Goal: Task Accomplishment & Management: Manage account settings

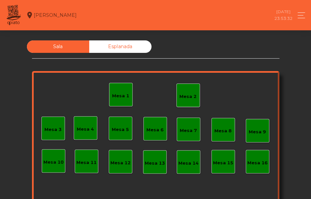
scroll to position [77, 0]
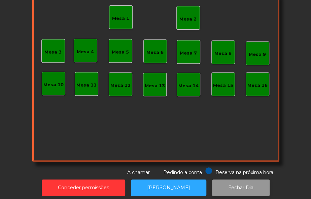
click at [234, 187] on button "Fechar Dia" at bounding box center [241, 187] width 58 height 16
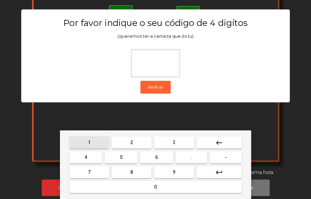
click at [94, 139] on button "1" at bounding box center [89, 142] width 40 height 12
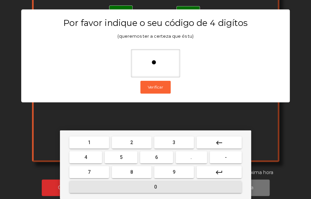
click at [128, 187] on button "0" at bounding box center [155, 187] width 172 height 12
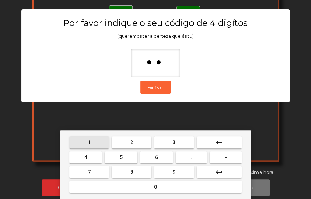
click at [93, 143] on button "1" at bounding box center [89, 142] width 40 height 12
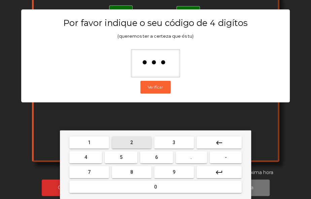
click at [132, 142] on span "2" at bounding box center [131, 142] width 3 height 5
type input "****"
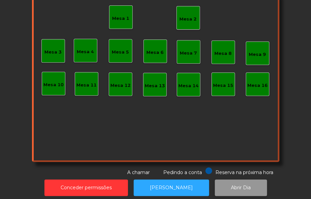
click at [228, 189] on button "Abrir Dia" at bounding box center [241, 187] width 52 height 16
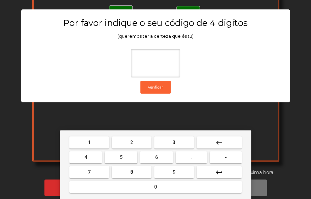
click at [88, 140] on span "1" at bounding box center [89, 142] width 3 height 5
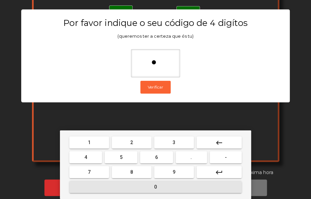
click at [132, 187] on button "0" at bounding box center [155, 187] width 172 height 12
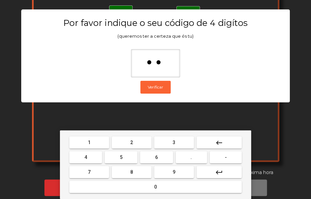
click at [93, 138] on button "1" at bounding box center [89, 142] width 40 height 12
click at [132, 142] on span "2" at bounding box center [131, 142] width 3 height 5
type input "****"
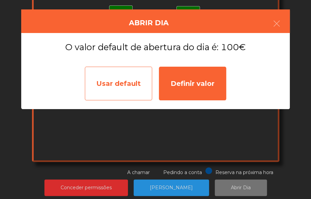
click at [118, 85] on div "Usar default" at bounding box center [118, 84] width 67 height 34
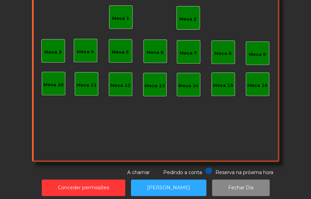
click at [188, 23] on div "Mesa 2" at bounding box center [188, 18] width 24 height 24
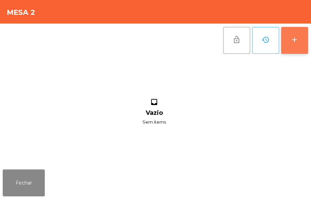
click at [292, 37] on div "add" at bounding box center [295, 40] width 8 height 8
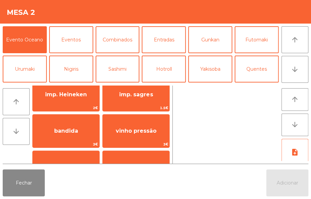
scroll to position [52, 0]
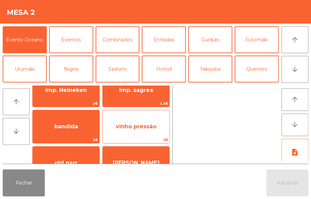
click at [155, 126] on span "vinho pressão" at bounding box center [136, 126] width 41 height 6
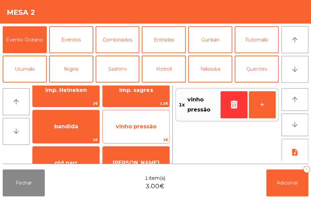
click at [152, 129] on span "vinho pressão" at bounding box center [136, 126] width 41 height 6
click at [150, 129] on span "vinho pressão" at bounding box center [136, 126] width 41 height 6
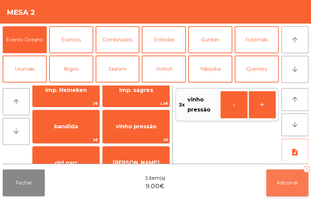
click at [293, 185] on span "Adicionar" at bounding box center [288, 183] width 22 height 6
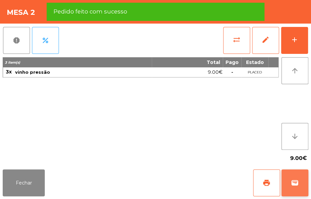
click at [298, 182] on span "wallet" at bounding box center [295, 183] width 8 height 8
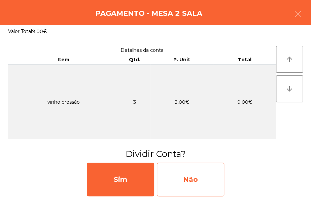
click at [192, 185] on div "Não" at bounding box center [190, 180] width 67 height 34
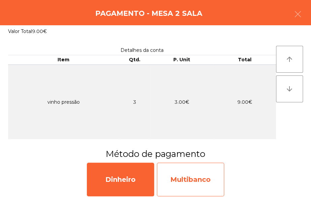
click at [203, 184] on div "Multibanco" at bounding box center [190, 180] width 67 height 34
select select "**"
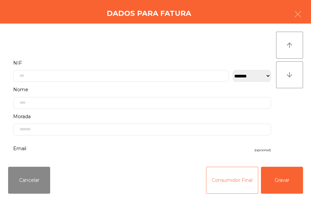
click at [231, 175] on button "Consumidor Final" at bounding box center [232, 180] width 52 height 27
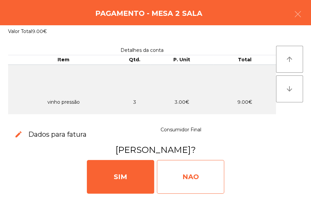
click at [202, 175] on div "NAO" at bounding box center [190, 177] width 67 height 34
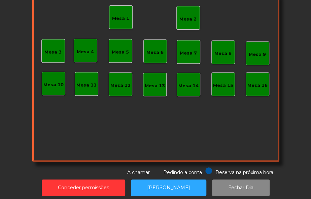
click at [182, 27] on div "Mesa 2" at bounding box center [188, 18] width 24 height 24
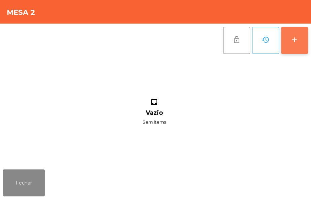
click at [293, 40] on div "add" at bounding box center [295, 40] width 8 height 8
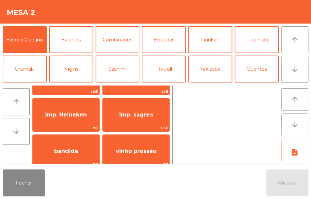
scroll to position [38, 0]
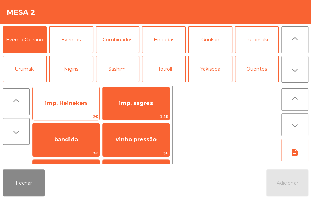
click at [88, 113] on span "2€" at bounding box center [66, 116] width 67 height 6
click at [85, 111] on span "imp. Heineken" at bounding box center [66, 103] width 67 height 18
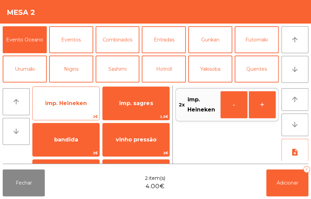
click at [88, 104] on span "imp. Heineken" at bounding box center [66, 103] width 67 height 18
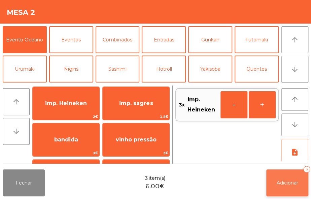
click at [299, 185] on button "Adicionar 3" at bounding box center [287, 182] width 42 height 27
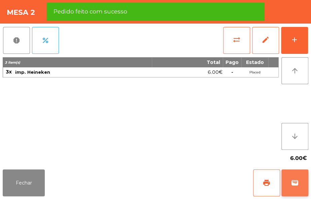
click at [294, 187] on button "wallet" at bounding box center [294, 182] width 27 height 27
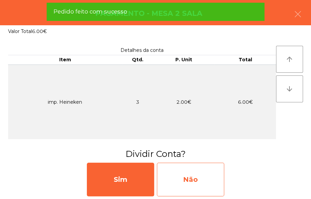
click at [201, 177] on div "Não" at bounding box center [190, 180] width 67 height 34
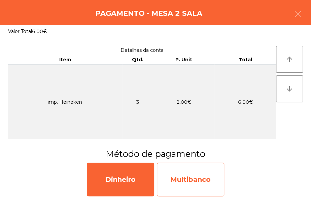
click at [203, 186] on div "Multibanco" at bounding box center [190, 180] width 67 height 34
select select "**"
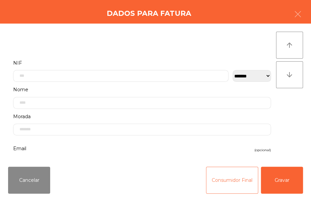
click at [227, 186] on button "Consumidor Final" at bounding box center [232, 180] width 52 height 27
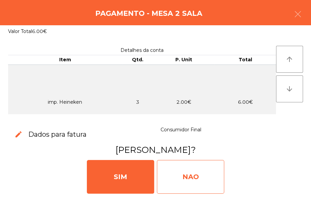
click at [207, 176] on div "NAO" at bounding box center [190, 177] width 67 height 34
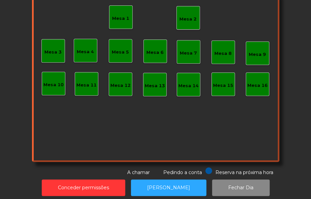
click at [185, 9] on div "Mesa 2" at bounding box center [188, 18] width 24 height 24
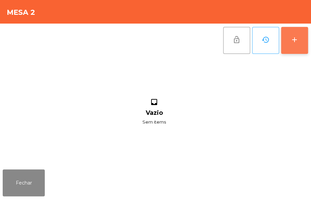
click at [291, 38] on div "add" at bounding box center [295, 40] width 8 height 8
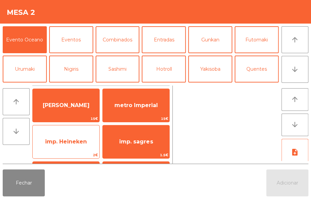
click at [78, 147] on span "imp. Heineken" at bounding box center [66, 142] width 67 height 18
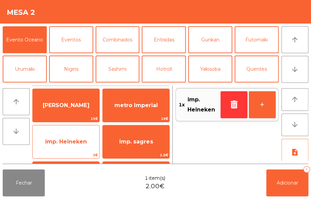
click at [75, 140] on span "imp. Heineken" at bounding box center [66, 141] width 42 height 6
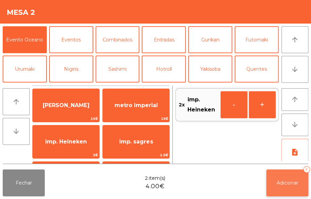
click at [292, 186] on button "Adicionar 2" at bounding box center [287, 182] width 42 height 27
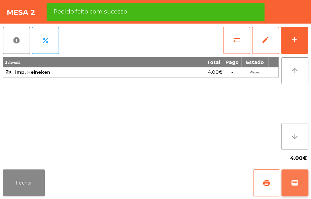
click at [294, 182] on span "wallet" at bounding box center [295, 183] width 8 height 8
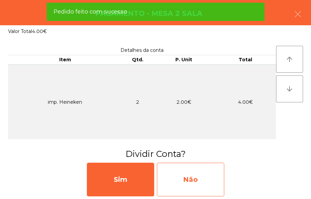
click at [199, 182] on div "Não" at bounding box center [190, 180] width 67 height 34
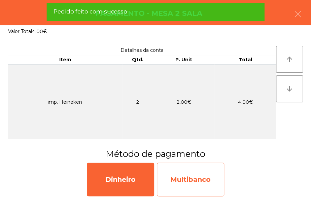
click at [202, 188] on div "Multibanco" at bounding box center [190, 180] width 67 height 34
select select "**"
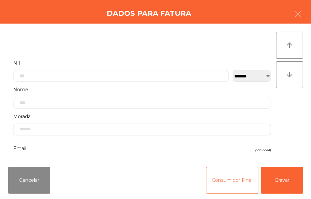
click at [232, 175] on button "Consumidor Final" at bounding box center [232, 180] width 52 height 27
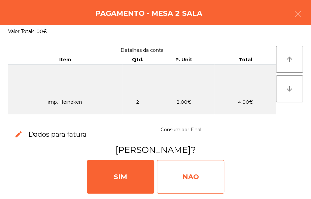
click at [195, 179] on div "NAO" at bounding box center [190, 177] width 67 height 34
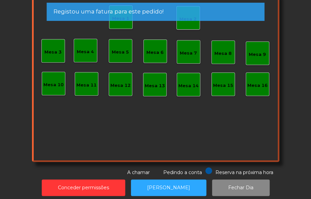
click at [187, 14] on div "Registou uma fatura para este pedido!" at bounding box center [156, 11] width 204 height 8
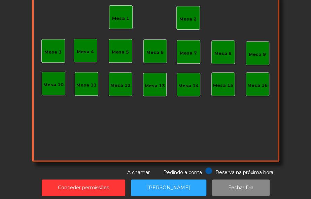
click at [189, 17] on div "Mesa 2" at bounding box center [187, 19] width 17 height 7
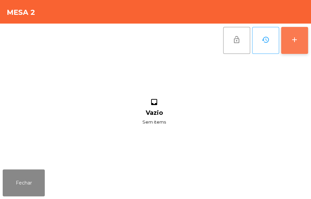
click at [295, 41] on div "add" at bounding box center [295, 40] width 8 height 8
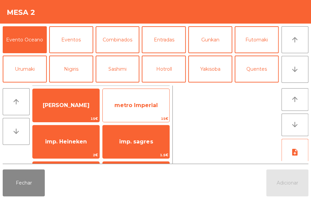
click at [154, 113] on span "metro Imperial" at bounding box center [136, 105] width 67 height 18
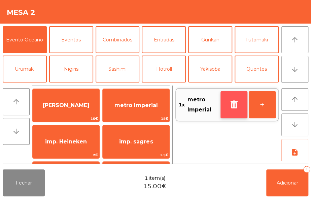
click at [236, 101] on icon "button" at bounding box center [234, 104] width 10 height 8
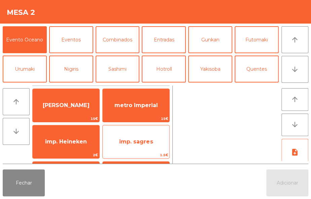
click at [150, 141] on span "imp. sagres" at bounding box center [136, 141] width 34 height 6
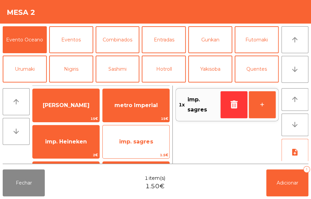
click at [150, 141] on span "imp. sagres" at bounding box center [136, 141] width 34 height 6
click at [149, 145] on span "imp. sagres" at bounding box center [136, 142] width 67 height 18
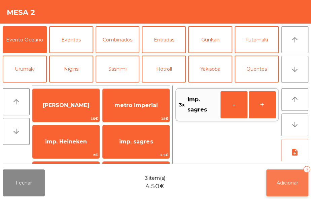
click at [291, 182] on span "Adicionar" at bounding box center [288, 183] width 22 height 6
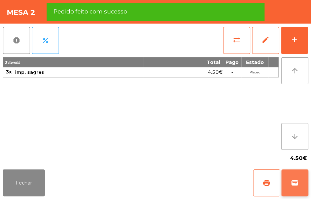
click at [294, 175] on button "wallet" at bounding box center [294, 182] width 27 height 27
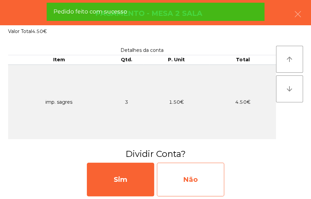
click at [189, 186] on div "Não" at bounding box center [190, 180] width 67 height 34
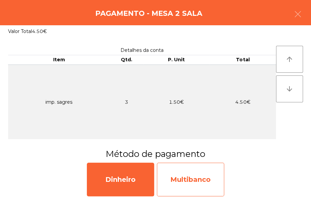
click at [200, 186] on div "Multibanco" at bounding box center [190, 180] width 67 height 34
select select "**"
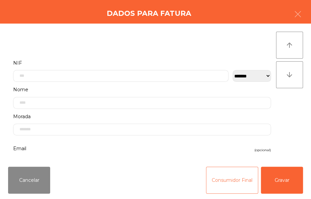
click at [219, 183] on button "Consumidor Final" at bounding box center [232, 180] width 52 height 27
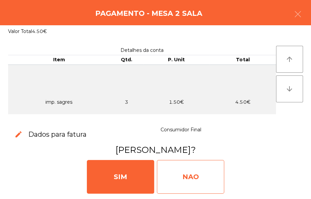
click at [194, 178] on div "NAO" at bounding box center [190, 177] width 67 height 34
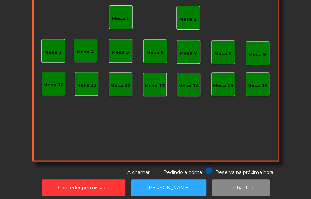
click at [182, 17] on div "Mesa 2" at bounding box center [187, 19] width 17 height 7
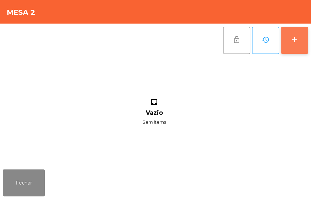
click at [296, 46] on button "add" at bounding box center [294, 40] width 27 height 27
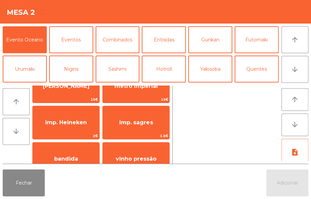
scroll to position [29, 0]
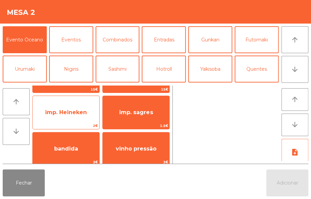
click at [77, 114] on span "imp. Heineken" at bounding box center [66, 112] width 42 height 6
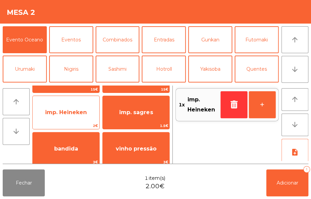
click at [73, 113] on span "imp. Heineken" at bounding box center [66, 112] width 42 height 6
click at [72, 117] on span "imp. Heineken" at bounding box center [66, 112] width 67 height 18
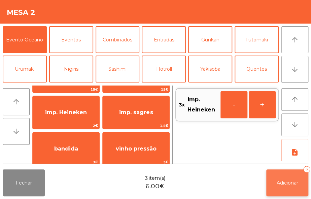
click at [288, 183] on span "Adicionar" at bounding box center [288, 183] width 22 height 6
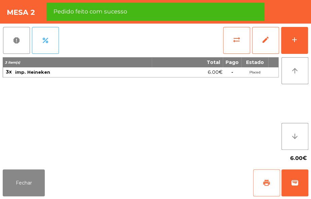
click at [266, 184] on span "print" at bounding box center [267, 183] width 8 height 8
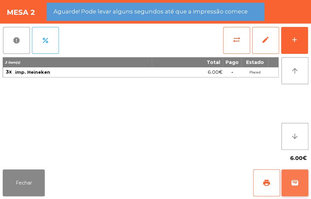
click at [296, 181] on span "wallet" at bounding box center [295, 183] width 8 height 8
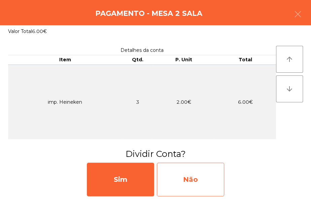
click at [195, 186] on div "Não" at bounding box center [190, 180] width 67 height 34
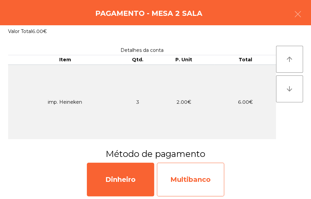
click at [200, 185] on div "Multibanco" at bounding box center [190, 180] width 67 height 34
select select "**"
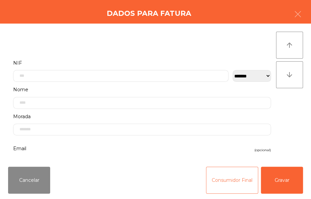
click at [220, 174] on button "Consumidor Final" at bounding box center [232, 180] width 52 height 27
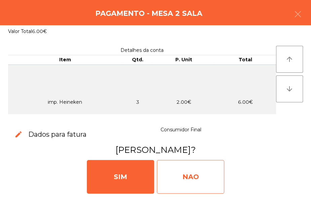
click at [202, 177] on div "NAO" at bounding box center [190, 177] width 67 height 34
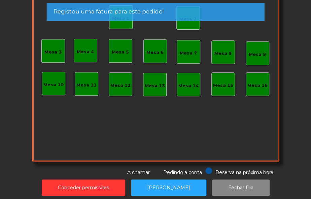
click at [221, 55] on div "Mesa 8" at bounding box center [222, 53] width 17 height 7
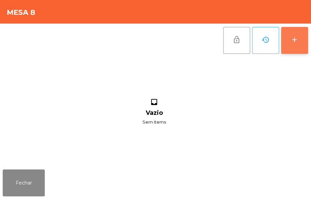
click at [291, 39] on div "add" at bounding box center [295, 40] width 8 height 8
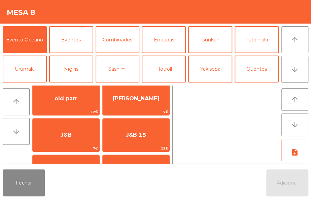
scroll to position [117, 0]
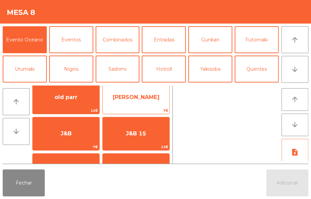
click at [152, 99] on span "Jack Daniels" at bounding box center [136, 97] width 47 height 6
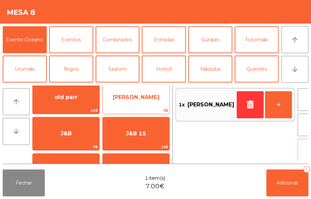
click at [154, 98] on span "Jack Daniels" at bounding box center [136, 97] width 67 height 18
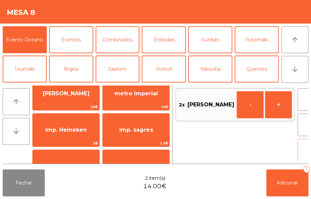
scroll to position [0, 0]
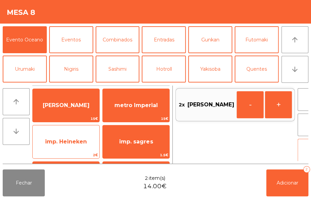
click at [77, 141] on span "imp. Heineken" at bounding box center [66, 141] width 42 height 6
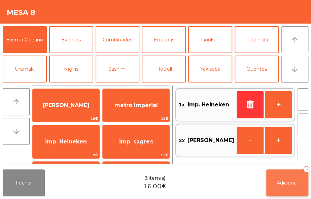
click at [284, 184] on span "Adicionar" at bounding box center [288, 183] width 22 height 6
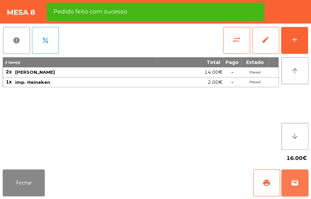
click at [302, 187] on button "wallet" at bounding box center [294, 182] width 27 height 27
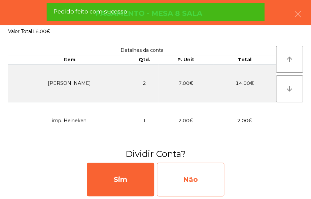
click at [192, 175] on div "Não" at bounding box center [190, 180] width 67 height 34
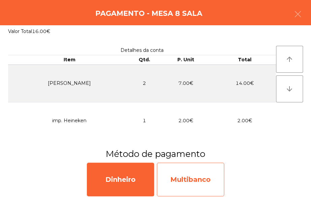
click at [201, 178] on div "Multibanco" at bounding box center [190, 180] width 67 height 34
select select "**"
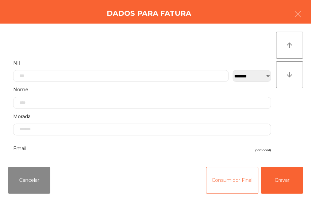
click at [229, 185] on button "Consumidor Final" at bounding box center [232, 180] width 52 height 27
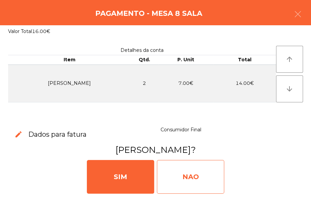
click at [195, 175] on div "NAO" at bounding box center [190, 177] width 67 height 34
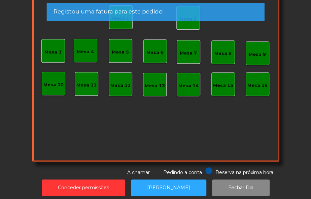
click at [197, 48] on div "Mesa 7" at bounding box center [189, 52] width 24 height 24
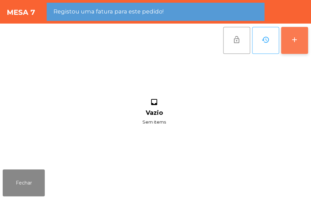
click at [290, 51] on button "add" at bounding box center [294, 40] width 27 height 27
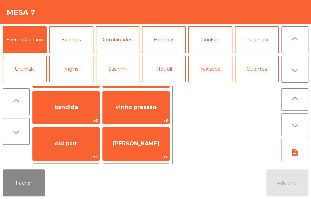
scroll to position [71, 0]
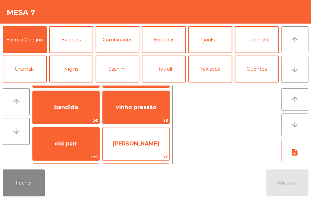
click at [150, 148] on span "Jack Daniels" at bounding box center [136, 144] width 67 height 18
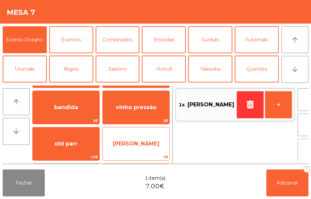
click at [152, 149] on span "Jack Daniels" at bounding box center [136, 144] width 67 height 18
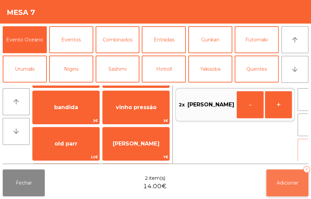
click at [299, 187] on button "Adicionar 2" at bounding box center [287, 182] width 42 height 27
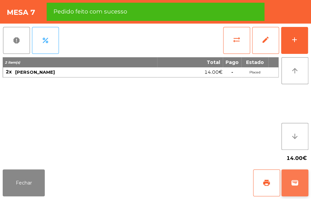
click at [294, 186] on span "wallet" at bounding box center [295, 183] width 8 height 8
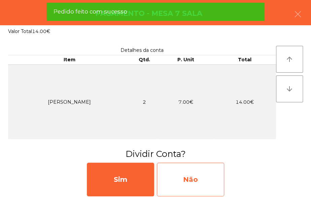
click at [186, 176] on div "Não" at bounding box center [190, 180] width 67 height 34
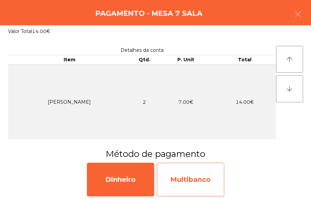
click at [204, 177] on div "Multibanco" at bounding box center [190, 180] width 67 height 34
select select "**"
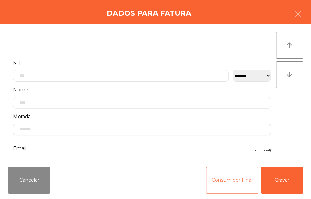
click at [214, 186] on button "Consumidor Final" at bounding box center [232, 180] width 52 height 27
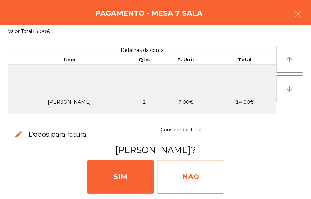
click at [195, 173] on div "NAO" at bounding box center [190, 177] width 67 height 34
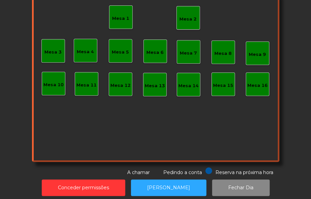
click at [187, 14] on div "Mesa 2" at bounding box center [187, 17] width 17 height 9
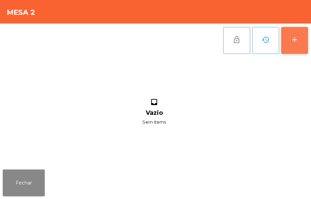
click at [291, 46] on button "add" at bounding box center [294, 40] width 27 height 27
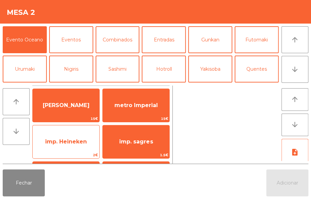
click at [84, 148] on span "imp. Heineken" at bounding box center [66, 142] width 67 height 18
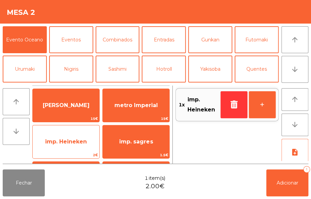
click at [87, 149] on span "imp. Heineken" at bounding box center [66, 142] width 67 height 18
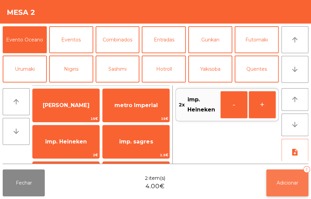
click at [281, 176] on button "Adicionar 2" at bounding box center [287, 182] width 42 height 27
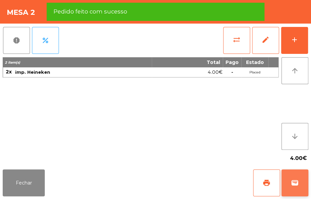
click at [298, 177] on button "wallet" at bounding box center [294, 182] width 27 height 27
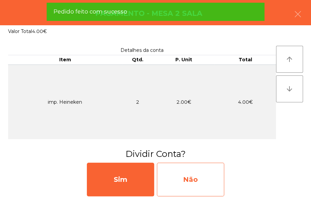
click at [187, 185] on div "Não" at bounding box center [190, 180] width 67 height 34
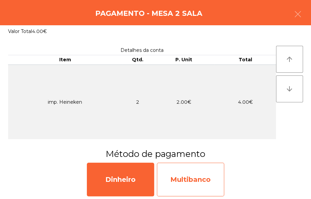
click at [197, 176] on div "Multibanco" at bounding box center [190, 180] width 67 height 34
select select "**"
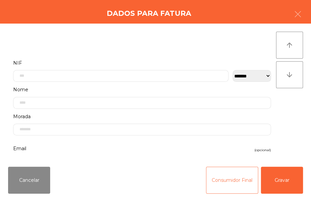
click at [224, 187] on button "Consumidor Final" at bounding box center [232, 180] width 52 height 27
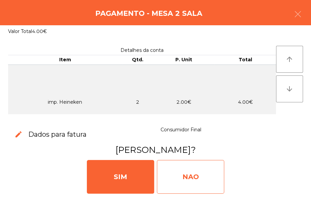
click at [195, 172] on div "NAO" at bounding box center [190, 177] width 67 height 34
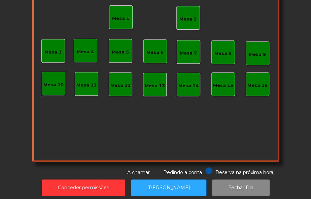
click at [193, 27] on div "Mesa 2" at bounding box center [188, 18] width 24 height 24
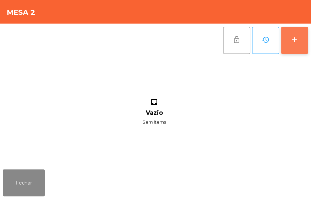
click at [294, 29] on button "add" at bounding box center [294, 40] width 27 height 27
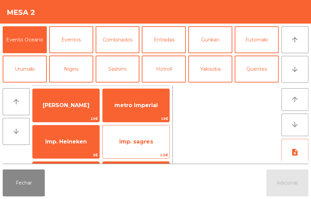
click at [144, 143] on span "imp. sagres" at bounding box center [136, 141] width 34 height 6
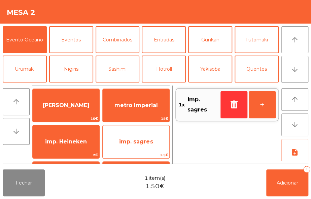
click at [146, 141] on span "imp. sagres" at bounding box center [136, 141] width 34 height 6
click at [144, 143] on span "imp. sagres" at bounding box center [136, 141] width 34 height 6
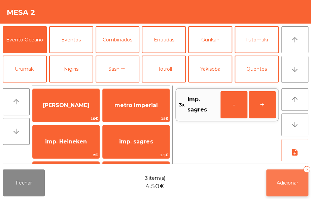
click at [293, 185] on span "Adicionar" at bounding box center [288, 183] width 22 height 6
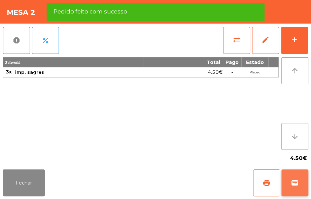
click at [298, 182] on span "wallet" at bounding box center [295, 183] width 8 height 8
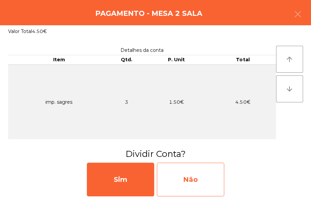
click at [200, 183] on div "Não" at bounding box center [190, 180] width 67 height 34
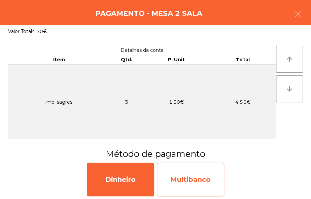
click at [211, 181] on div "Multibanco" at bounding box center [190, 180] width 67 height 34
select select "**"
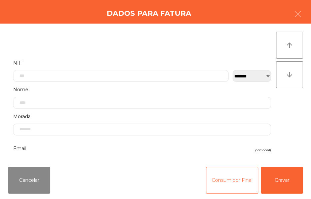
click at [245, 175] on button "Consumidor Final" at bounding box center [232, 180] width 52 height 27
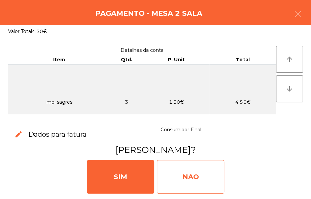
click at [203, 176] on div "NAO" at bounding box center [190, 177] width 67 height 34
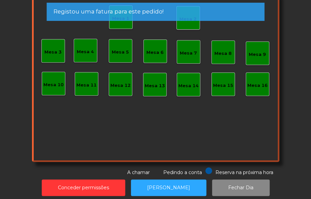
click at [186, 16] on div "Registou uma fatura para este pedido!" at bounding box center [156, 11] width 204 height 8
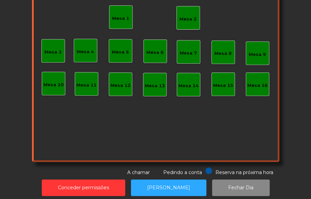
click at [127, 14] on div "Mesa 1" at bounding box center [121, 17] width 24 height 24
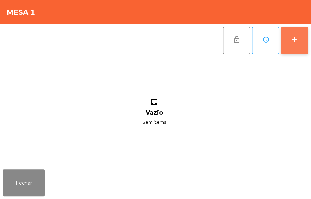
click at [294, 43] on div "add" at bounding box center [295, 40] width 8 height 8
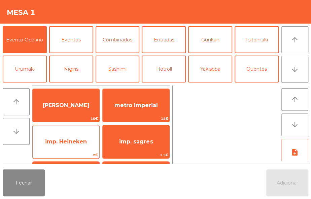
click at [80, 143] on span "imp. Heineken" at bounding box center [66, 141] width 42 height 6
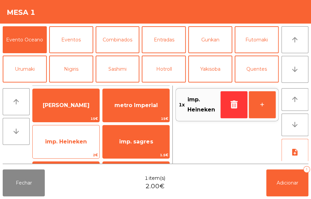
click at [78, 142] on span "imp. Heineken" at bounding box center [66, 141] width 42 height 6
click at [61, 143] on span "imp. Heineken" at bounding box center [66, 141] width 42 height 6
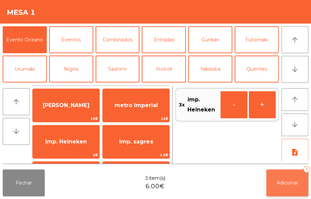
click at [278, 175] on button "Adicionar 3" at bounding box center [287, 182] width 42 height 27
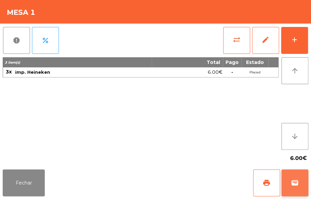
click at [291, 176] on button "wallet" at bounding box center [294, 182] width 27 height 27
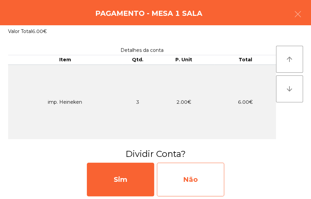
click at [194, 182] on div "Não" at bounding box center [190, 180] width 67 height 34
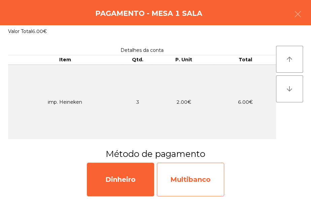
click at [195, 182] on div "Multibanco" at bounding box center [190, 180] width 67 height 34
select select "**"
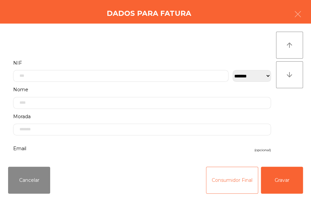
click at [221, 184] on button "Consumidor Final" at bounding box center [232, 180] width 52 height 27
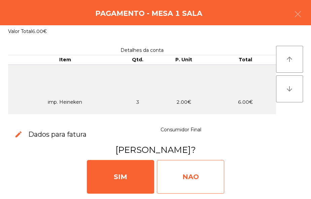
click at [182, 173] on div "NAO" at bounding box center [190, 177] width 67 height 34
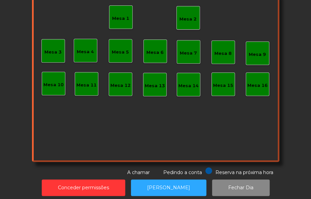
click at [183, 17] on div "Mesa 2" at bounding box center [187, 19] width 17 height 7
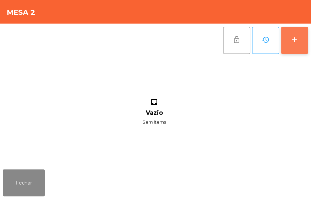
click at [297, 37] on div "add" at bounding box center [295, 40] width 8 height 8
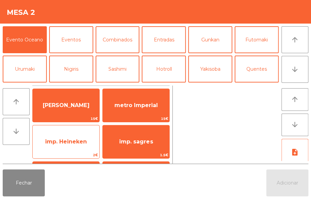
click at [82, 151] on div "imp. Heineken 2€" at bounding box center [65, 142] width 67 height 34
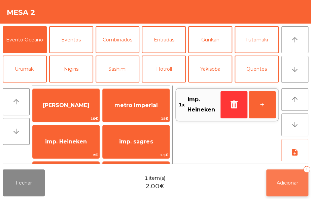
click at [282, 184] on span "Adicionar" at bounding box center [288, 183] width 22 height 6
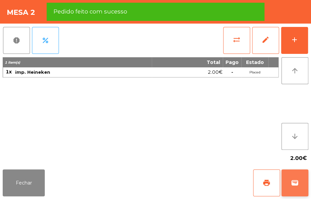
click at [300, 185] on button "wallet" at bounding box center [294, 182] width 27 height 27
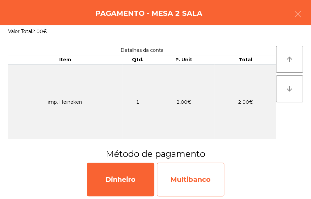
click at [194, 182] on div "Multibanco" at bounding box center [190, 180] width 67 height 34
select select "**"
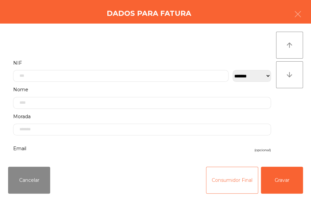
click at [230, 176] on button "Consumidor Final" at bounding box center [232, 180] width 52 height 27
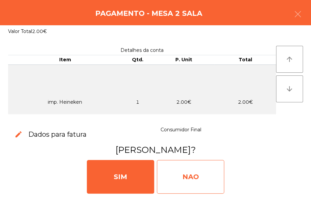
click at [195, 182] on div "NAO" at bounding box center [190, 177] width 67 height 34
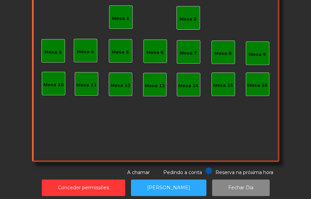
click at [176, 23] on div "Mesa 2" at bounding box center [188, 18] width 24 height 24
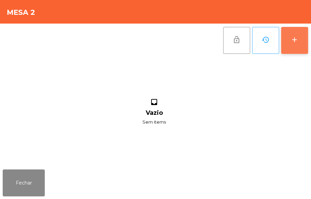
click at [294, 37] on div "add" at bounding box center [295, 40] width 8 height 8
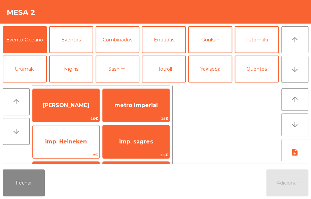
click at [86, 144] on span "imp. Heineken" at bounding box center [66, 141] width 42 height 6
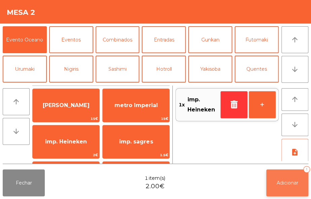
click at [290, 185] on span "Adicionar" at bounding box center [288, 183] width 22 height 6
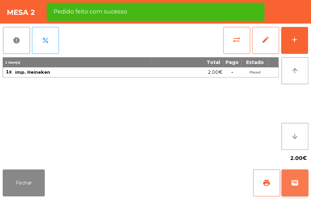
click at [297, 186] on span "wallet" at bounding box center [295, 183] width 8 height 8
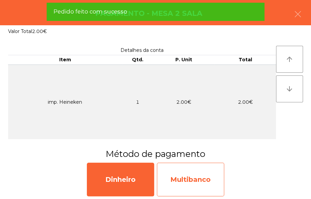
click at [196, 184] on div "Multibanco" at bounding box center [190, 180] width 67 height 34
select select "**"
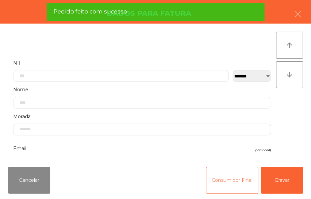
click at [230, 176] on button "Consumidor Final" at bounding box center [232, 180] width 52 height 27
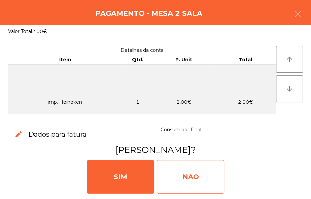
click at [192, 182] on div "NAO" at bounding box center [190, 177] width 67 height 34
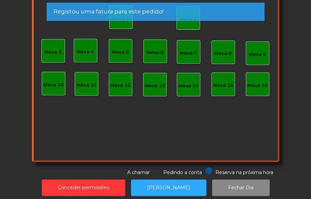
click at [184, 27] on div "Mesa 2" at bounding box center [188, 18] width 24 height 24
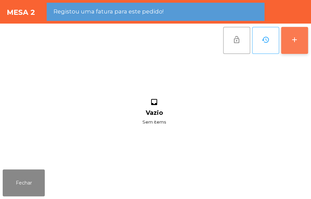
click at [283, 40] on button "add" at bounding box center [294, 40] width 27 height 27
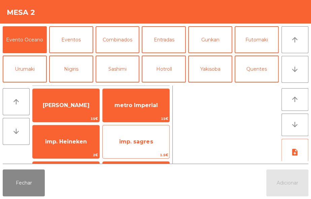
click at [143, 140] on span "imp. sagres" at bounding box center [136, 141] width 34 height 6
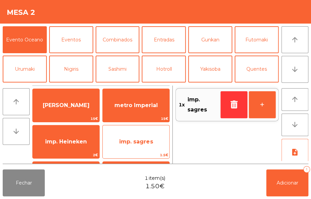
click at [144, 140] on span "imp. sagres" at bounding box center [136, 141] width 34 height 6
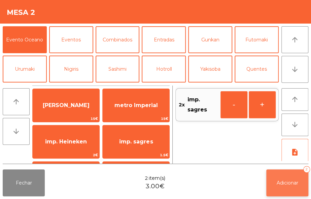
click at [286, 181] on span "Adicionar" at bounding box center [288, 183] width 22 height 6
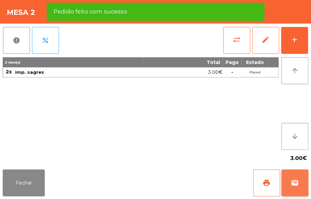
click at [294, 185] on span "wallet" at bounding box center [295, 183] width 8 height 8
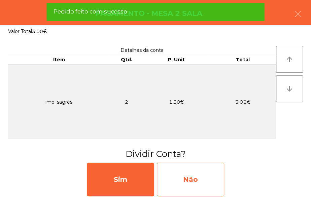
click at [210, 175] on div "Não" at bounding box center [190, 180] width 67 height 34
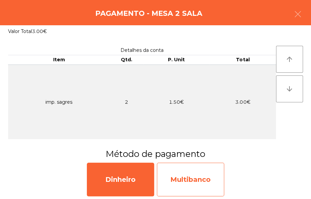
click at [200, 182] on div "Multibanco" at bounding box center [190, 180] width 67 height 34
select select "**"
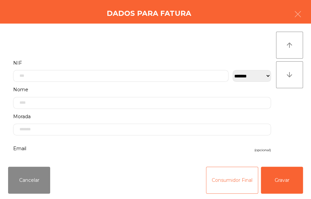
click at [229, 177] on button "Consumidor Final" at bounding box center [232, 180] width 52 height 27
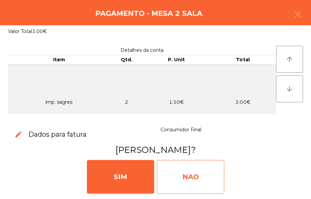
click at [209, 172] on div "NAO" at bounding box center [190, 177] width 67 height 34
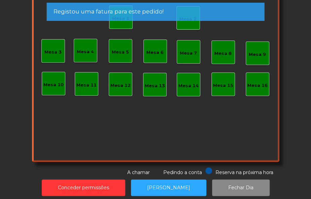
click at [193, 26] on app-alert "Registou uma fatura para este pedido!" at bounding box center [156, 15] width 218 height 24
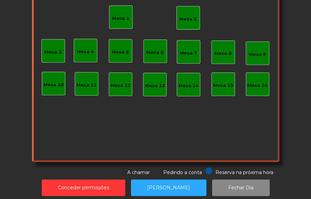
click at [187, 21] on app-alert "Registou uma fatura para este pedido!" at bounding box center [156, 15] width 218 height 24
click at [185, 20] on div "Mesa 2" at bounding box center [187, 19] width 17 height 7
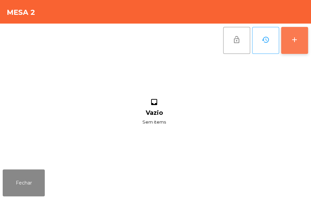
click at [298, 35] on button "add" at bounding box center [294, 40] width 27 height 27
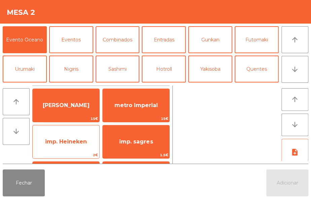
click at [74, 144] on span "imp. Heineken" at bounding box center [66, 141] width 42 height 6
click at [74, 134] on span "imp. Heineken" at bounding box center [66, 142] width 67 height 18
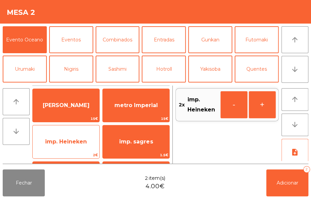
click at [71, 147] on span "imp. Heineken" at bounding box center [66, 142] width 67 height 18
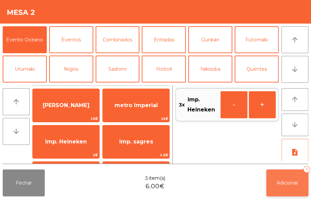
click at [289, 185] on span "Adicionar" at bounding box center [288, 183] width 22 height 6
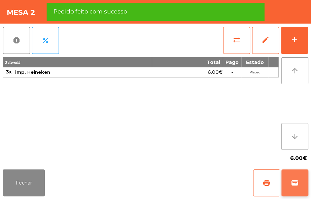
click at [297, 186] on span "wallet" at bounding box center [295, 183] width 8 height 8
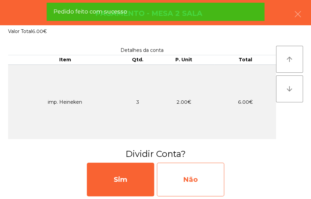
click at [199, 177] on div "Não" at bounding box center [190, 180] width 67 height 34
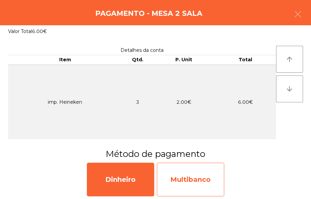
click at [199, 176] on div "Multibanco" at bounding box center [190, 180] width 67 height 34
select select "**"
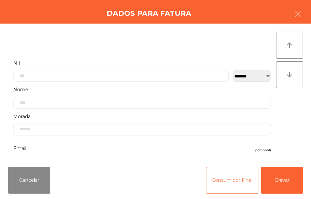
click at [228, 185] on button "Consumidor Final" at bounding box center [232, 180] width 52 height 27
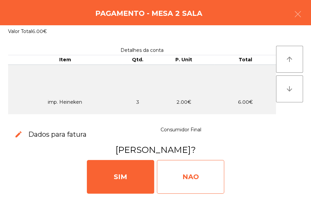
click at [202, 179] on div "NAO" at bounding box center [190, 177] width 67 height 34
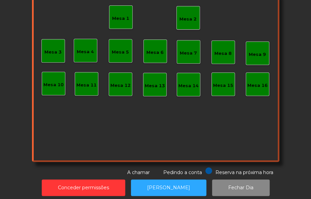
click at [189, 22] on div "Mesa 2" at bounding box center [187, 19] width 17 height 7
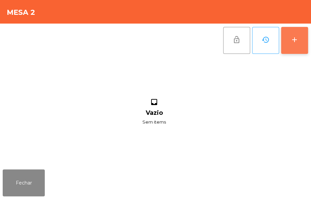
click at [295, 38] on div "add" at bounding box center [295, 40] width 8 height 8
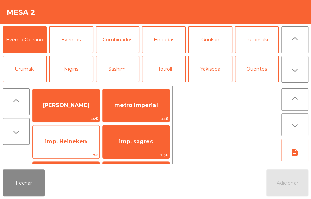
click at [80, 140] on span "imp. Heineken" at bounding box center [66, 141] width 42 height 6
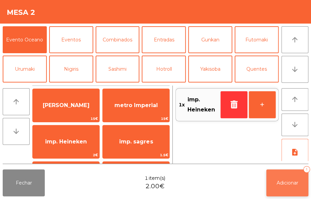
click at [285, 186] on button "Adicionar 1" at bounding box center [287, 182] width 42 height 27
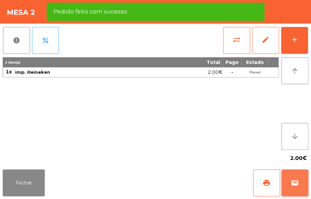
click at [299, 176] on button "wallet" at bounding box center [294, 182] width 27 height 27
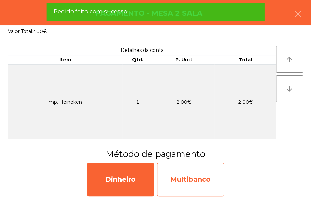
click at [199, 185] on div "Multibanco" at bounding box center [190, 180] width 67 height 34
select select "**"
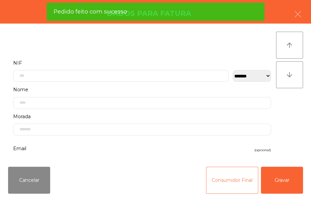
click at [216, 185] on button "Consumidor Final" at bounding box center [232, 180] width 52 height 27
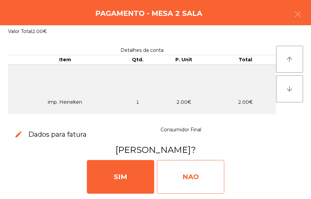
click at [199, 178] on div "NAO" at bounding box center [190, 177] width 67 height 34
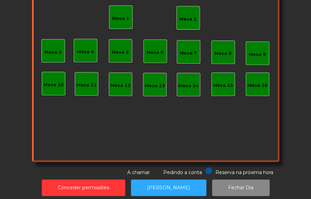
click at [121, 50] on div "Mesa 5" at bounding box center [120, 52] width 17 height 7
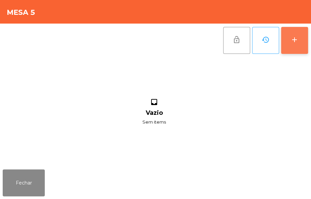
click at [300, 50] on button "add" at bounding box center [294, 40] width 27 height 27
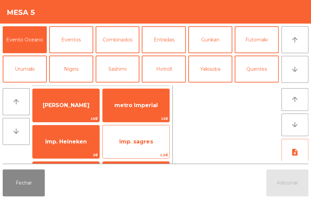
click at [149, 148] on span "imp. sagres" at bounding box center [136, 142] width 67 height 18
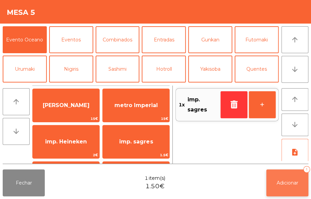
click at [293, 185] on span "Adicionar" at bounding box center [288, 183] width 22 height 6
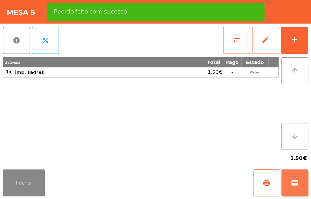
click at [299, 179] on button "wallet" at bounding box center [294, 182] width 27 height 27
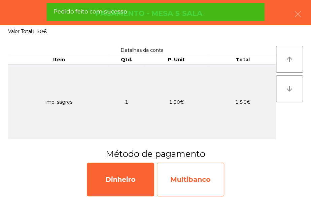
click at [202, 185] on div "Multibanco" at bounding box center [190, 180] width 67 height 34
select select "**"
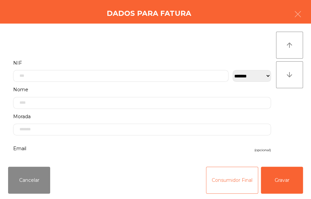
click at [229, 185] on button "Consumidor Final" at bounding box center [232, 180] width 52 height 27
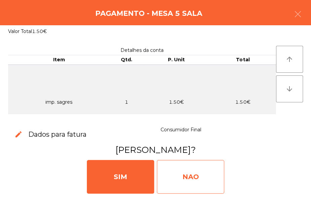
click at [200, 182] on div "NAO" at bounding box center [190, 177] width 67 height 34
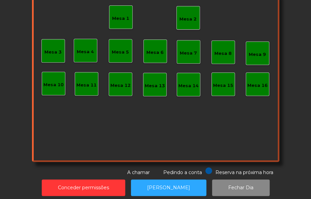
click at [182, 27] on div "Mesa 2" at bounding box center [188, 18] width 24 height 24
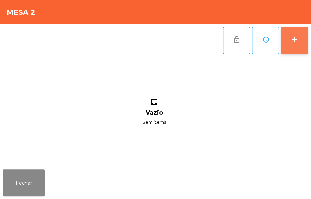
click at [292, 40] on div "add" at bounding box center [295, 40] width 8 height 8
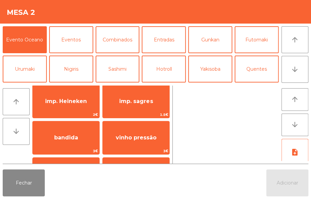
scroll to position [45, 0]
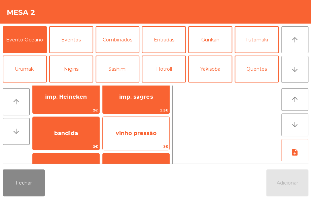
click at [157, 134] on span "vinho pressão" at bounding box center [136, 133] width 67 height 18
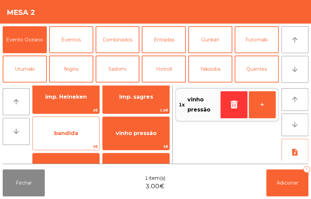
click at [70, 137] on span "bandida" at bounding box center [66, 133] width 67 height 18
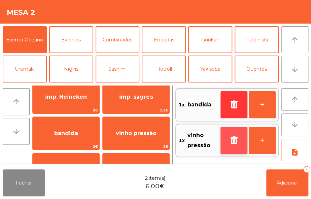
click at [236, 131] on button "button" at bounding box center [234, 140] width 27 height 27
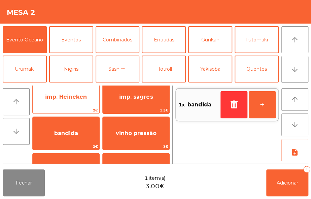
click at [80, 105] on span "imp. Heineken" at bounding box center [66, 97] width 67 height 18
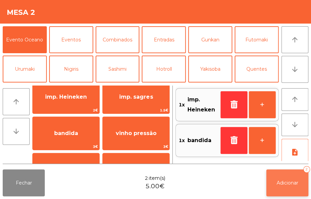
click at [289, 180] on span "Adicionar" at bounding box center [288, 183] width 22 height 6
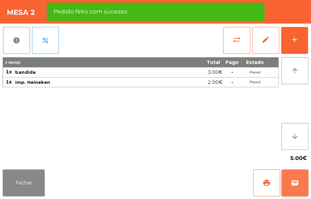
click at [294, 178] on button "wallet" at bounding box center [294, 182] width 27 height 27
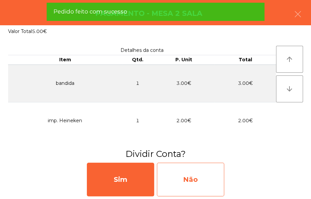
click at [203, 179] on div "Não" at bounding box center [190, 180] width 67 height 34
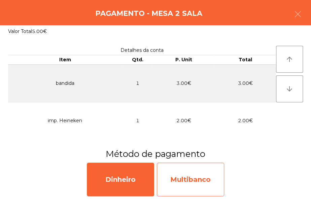
click at [209, 177] on div "Multibanco" at bounding box center [190, 180] width 67 height 34
select select "**"
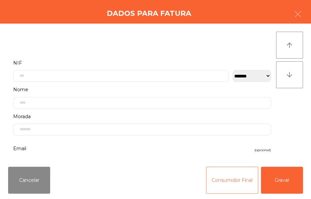
click at [226, 174] on button "Consumidor Final" at bounding box center [232, 180] width 52 height 27
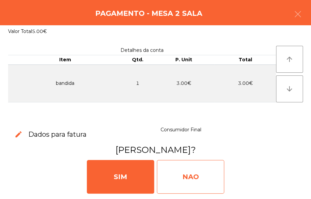
click at [210, 175] on div "NAO" at bounding box center [190, 177] width 67 height 34
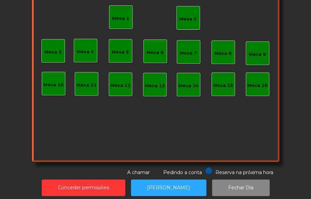
click at [195, 20] on div "Mesa 2" at bounding box center [188, 18] width 24 height 24
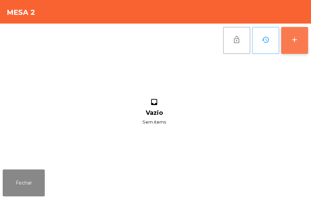
click at [296, 45] on button "add" at bounding box center [294, 40] width 27 height 27
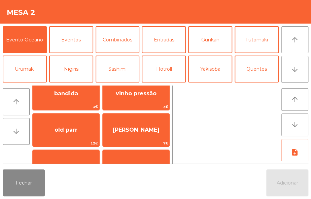
scroll to position [88, 0]
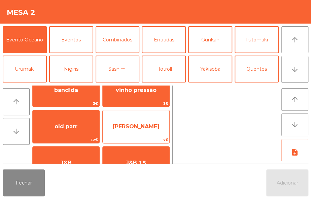
click at [152, 131] on span "Jack Daniels" at bounding box center [136, 127] width 67 height 18
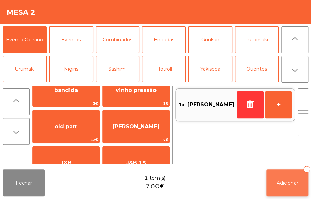
click at [271, 171] on button "Adicionar 1" at bounding box center [287, 182] width 42 height 27
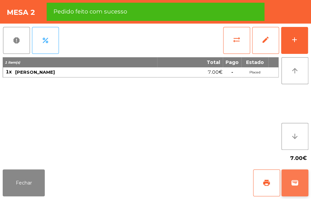
click at [296, 182] on span "wallet" at bounding box center [295, 183] width 8 height 8
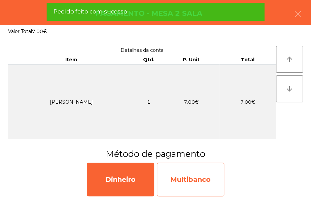
click at [202, 183] on div "Multibanco" at bounding box center [190, 180] width 67 height 34
select select "**"
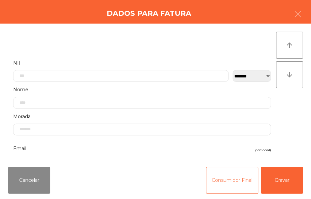
click at [231, 179] on button "Consumidor Final" at bounding box center [232, 180] width 52 height 27
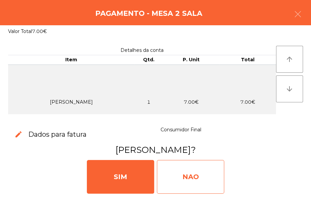
click at [200, 175] on div "NAO" at bounding box center [190, 177] width 67 height 34
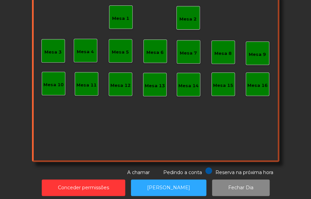
click at [194, 24] on div "Mesa 2" at bounding box center [188, 18] width 24 height 24
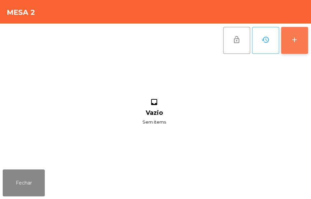
click at [293, 47] on button "add" at bounding box center [294, 40] width 27 height 27
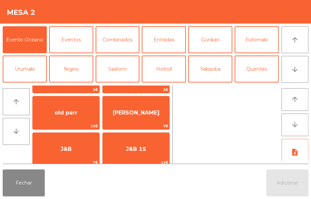
scroll to position [103, 0]
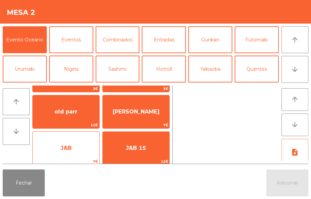
click at [84, 145] on span "J&B" at bounding box center [66, 148] width 67 height 18
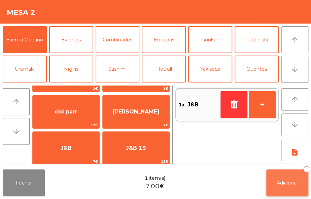
click at [284, 176] on button "Adicionar 1" at bounding box center [287, 182] width 42 height 27
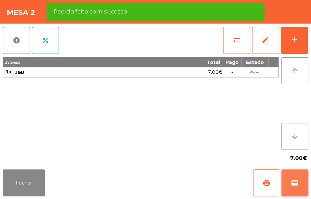
click at [299, 175] on button "wallet" at bounding box center [294, 182] width 27 height 27
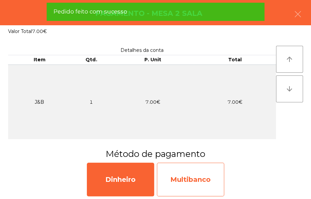
click at [195, 185] on div "Multibanco" at bounding box center [190, 180] width 67 height 34
select select "**"
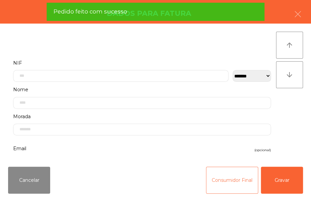
click at [230, 175] on button "Consumidor Final" at bounding box center [232, 180] width 52 height 27
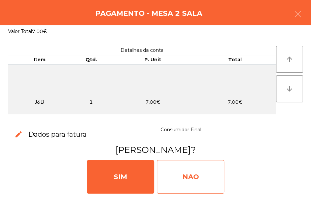
click at [192, 175] on div "NAO" at bounding box center [190, 177] width 67 height 34
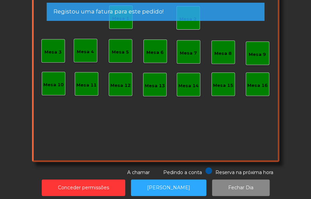
click at [185, 27] on div "Mesa 2" at bounding box center [188, 18] width 24 height 24
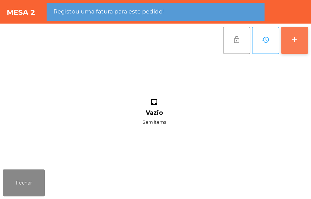
click at [292, 39] on div "add" at bounding box center [295, 40] width 8 height 8
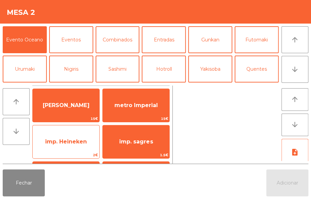
click at [77, 140] on span "imp. Heineken" at bounding box center [66, 141] width 42 height 6
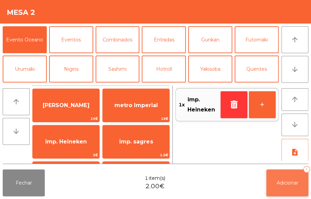
click at [289, 184] on span "Adicionar" at bounding box center [288, 183] width 22 height 6
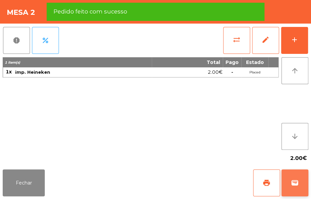
click at [297, 182] on span "wallet" at bounding box center [295, 183] width 8 height 8
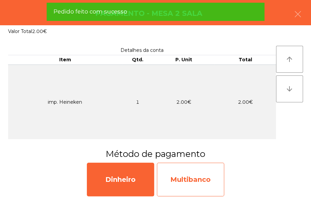
click at [198, 180] on div "Multibanco" at bounding box center [190, 180] width 67 height 34
select select "**"
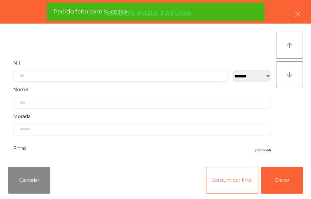
click at [224, 179] on button "Consumidor Final" at bounding box center [232, 180] width 52 height 27
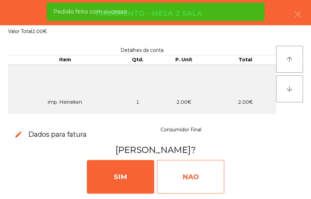
click at [197, 171] on div "NAO" at bounding box center [190, 177] width 67 height 34
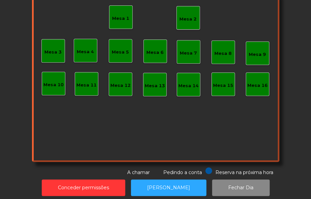
click at [191, 17] on div "Mesa 2" at bounding box center [187, 19] width 17 height 7
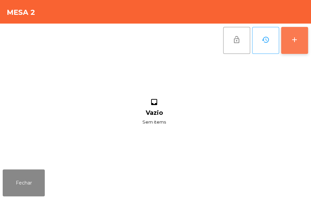
click at [297, 41] on div "add" at bounding box center [295, 40] width 8 height 8
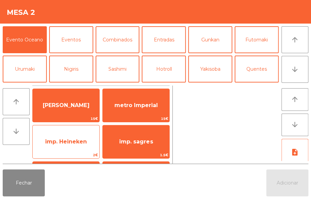
click at [81, 136] on span "imp. Heineken" at bounding box center [66, 142] width 67 height 18
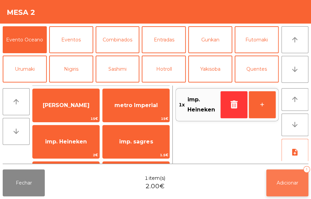
click at [292, 182] on span "Adicionar" at bounding box center [288, 183] width 22 height 6
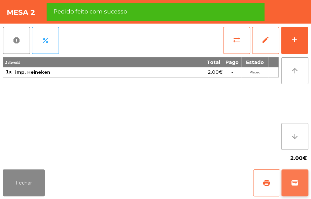
click at [294, 181] on span "wallet" at bounding box center [295, 183] width 8 height 8
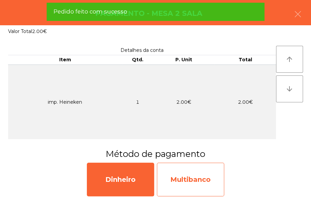
click at [198, 177] on div "Multibanco" at bounding box center [190, 180] width 67 height 34
select select "**"
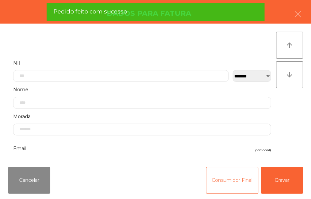
click at [229, 184] on button "Consumidor Final" at bounding box center [232, 180] width 52 height 27
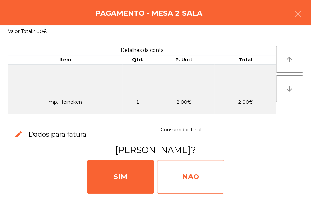
click at [202, 173] on div "NAO" at bounding box center [190, 177] width 67 height 34
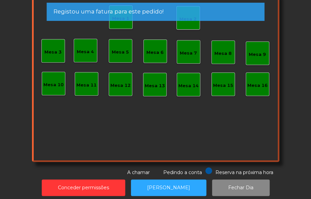
click at [178, 29] on div "Mesa 2" at bounding box center [188, 18] width 24 height 24
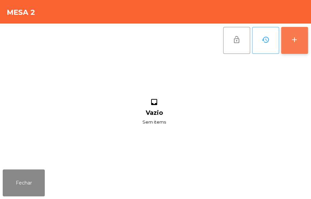
click at [293, 39] on div "add" at bounding box center [295, 40] width 8 height 8
click at [294, 38] on div "add" at bounding box center [295, 40] width 8 height 8
click at [294, 40] on div "add" at bounding box center [295, 40] width 8 height 8
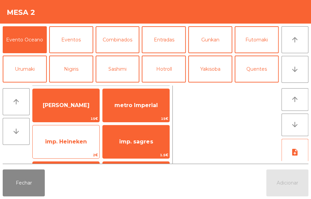
click at [84, 150] on span "imp. Heineken" at bounding box center [66, 142] width 67 height 18
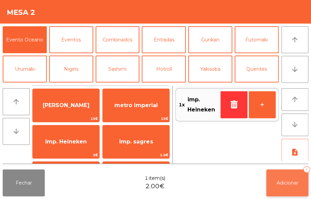
click at [291, 178] on button "Adicionar 1" at bounding box center [287, 182] width 42 height 27
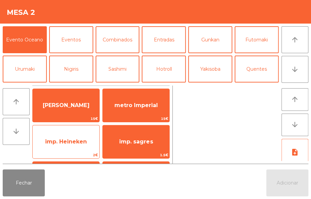
click at [78, 140] on span "imp. Heineken" at bounding box center [66, 141] width 42 height 6
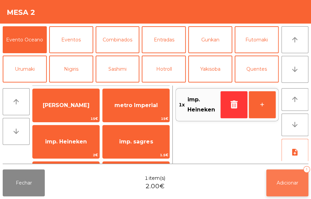
click at [276, 171] on button "Adicionar 1" at bounding box center [287, 182] width 42 height 27
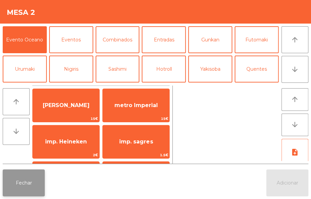
click at [33, 181] on button "Fechar" at bounding box center [24, 182] width 42 height 27
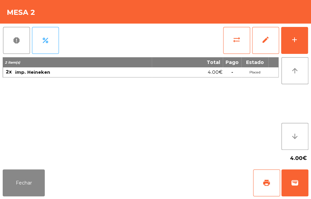
click at [241, 72] on td "-" at bounding box center [232, 72] width 19 height 10
click at [202, 73] on div "4.00€" at bounding box center [187, 72] width 70 height 9
click at [198, 73] on div "4.00€" at bounding box center [187, 72] width 70 height 9
click at [244, 74] on td "Placed" at bounding box center [254, 72] width 27 height 10
click at [247, 74] on td "Placed" at bounding box center [254, 72] width 27 height 10
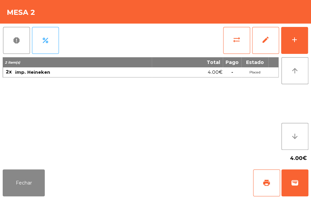
click at [239, 68] on td "-" at bounding box center [232, 72] width 19 height 10
click at [235, 73] on td "-" at bounding box center [232, 72] width 19 height 10
click at [263, 37] on span "edit" at bounding box center [266, 40] width 8 height 8
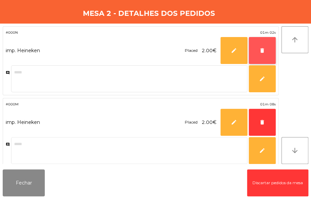
click at [263, 49] on span "delete" at bounding box center [262, 50] width 6 height 6
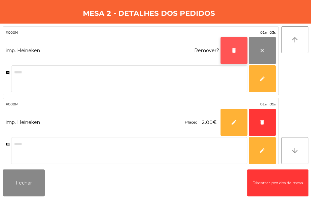
click at [229, 45] on button "delete" at bounding box center [234, 50] width 27 height 27
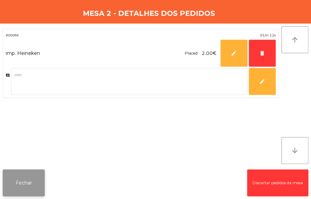
click at [18, 185] on button "Fechar" at bounding box center [24, 182] width 42 height 27
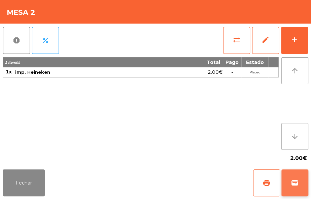
click at [295, 187] on button "wallet" at bounding box center [294, 182] width 27 height 27
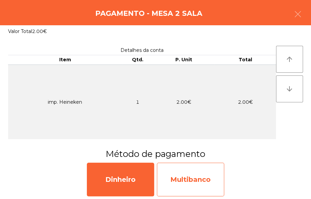
click at [190, 181] on div "Multibanco" at bounding box center [190, 180] width 67 height 34
select select "**"
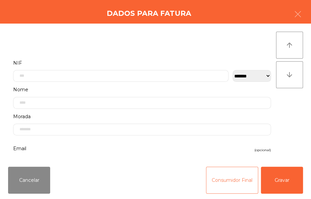
click at [232, 178] on button "Consumidor Final" at bounding box center [232, 180] width 52 height 27
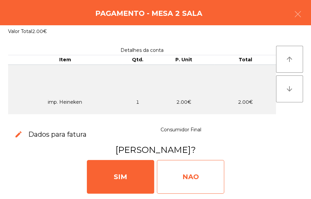
click at [199, 176] on div "NAO" at bounding box center [190, 177] width 67 height 34
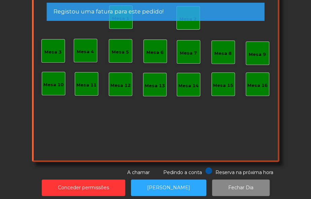
click at [192, 25] on app-alert "Registou uma fatura para este pedido!" at bounding box center [156, 15] width 218 height 24
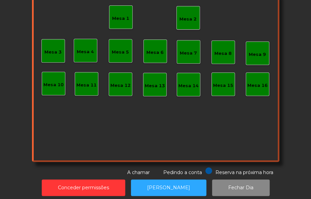
click at [188, 21] on div "Mesa 2" at bounding box center [187, 19] width 17 height 7
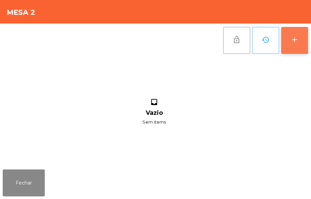
click at [291, 39] on div "add" at bounding box center [295, 40] width 8 height 8
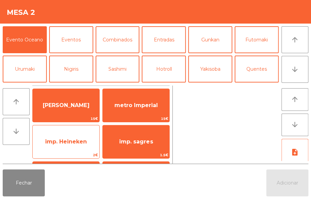
click at [75, 142] on span "imp. Heineken" at bounding box center [66, 141] width 42 height 6
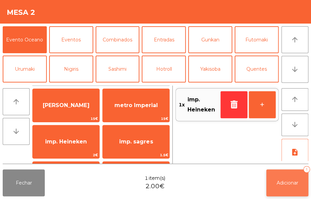
click at [289, 185] on span "Adicionar" at bounding box center [288, 183] width 22 height 6
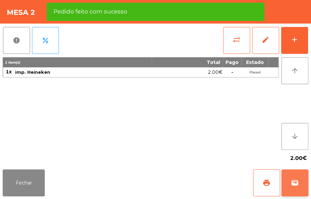
click at [291, 186] on span "wallet" at bounding box center [295, 183] width 8 height 8
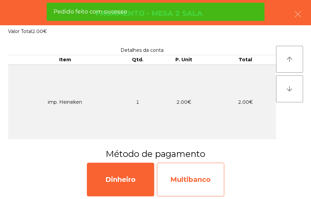
click at [199, 184] on div "Multibanco" at bounding box center [190, 180] width 67 height 34
select select "**"
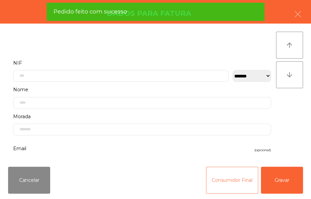
click at [227, 186] on button "Consumidor Final" at bounding box center [232, 180] width 52 height 27
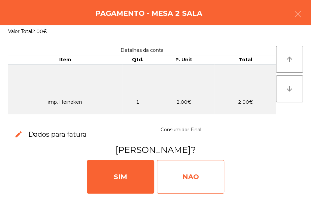
click at [196, 174] on div "NAO" at bounding box center [190, 177] width 67 height 34
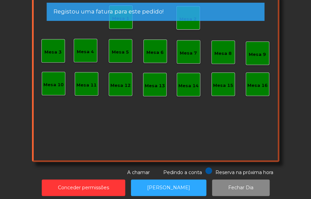
click at [189, 16] on div "Registou uma fatura para este pedido!" at bounding box center [156, 11] width 204 height 8
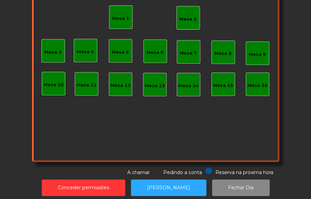
click at [185, 19] on div "Mesa 2" at bounding box center [187, 19] width 17 height 7
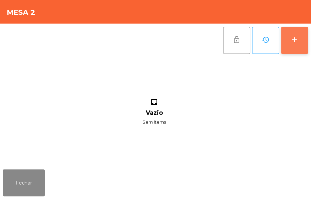
click at [289, 40] on button "add" at bounding box center [294, 40] width 27 height 27
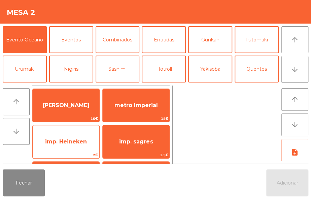
click at [79, 141] on span "imp. Heineken" at bounding box center [66, 141] width 42 height 6
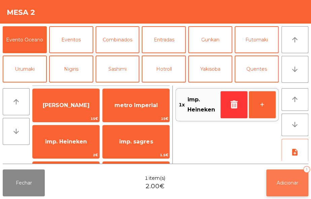
click at [287, 179] on button "Adicionar 1" at bounding box center [287, 182] width 42 height 27
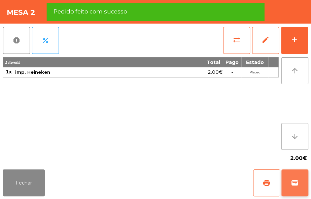
click at [298, 182] on span "wallet" at bounding box center [295, 183] width 8 height 8
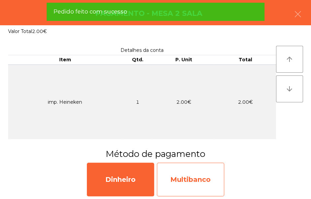
click at [192, 178] on div "Multibanco" at bounding box center [190, 180] width 67 height 34
select select "**"
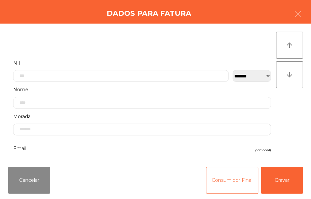
click at [223, 180] on button "Consumidor Final" at bounding box center [232, 180] width 52 height 27
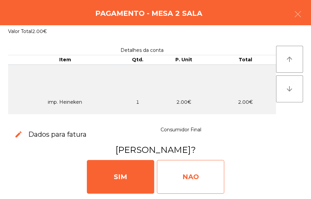
click at [202, 178] on div "NAO" at bounding box center [190, 177] width 67 height 34
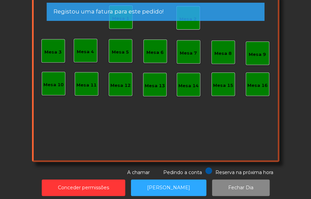
click at [188, 26] on div "Mesa 2" at bounding box center [188, 18] width 24 height 24
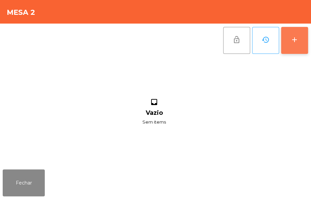
click at [293, 43] on div "add" at bounding box center [295, 40] width 8 height 8
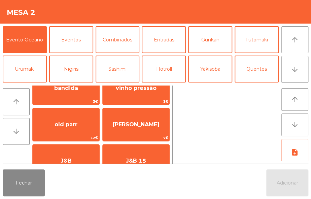
scroll to position [92, 0]
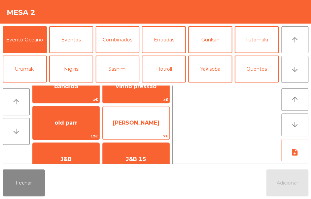
click at [155, 116] on span "Jack Daniels" at bounding box center [136, 123] width 67 height 18
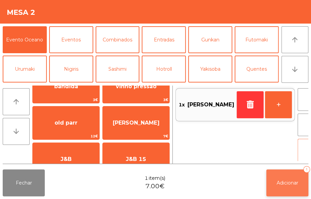
click at [295, 187] on button "Adicionar 1" at bounding box center [287, 182] width 42 height 27
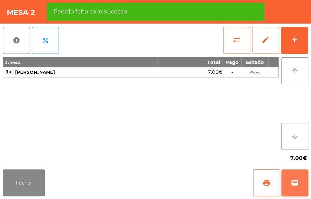
click at [299, 186] on button "wallet" at bounding box center [294, 182] width 27 height 27
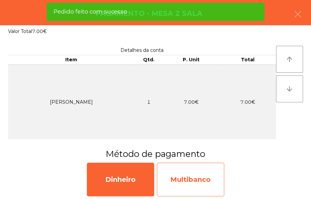
click at [197, 179] on div "Multibanco" at bounding box center [190, 180] width 67 height 34
select select "**"
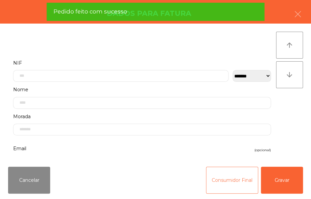
click at [240, 183] on button "Consumidor Final" at bounding box center [232, 180] width 52 height 27
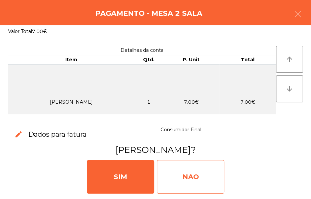
click at [212, 183] on div "NAO" at bounding box center [190, 177] width 67 height 34
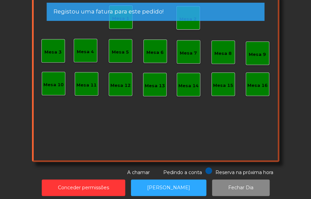
click at [190, 50] on div "Mesa 7" at bounding box center [188, 53] width 17 height 7
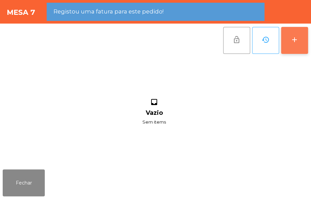
click at [282, 42] on button "add" at bounding box center [294, 40] width 27 height 27
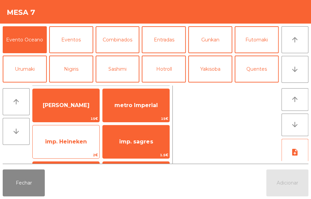
click at [80, 141] on span "imp. Heineken" at bounding box center [66, 141] width 42 height 6
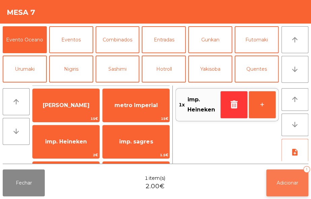
click at [284, 187] on button "Adicionar 1" at bounding box center [287, 182] width 42 height 27
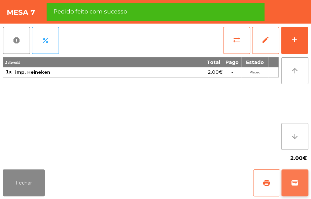
click at [302, 183] on button "wallet" at bounding box center [294, 182] width 27 height 27
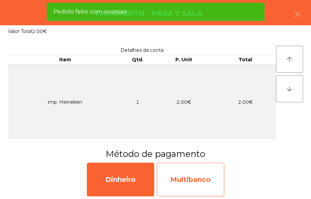
click at [196, 180] on div "Multibanco" at bounding box center [190, 180] width 67 height 34
select select "**"
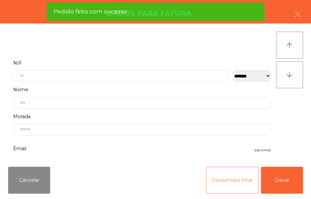
click at [228, 176] on button "Consumidor Final" at bounding box center [232, 180] width 52 height 27
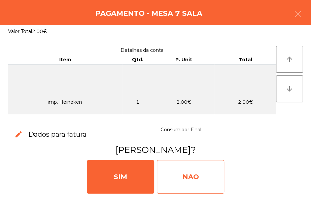
click at [203, 174] on div "NAO" at bounding box center [190, 177] width 67 height 34
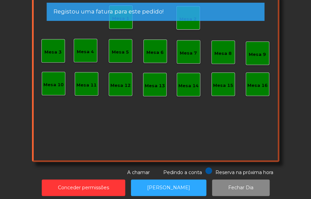
click at [185, 51] on div "Mesa 7" at bounding box center [188, 53] width 17 height 7
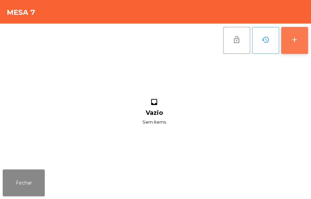
click at [292, 38] on div "add" at bounding box center [295, 40] width 8 height 8
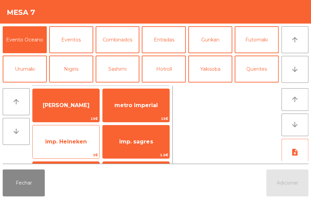
click at [87, 139] on span "imp. Heineken" at bounding box center [66, 142] width 67 height 18
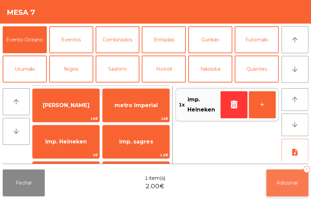
click at [287, 186] on button "Adicionar 1" at bounding box center [287, 182] width 42 height 27
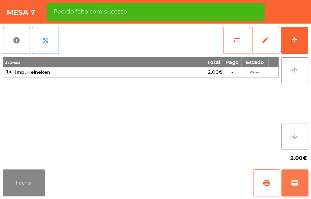
click at [295, 175] on button "wallet" at bounding box center [294, 182] width 27 height 27
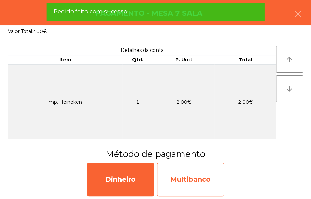
click at [194, 182] on div "Multibanco" at bounding box center [190, 180] width 67 height 34
select select "**"
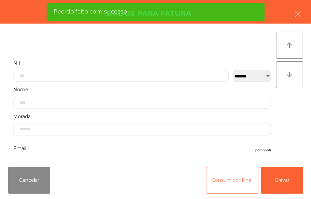
click at [222, 187] on button "Consumidor Final" at bounding box center [232, 180] width 52 height 27
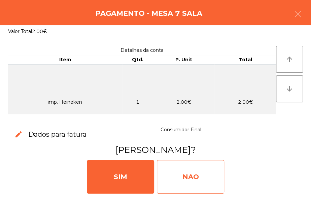
click at [200, 177] on div "NAO" at bounding box center [190, 177] width 67 height 34
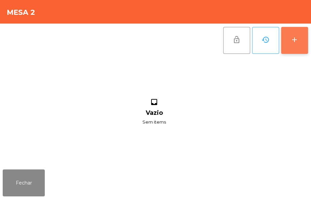
click at [299, 42] on button "add" at bounding box center [294, 40] width 27 height 27
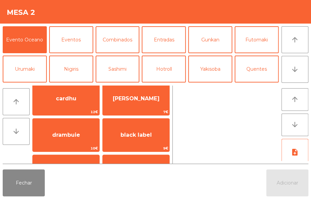
scroll to position [188, 0]
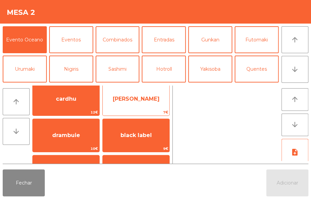
click at [149, 103] on span "William" at bounding box center [136, 99] width 67 height 18
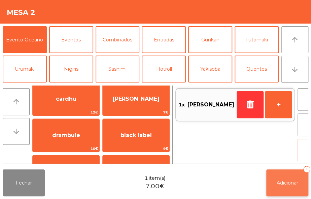
click at [282, 170] on button "Adicionar 1" at bounding box center [287, 182] width 42 height 27
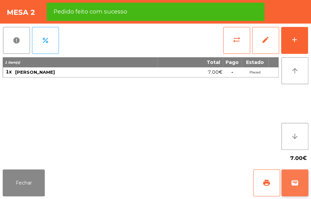
click at [297, 184] on span "wallet" at bounding box center [295, 183] width 8 height 8
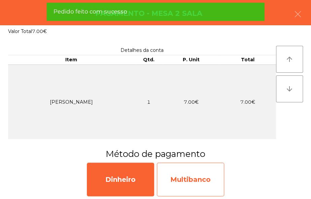
click at [204, 179] on div "Multibanco" at bounding box center [190, 180] width 67 height 34
select select "**"
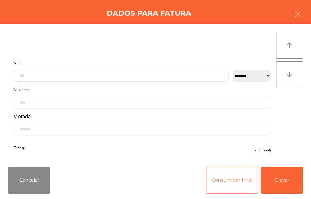
click at [230, 177] on button "Consumidor Final" at bounding box center [232, 180] width 52 height 27
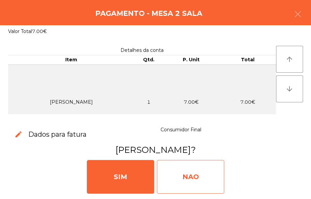
click at [207, 184] on div "NAO" at bounding box center [190, 177] width 67 height 34
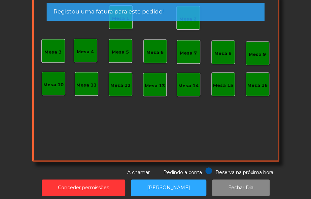
click at [156, 51] on div "Mesa 6" at bounding box center [154, 52] width 17 height 7
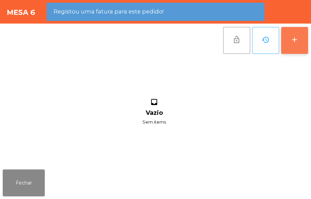
click at [283, 40] on button "add" at bounding box center [294, 40] width 27 height 27
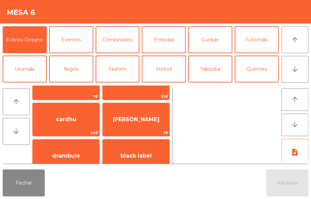
scroll to position [167, 0]
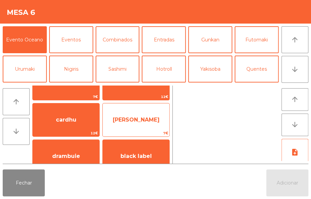
click at [151, 119] on span "William" at bounding box center [136, 120] width 67 height 18
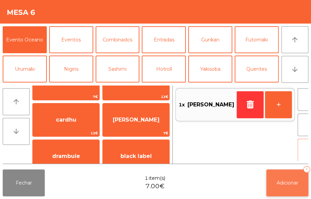
click at [292, 180] on span "Adicionar" at bounding box center [288, 183] width 22 height 6
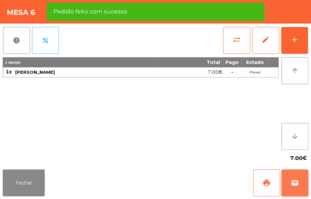
click at [295, 177] on button "wallet" at bounding box center [294, 182] width 27 height 27
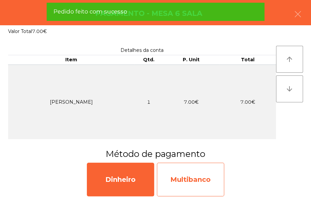
click at [199, 184] on div "Multibanco" at bounding box center [190, 180] width 67 height 34
select select "**"
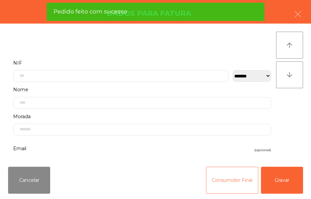
click at [230, 182] on button "Consumidor Final" at bounding box center [232, 180] width 52 height 27
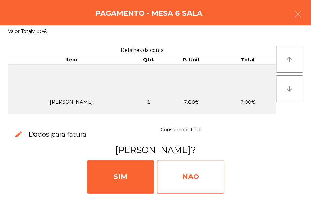
click at [192, 175] on div "NAO" at bounding box center [190, 177] width 67 height 34
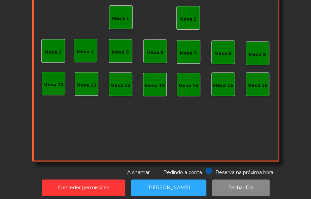
click at [191, 16] on div "Mesa 2" at bounding box center [187, 19] width 17 height 7
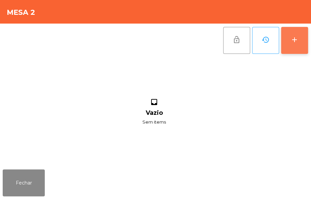
click at [287, 41] on button "add" at bounding box center [294, 40] width 27 height 27
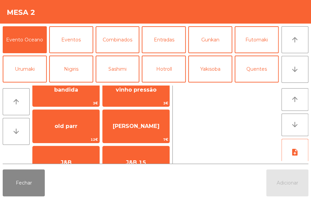
scroll to position [90, 0]
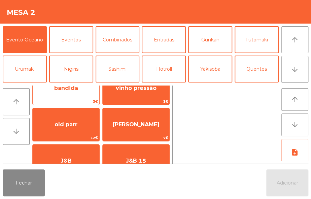
click at [79, 93] on span "bandida" at bounding box center [66, 88] width 67 height 18
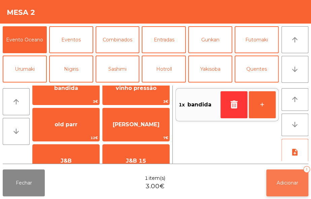
click at [289, 180] on span "Adicionar" at bounding box center [288, 183] width 22 height 6
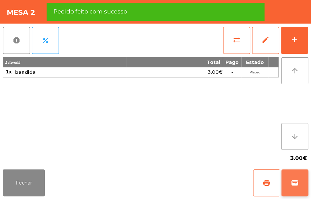
click at [299, 185] on button "wallet" at bounding box center [294, 182] width 27 height 27
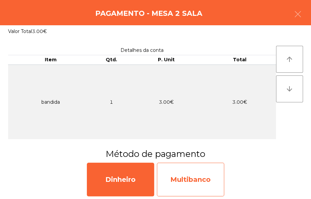
click at [196, 182] on div "Multibanco" at bounding box center [190, 180] width 67 height 34
select select "**"
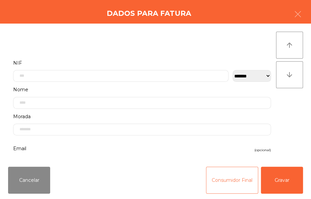
click at [226, 179] on button "Consumidor Final" at bounding box center [232, 180] width 52 height 27
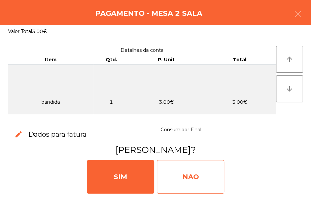
click at [201, 174] on div "NAO" at bounding box center [190, 177] width 67 height 34
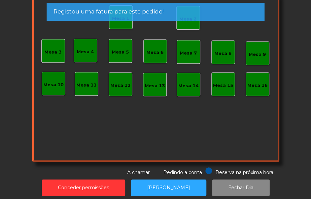
click at [188, 26] on div "Mesa 2" at bounding box center [188, 18] width 24 height 24
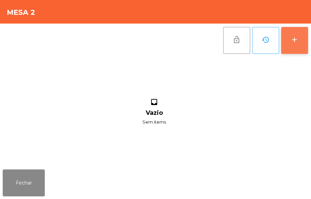
click at [291, 39] on div "add" at bounding box center [295, 40] width 8 height 8
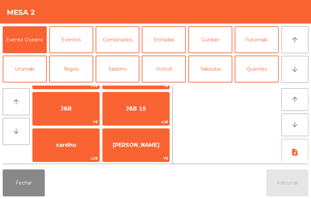
scroll to position [144, 0]
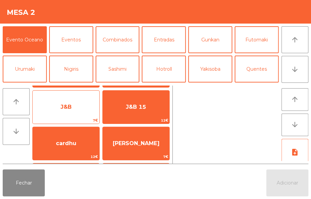
click at [72, 108] on span "J&B" at bounding box center [66, 107] width 67 height 18
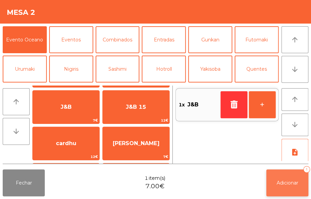
click at [281, 175] on button "Adicionar 1" at bounding box center [287, 182] width 42 height 27
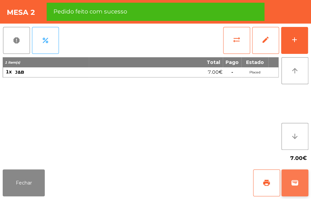
click at [291, 180] on span "wallet" at bounding box center [295, 183] width 8 height 8
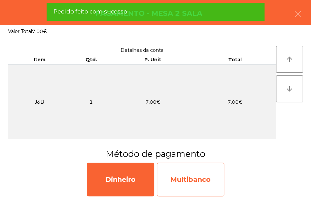
click at [204, 184] on div "Multibanco" at bounding box center [190, 180] width 67 height 34
select select "**"
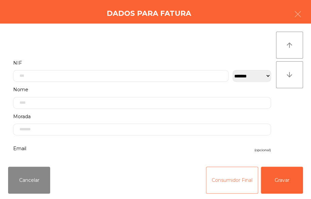
click at [222, 185] on button "Consumidor Final" at bounding box center [232, 180] width 52 height 27
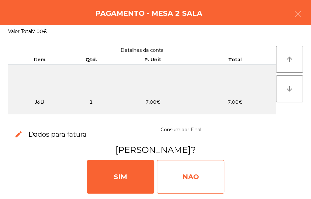
click at [205, 175] on div "NAO" at bounding box center [190, 177] width 67 height 34
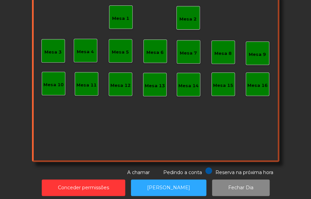
click at [179, 24] on div "Mesa 2" at bounding box center [188, 18] width 24 height 24
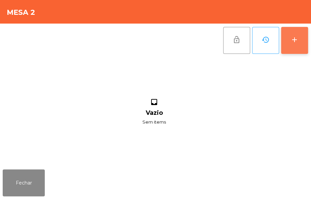
click at [291, 37] on div "add" at bounding box center [295, 40] width 8 height 8
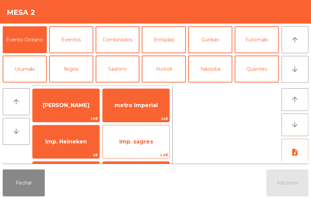
click at [157, 139] on span "imp. sagres" at bounding box center [136, 142] width 67 height 18
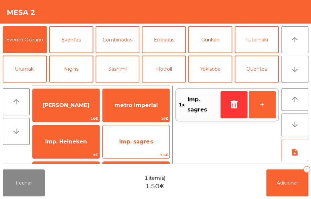
click at [152, 140] on span "imp. sagres" at bounding box center [136, 141] width 34 height 6
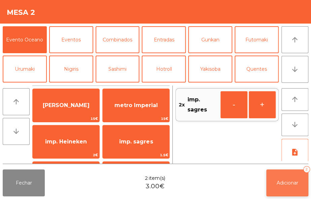
click at [290, 185] on span "Adicionar" at bounding box center [288, 183] width 22 height 6
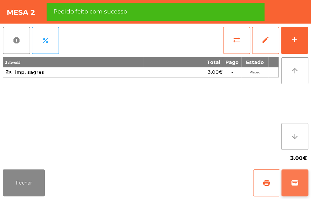
click at [299, 183] on button "wallet" at bounding box center [294, 182] width 27 height 27
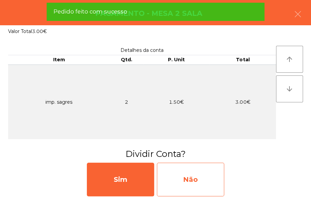
click at [194, 185] on div "Não" at bounding box center [190, 180] width 67 height 34
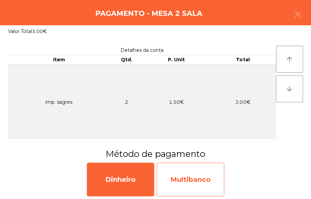
click at [196, 176] on div "Multibanco" at bounding box center [190, 180] width 67 height 34
select select "**"
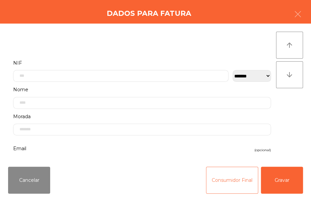
click at [236, 182] on button "Consumidor Final" at bounding box center [232, 180] width 52 height 27
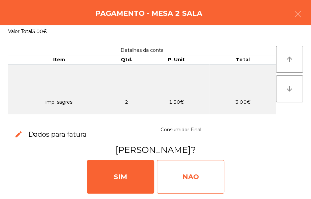
click at [208, 176] on div "NAO" at bounding box center [190, 177] width 67 height 34
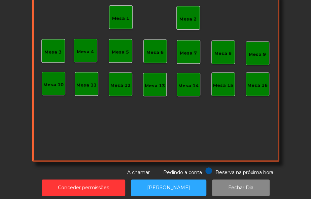
click at [182, 47] on div "Mesa 7" at bounding box center [188, 51] width 17 height 9
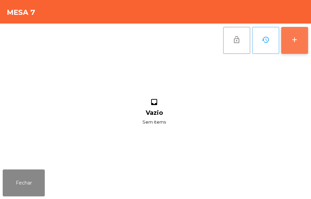
click at [292, 43] on div "add" at bounding box center [295, 40] width 8 height 8
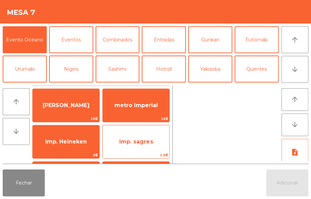
click at [140, 142] on span "imp. sagres" at bounding box center [136, 141] width 34 height 6
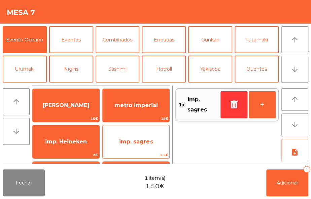
click at [145, 141] on span "imp. sagres" at bounding box center [136, 141] width 34 height 6
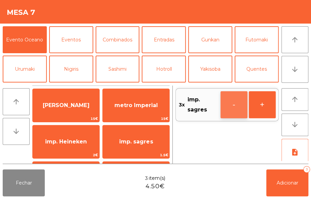
click at [232, 109] on button "-" at bounding box center [234, 104] width 27 height 27
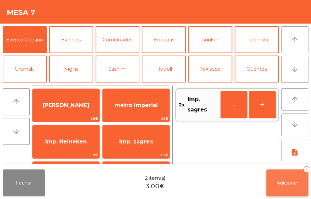
click at [290, 174] on button "Adicionar 2" at bounding box center [287, 182] width 42 height 27
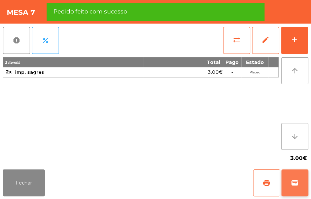
click at [295, 185] on span "wallet" at bounding box center [295, 183] width 8 height 8
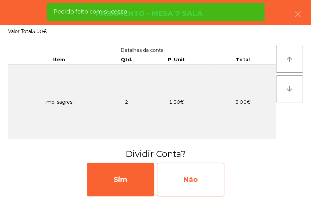
click at [209, 176] on div "Não" at bounding box center [190, 180] width 67 height 34
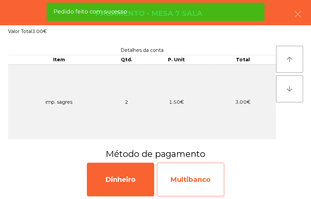
click at [211, 178] on div "Multibanco" at bounding box center [190, 180] width 67 height 34
select select "**"
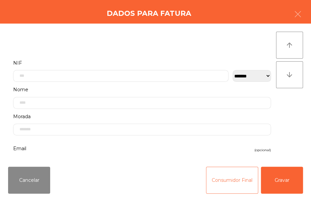
click at [232, 177] on button "Consumidor Final" at bounding box center [232, 180] width 52 height 27
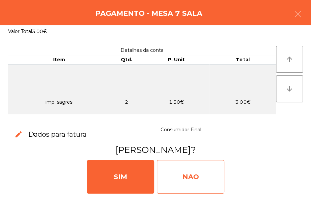
click at [203, 175] on div "NAO" at bounding box center [190, 177] width 67 height 34
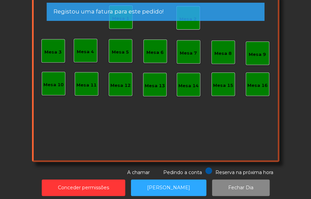
click at [219, 58] on div "Mesa 8" at bounding box center [223, 52] width 24 height 24
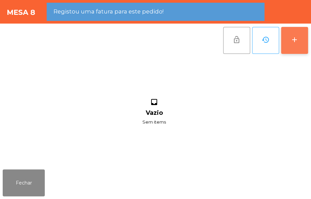
click at [299, 40] on button "add" at bounding box center [294, 40] width 27 height 27
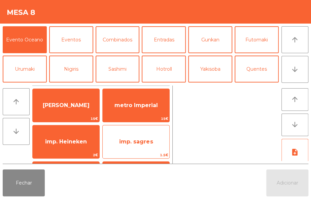
click at [142, 144] on span "imp. sagres" at bounding box center [136, 141] width 34 height 6
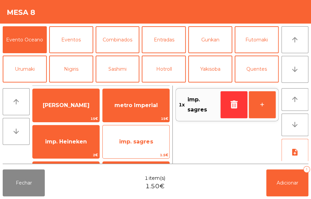
click at [145, 140] on span "imp. sagres" at bounding box center [136, 141] width 34 height 6
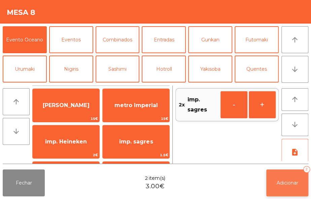
click at [289, 186] on button "Adicionar 2" at bounding box center [287, 182] width 42 height 27
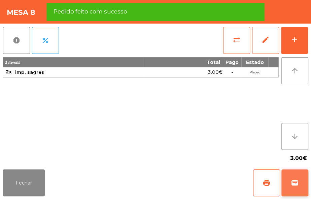
click at [299, 177] on button "wallet" at bounding box center [294, 182] width 27 height 27
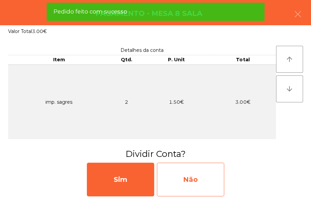
click at [211, 185] on div "Não" at bounding box center [190, 180] width 67 height 34
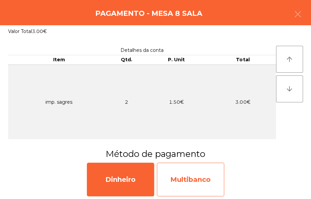
click at [195, 176] on div "Multibanco" at bounding box center [190, 180] width 67 height 34
select select "**"
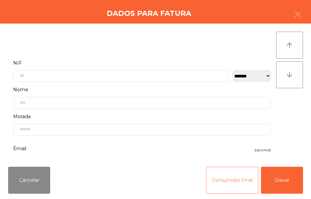
click at [223, 176] on button "Consumidor Final" at bounding box center [232, 180] width 52 height 27
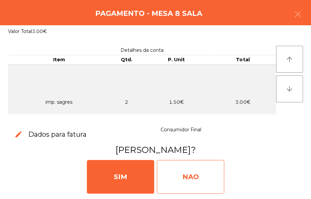
click at [201, 174] on div "NAO" at bounding box center [190, 177] width 67 height 34
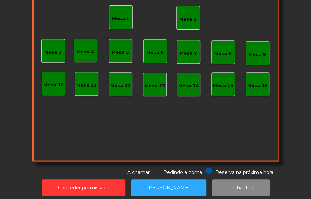
click at [186, 16] on div "Mesa 2" at bounding box center [187, 19] width 17 height 7
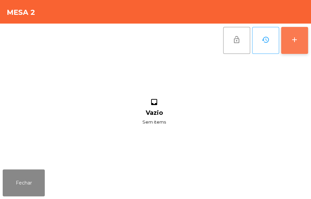
click at [295, 41] on div "add" at bounding box center [295, 40] width 8 height 8
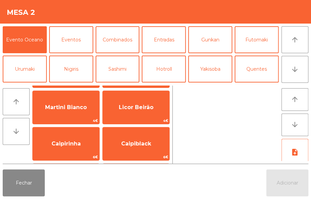
scroll to position [652, 0]
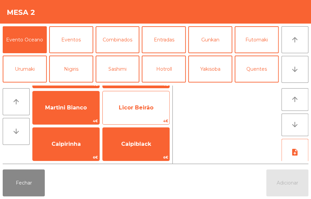
click at [144, 109] on span "Licor Beirão" at bounding box center [136, 107] width 35 height 6
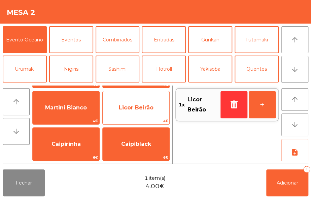
click at [143, 111] on span "Licor Beirão" at bounding box center [136, 108] width 67 height 18
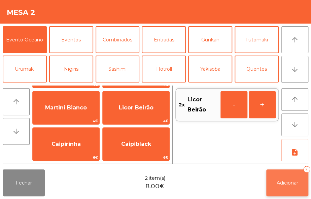
click at [282, 175] on button "Adicionar 2" at bounding box center [287, 182] width 42 height 27
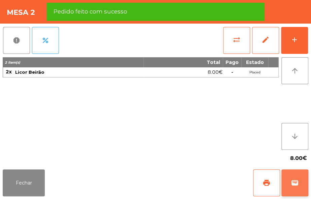
click at [293, 184] on span "wallet" at bounding box center [295, 183] width 8 height 8
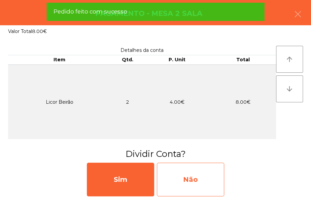
click at [192, 177] on div "Não" at bounding box center [190, 180] width 67 height 34
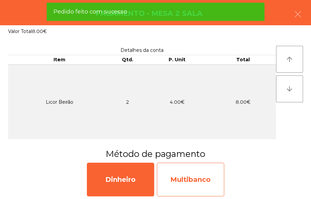
click at [199, 176] on div "Multibanco" at bounding box center [190, 180] width 67 height 34
select select "**"
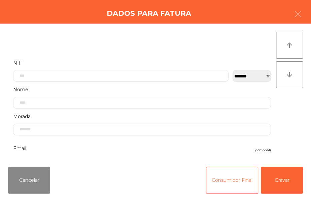
click at [219, 182] on button "Consumidor Final" at bounding box center [232, 180] width 52 height 27
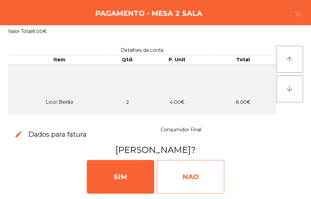
click at [203, 176] on div "NAO" at bounding box center [190, 177] width 67 height 34
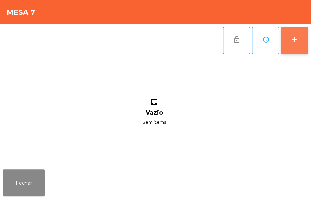
click at [286, 48] on button "add" at bounding box center [294, 40] width 27 height 27
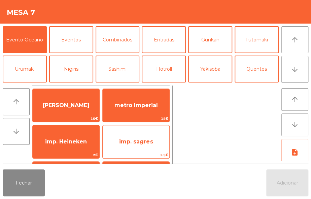
click at [139, 148] on span "imp. sagres" at bounding box center [136, 142] width 67 height 18
click at [141, 145] on span "imp. sagres" at bounding box center [136, 142] width 67 height 18
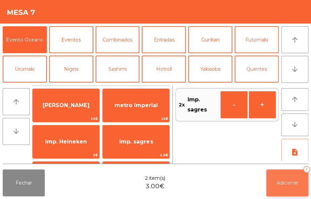
click at [289, 186] on button "Adicionar 2" at bounding box center [287, 182] width 42 height 27
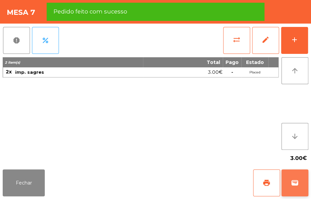
click at [292, 175] on button "wallet" at bounding box center [294, 182] width 27 height 27
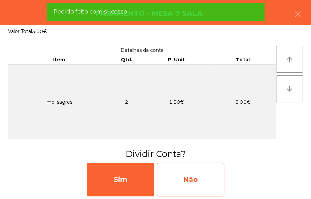
click at [207, 175] on div "Não" at bounding box center [190, 180] width 67 height 34
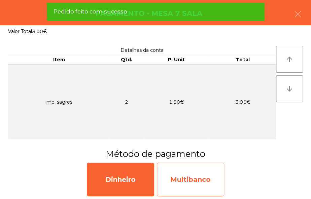
click at [196, 182] on div "Multibanco" at bounding box center [190, 180] width 67 height 34
select select "**"
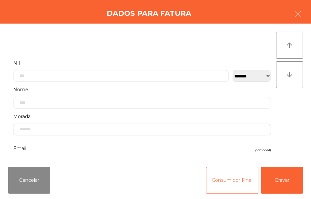
click at [223, 175] on button "Consumidor Final" at bounding box center [232, 180] width 52 height 27
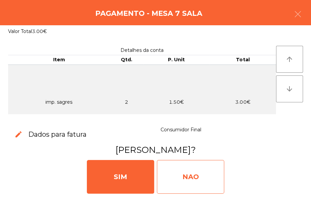
click at [205, 180] on div "NAO" at bounding box center [190, 177] width 67 height 34
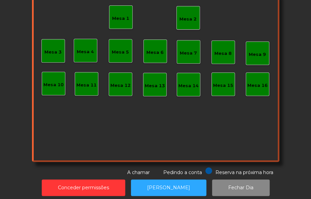
click at [190, 14] on div "Mesa 2" at bounding box center [187, 17] width 17 height 9
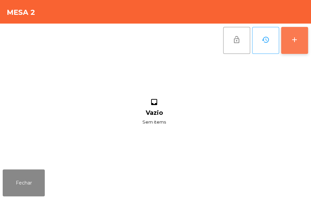
click at [289, 36] on button "add" at bounding box center [294, 40] width 27 height 27
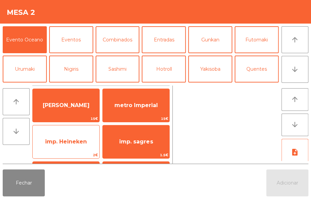
click at [80, 147] on span "imp. Heineken" at bounding box center [66, 142] width 67 height 18
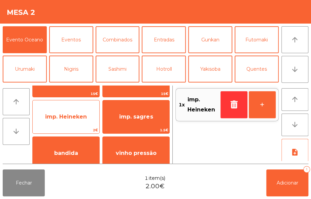
scroll to position [30, 0]
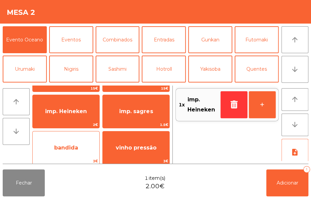
click at [71, 148] on span "bandida" at bounding box center [66, 147] width 24 height 6
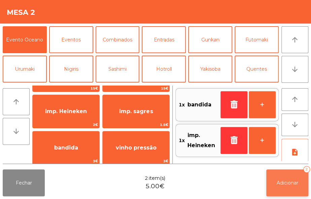
click at [297, 183] on span "Adicionar" at bounding box center [288, 183] width 22 height 6
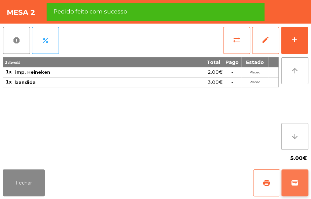
click at [296, 186] on span "wallet" at bounding box center [295, 183] width 8 height 8
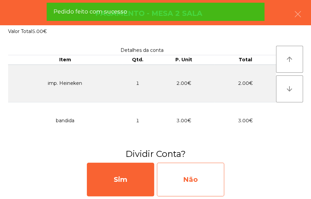
click at [199, 175] on div "Não" at bounding box center [190, 180] width 67 height 34
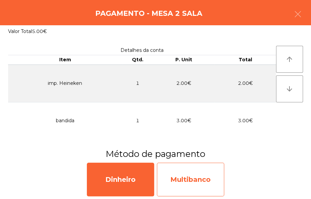
click at [202, 184] on div "Multibanco" at bounding box center [190, 180] width 67 height 34
select select "**"
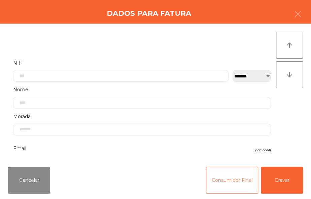
click at [225, 175] on button "Consumidor Final" at bounding box center [232, 180] width 52 height 27
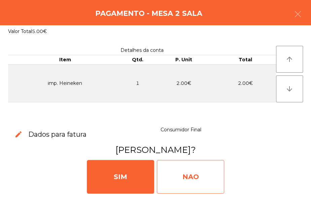
click at [189, 175] on div "NAO" at bounding box center [190, 177] width 67 height 34
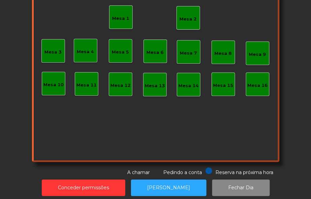
click at [186, 19] on div "Mesa 2" at bounding box center [187, 19] width 17 height 7
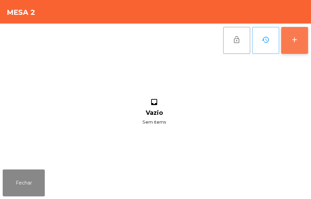
click at [292, 43] on div "add" at bounding box center [295, 40] width 8 height 8
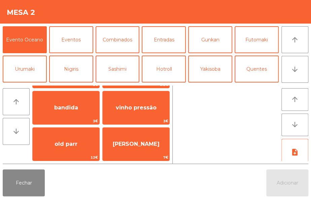
scroll to position [74, 0]
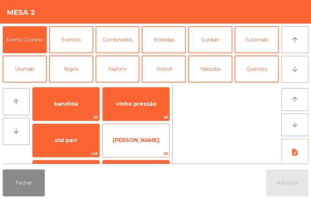
click at [162, 140] on span "Jack Daniels" at bounding box center [136, 140] width 67 height 18
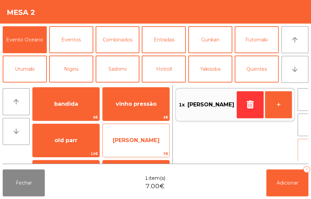
click at [158, 147] on span "Jack Daniels" at bounding box center [136, 140] width 67 height 18
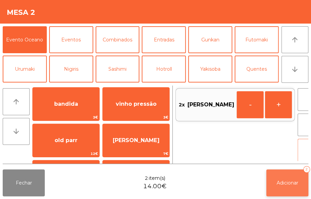
click at [286, 180] on span "Adicionar" at bounding box center [288, 183] width 22 height 6
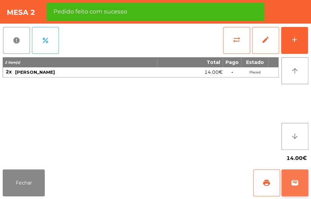
click at [291, 185] on span "wallet" at bounding box center [295, 183] width 8 height 8
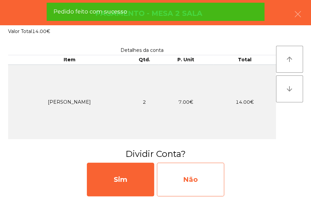
click at [195, 174] on div "Não" at bounding box center [190, 180] width 67 height 34
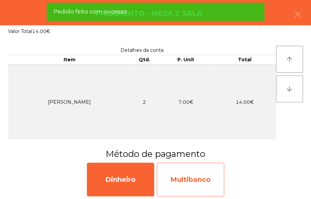
click at [204, 174] on div "Multibanco" at bounding box center [190, 180] width 67 height 34
select select "**"
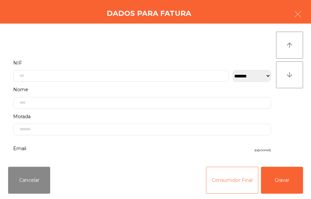
click at [236, 176] on button "Consumidor Final" at bounding box center [232, 180] width 52 height 27
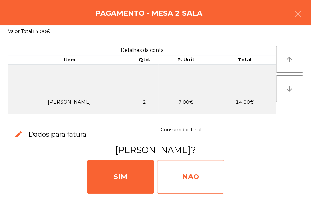
click at [202, 176] on div "NAO" at bounding box center [190, 177] width 67 height 34
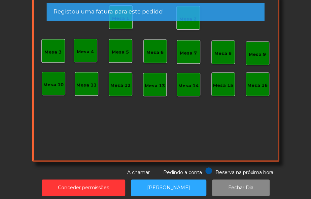
click at [159, 54] on div "Mesa 6" at bounding box center [154, 52] width 17 height 7
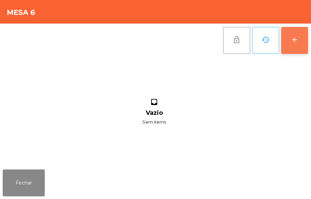
click at [295, 42] on div "add" at bounding box center [295, 40] width 8 height 8
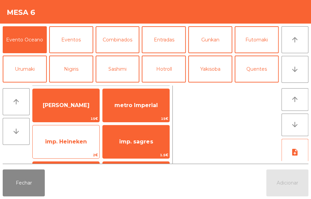
click at [80, 141] on span "imp. Heineken" at bounding box center [66, 141] width 42 height 6
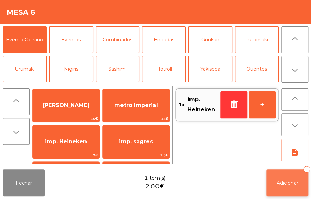
click at [287, 175] on button "Adicionar 1" at bounding box center [287, 182] width 42 height 27
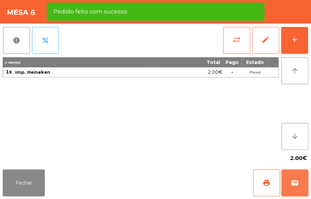
click at [300, 179] on button "wallet" at bounding box center [294, 182] width 27 height 27
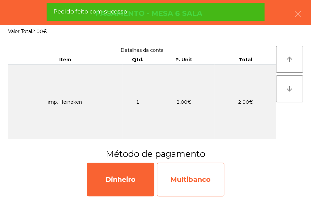
click at [201, 184] on div "Multibanco" at bounding box center [190, 180] width 67 height 34
select select "**"
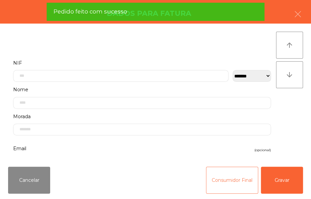
click at [230, 185] on button "Consumidor Final" at bounding box center [232, 180] width 52 height 27
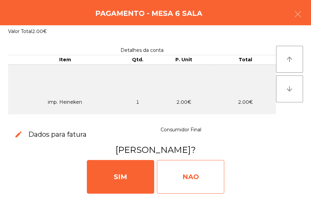
click at [215, 166] on div "NAO" at bounding box center [190, 177] width 67 height 34
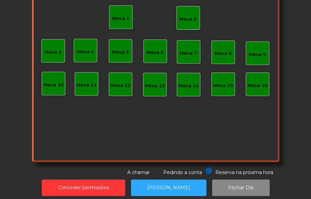
click at [189, 19] on div "Mesa 2" at bounding box center [187, 19] width 17 height 7
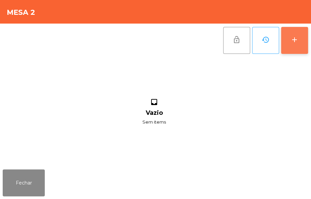
click at [293, 38] on div "add" at bounding box center [295, 40] width 8 height 8
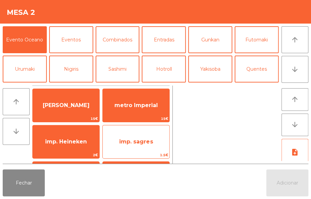
click at [147, 141] on span "imp. sagres" at bounding box center [136, 141] width 34 height 6
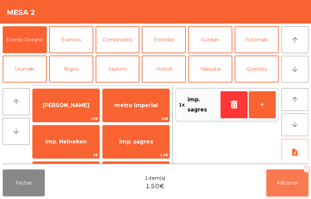
click at [284, 185] on span "Adicionar" at bounding box center [288, 183] width 22 height 6
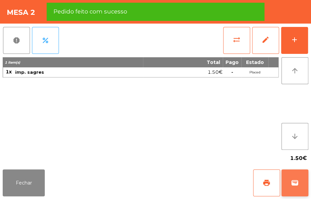
click at [290, 185] on button "wallet" at bounding box center [294, 182] width 27 height 27
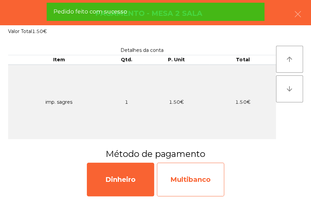
click at [209, 178] on div "Multibanco" at bounding box center [190, 180] width 67 height 34
select select "**"
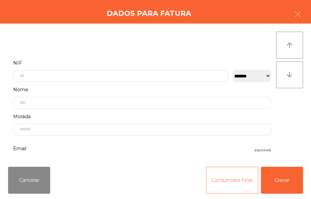
click at [230, 175] on button "Consumidor Final" at bounding box center [232, 180] width 52 height 27
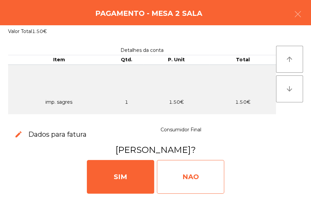
click at [193, 174] on div "NAO" at bounding box center [190, 177] width 67 height 34
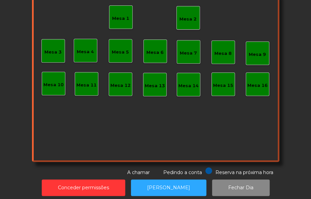
click at [184, 27] on div "Mesa 2" at bounding box center [188, 18] width 24 height 24
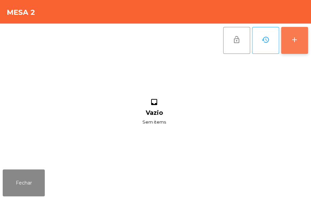
click at [294, 40] on div "add" at bounding box center [295, 40] width 8 height 8
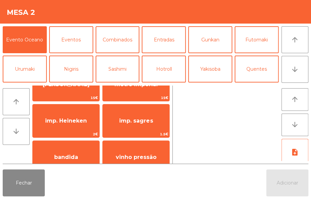
scroll to position [32, 0]
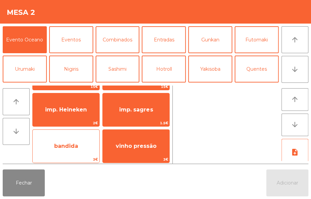
click at [89, 144] on span "bandida" at bounding box center [66, 146] width 67 height 18
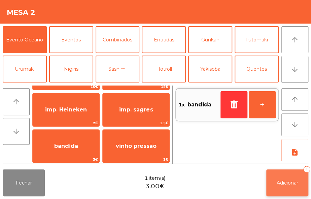
click at [285, 185] on span "Adicionar" at bounding box center [288, 183] width 22 height 6
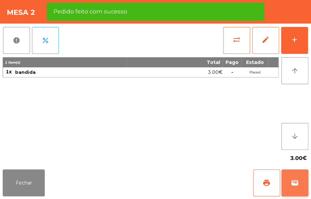
click at [297, 188] on button "wallet" at bounding box center [294, 182] width 27 height 27
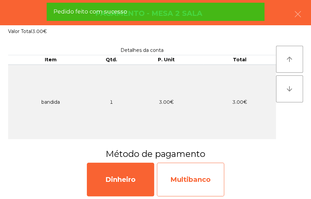
click at [188, 185] on div "Multibanco" at bounding box center [190, 180] width 67 height 34
select select "**"
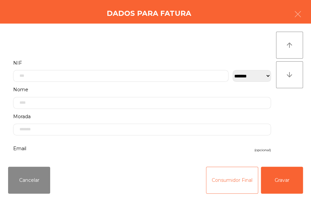
click at [222, 183] on button "Consumidor Final" at bounding box center [232, 180] width 52 height 27
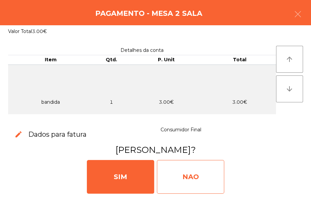
click at [197, 175] on div "NAO" at bounding box center [190, 177] width 67 height 34
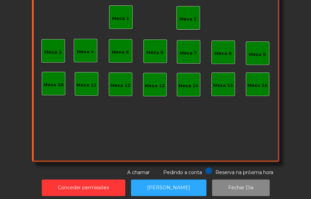
click at [194, 14] on div "Mesa 2" at bounding box center [188, 18] width 24 height 24
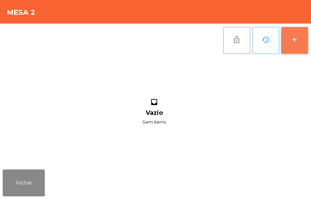
click at [295, 48] on button "add" at bounding box center [294, 40] width 27 height 27
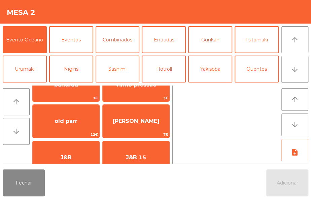
scroll to position [99, 0]
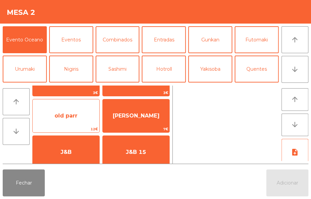
click at [84, 121] on span "old parr" at bounding box center [66, 116] width 67 height 18
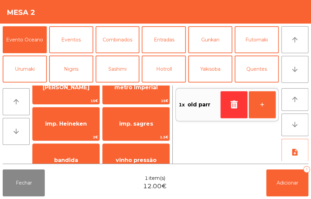
scroll to position [15, 0]
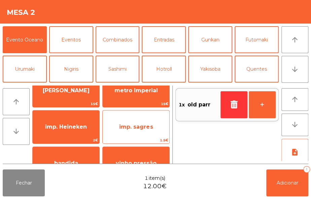
click at [149, 129] on span "imp. sagres" at bounding box center [136, 127] width 34 height 6
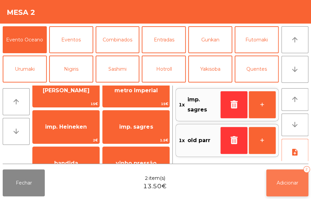
click at [288, 182] on span "Adicionar" at bounding box center [288, 183] width 22 height 6
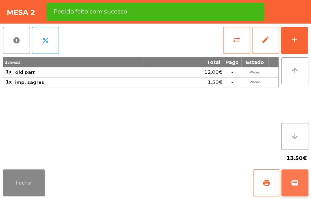
click at [300, 178] on button "wallet" at bounding box center [294, 182] width 27 height 27
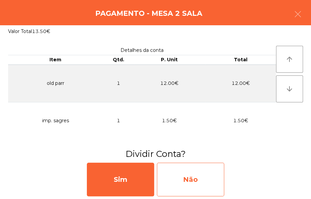
click at [185, 185] on div "Não" at bounding box center [190, 180] width 67 height 34
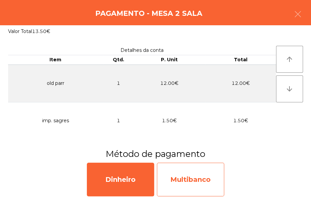
click at [202, 185] on div "Multibanco" at bounding box center [190, 180] width 67 height 34
select select "**"
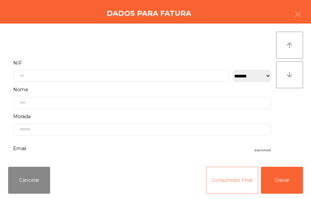
click at [231, 183] on button "Consumidor Final" at bounding box center [232, 180] width 52 height 27
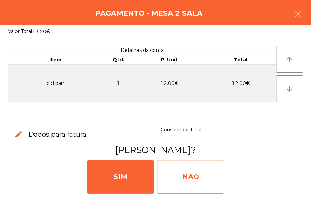
click at [196, 182] on div "NAO" at bounding box center [190, 177] width 67 height 34
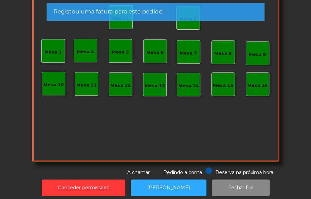
click at [159, 58] on div "Mesa 6" at bounding box center [155, 51] width 24 height 24
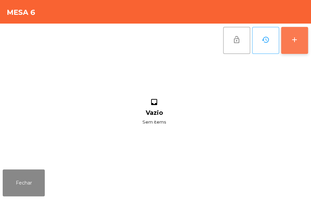
click at [290, 44] on button "add" at bounding box center [294, 40] width 27 height 27
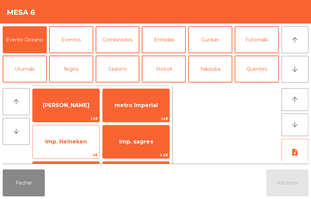
click at [76, 151] on div "imp. Heineken 2€" at bounding box center [65, 142] width 67 height 34
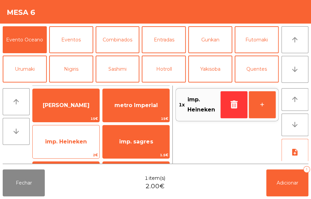
click at [78, 149] on span "imp. Heineken" at bounding box center [66, 142] width 67 height 18
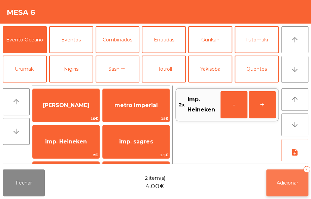
click at [279, 181] on span "Adicionar" at bounding box center [288, 183] width 22 height 6
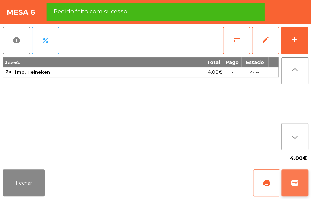
click at [296, 185] on span "wallet" at bounding box center [295, 183] width 8 height 8
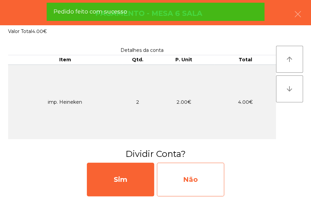
click at [200, 185] on div "Não" at bounding box center [190, 180] width 67 height 34
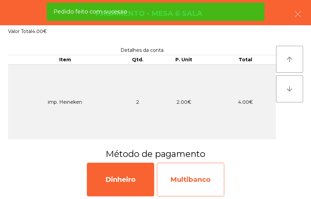
click at [202, 185] on div "Multibanco" at bounding box center [190, 180] width 67 height 34
select select "**"
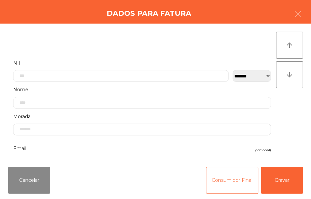
click at [217, 185] on button "Consumidor Final" at bounding box center [232, 180] width 52 height 27
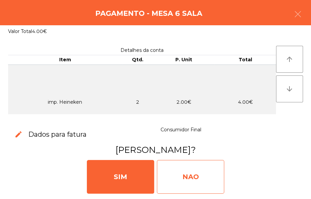
click at [202, 171] on div "NAO" at bounding box center [190, 177] width 67 height 34
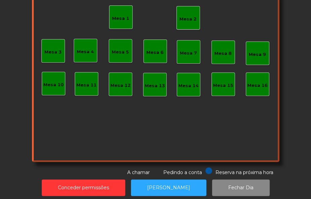
click at [194, 16] on div "Mesa 2" at bounding box center [188, 18] width 24 height 24
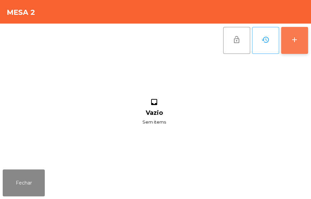
click at [297, 44] on button "add" at bounding box center [294, 40] width 27 height 27
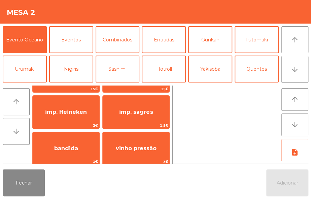
scroll to position [32, 0]
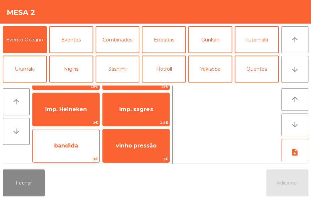
click at [83, 148] on span "bandida" at bounding box center [66, 146] width 67 height 18
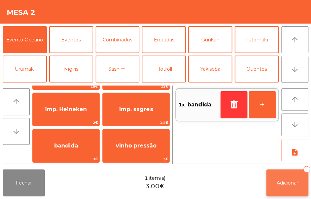
click at [290, 176] on button "Adicionar 1" at bounding box center [287, 182] width 42 height 27
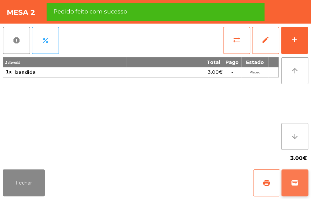
click at [299, 185] on button "wallet" at bounding box center [294, 182] width 27 height 27
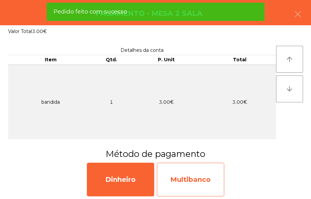
click at [202, 184] on div "Multibanco" at bounding box center [190, 180] width 67 height 34
select select "**"
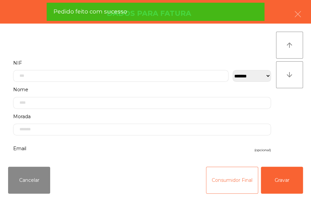
click at [222, 175] on button "Consumidor Final" at bounding box center [232, 180] width 52 height 27
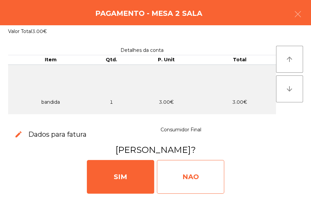
click at [205, 175] on div "NAO" at bounding box center [190, 177] width 67 height 34
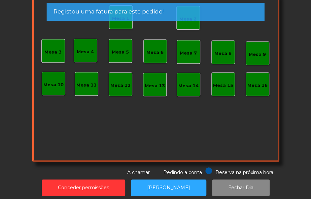
click at [190, 47] on div "Mesa 7" at bounding box center [188, 51] width 17 height 9
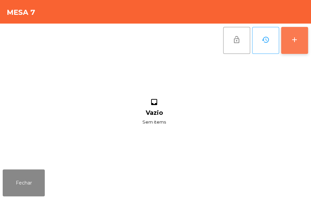
click at [295, 38] on div "add" at bounding box center [295, 40] width 8 height 8
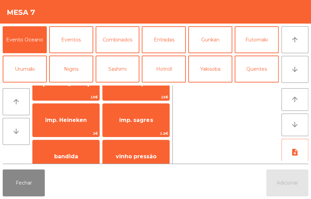
scroll to position [34, 0]
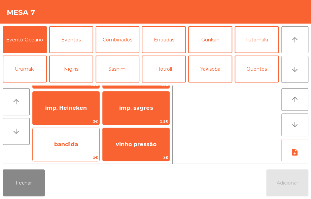
click at [83, 141] on span "bandida" at bounding box center [66, 144] width 67 height 18
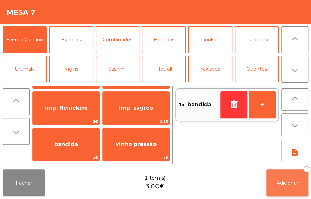
click at [286, 184] on span "Adicionar" at bounding box center [288, 183] width 22 height 6
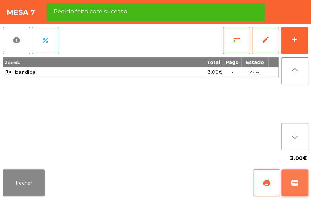
click at [296, 179] on span "wallet" at bounding box center [295, 183] width 8 height 8
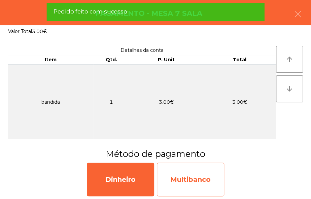
click at [202, 175] on div "Multibanco" at bounding box center [190, 180] width 67 height 34
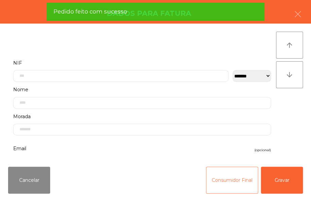
click at [207, 175] on button "Consumidor Final" at bounding box center [232, 180] width 52 height 27
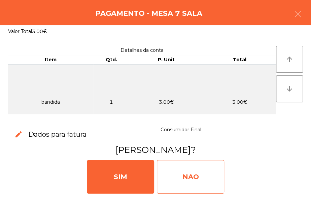
click at [200, 175] on div "NAO" at bounding box center [190, 177] width 67 height 34
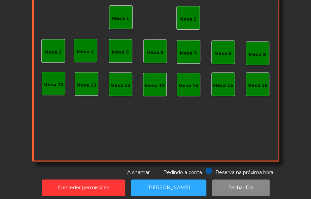
click at [192, 18] on div "Mesa 2" at bounding box center [187, 19] width 17 height 7
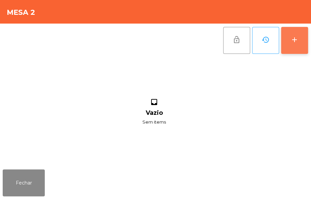
click at [292, 42] on div "add" at bounding box center [295, 40] width 8 height 8
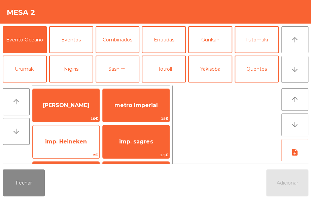
click at [78, 146] on span "imp. Heineken" at bounding box center [66, 142] width 67 height 18
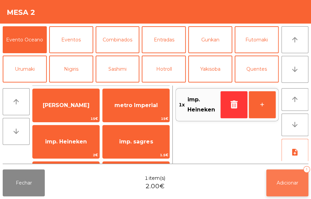
click at [291, 186] on button "Adicionar 1" at bounding box center [287, 182] width 42 height 27
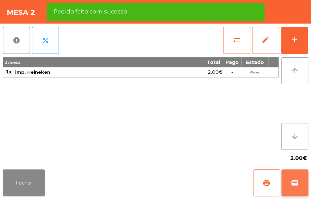
click at [298, 183] on span "wallet" at bounding box center [295, 183] width 8 height 8
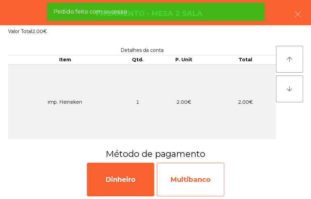
click at [197, 177] on div "Multibanco" at bounding box center [190, 180] width 67 height 34
select select "**"
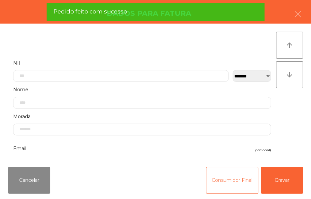
click at [228, 185] on button "Consumidor Final" at bounding box center [232, 180] width 52 height 27
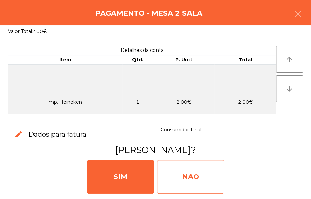
click at [202, 177] on div "NAO" at bounding box center [190, 177] width 67 height 34
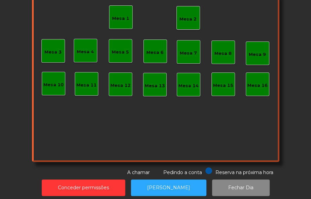
click at [185, 17] on div "Mesa 2" at bounding box center [187, 19] width 17 height 7
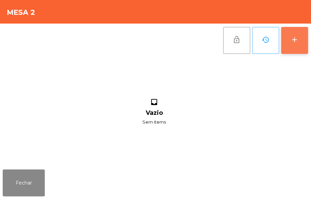
click at [297, 40] on div "add" at bounding box center [295, 40] width 8 height 8
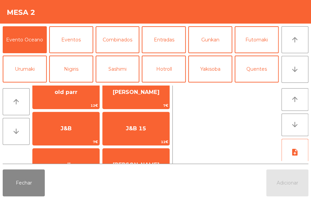
scroll to position [123, 0]
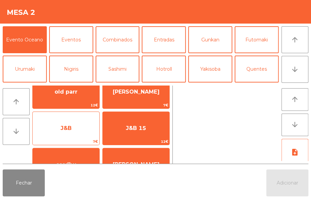
click at [70, 127] on span "J&B" at bounding box center [66, 128] width 11 height 6
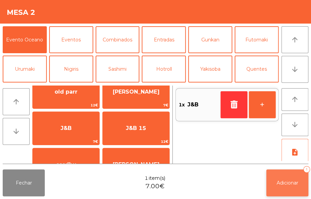
click at [285, 186] on button "Adicionar 1" at bounding box center [287, 182] width 42 height 27
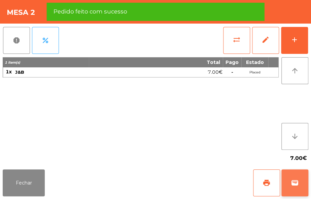
click at [291, 179] on span "wallet" at bounding box center [295, 183] width 8 height 8
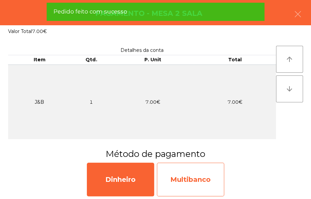
click at [204, 184] on div "Multibanco" at bounding box center [190, 180] width 67 height 34
select select "**"
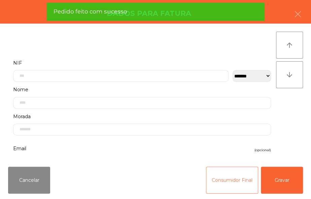
click at [224, 174] on button "Consumidor Final" at bounding box center [232, 180] width 52 height 27
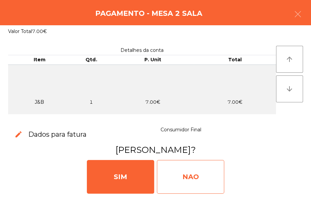
click at [197, 178] on div "NAO" at bounding box center [190, 177] width 67 height 34
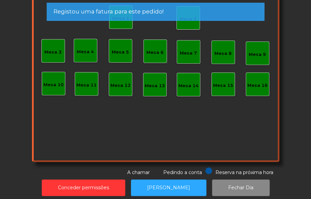
click at [188, 24] on app-alert "Registou uma fatura para este pedido!" at bounding box center [156, 15] width 218 height 24
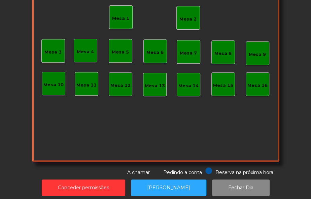
click at [187, 16] on div "Mesa 2" at bounding box center [187, 19] width 17 height 7
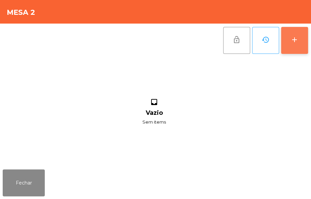
click at [292, 50] on button "add" at bounding box center [294, 40] width 27 height 27
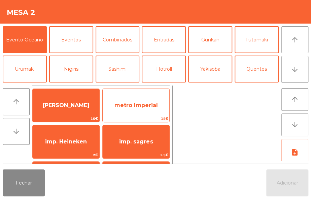
click at [147, 113] on span "metro Imperial" at bounding box center [136, 105] width 67 height 18
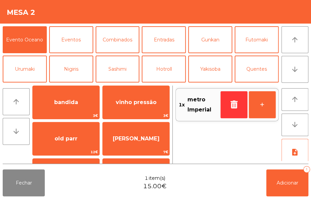
scroll to position [80, 0]
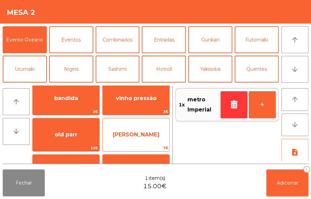
click at [136, 140] on span "Jack Daniels" at bounding box center [136, 135] width 67 height 18
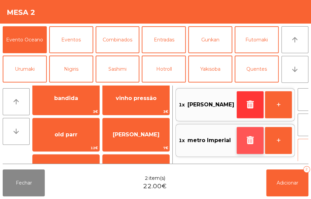
click at [245, 142] on icon "button" at bounding box center [250, 140] width 10 height 8
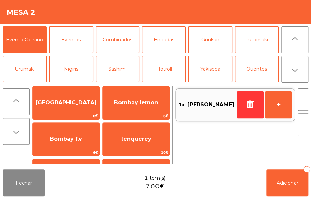
scroll to position [293, 0]
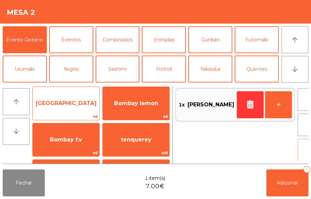
click at [81, 109] on span "Bombay" at bounding box center [66, 103] width 67 height 18
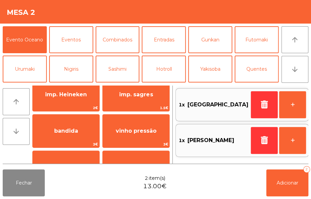
scroll to position [42, 0]
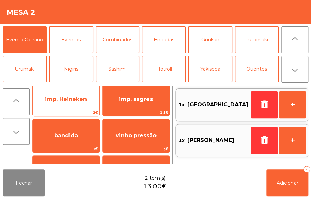
click at [80, 106] on span "imp. Heineken" at bounding box center [66, 99] width 67 height 18
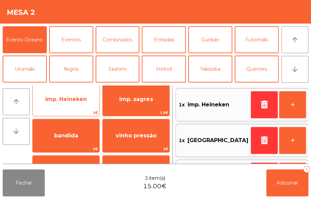
click at [76, 102] on span "imp. Heineken" at bounding box center [66, 99] width 67 height 18
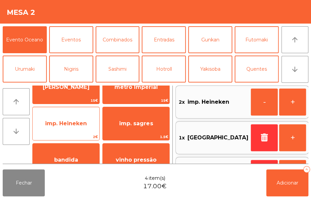
scroll to position [0, 0]
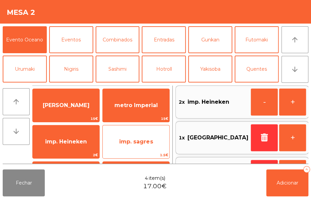
click at [138, 140] on span "imp. sagres" at bounding box center [136, 141] width 34 height 6
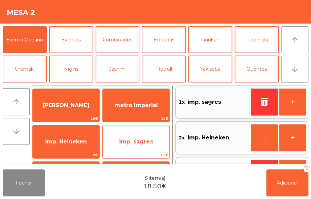
click at [132, 141] on span "imp. sagres" at bounding box center [136, 141] width 34 height 6
click at [138, 141] on span "imp. sagres" at bounding box center [136, 141] width 34 height 6
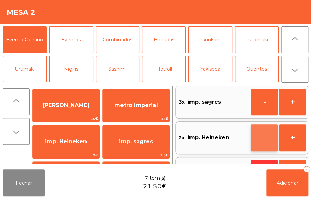
click at [251, 137] on button "-" at bounding box center [264, 137] width 27 height 27
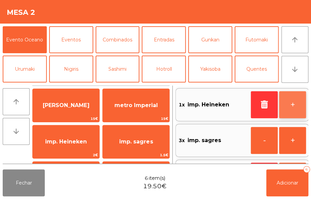
click at [279, 105] on button "+" at bounding box center [292, 104] width 27 height 27
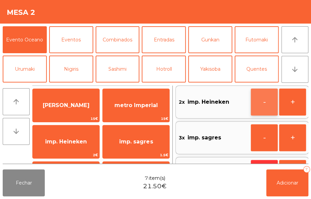
click at [251, 105] on button "-" at bounding box center [264, 102] width 27 height 27
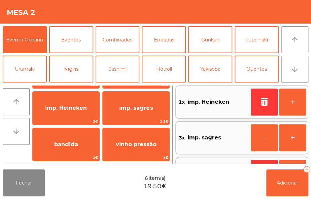
scroll to position [45, 0]
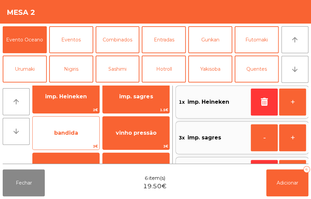
click at [80, 137] on span "bandida" at bounding box center [66, 133] width 67 height 18
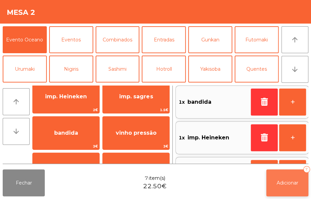
click at [294, 186] on button "Adicionar 7" at bounding box center [287, 182] width 42 height 27
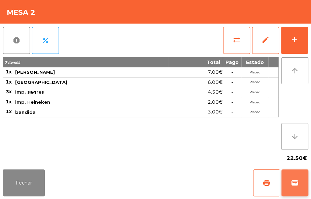
click at [298, 175] on button "wallet" at bounding box center [294, 182] width 27 height 27
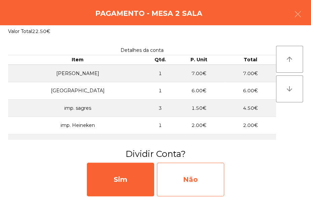
click at [189, 186] on div "Não" at bounding box center [190, 180] width 67 height 34
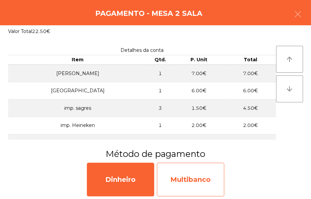
click at [193, 184] on div "Multibanco" at bounding box center [190, 180] width 67 height 34
select select "**"
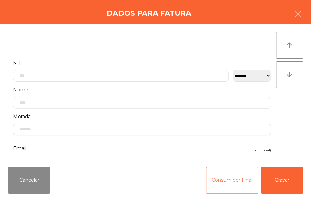
click at [224, 178] on button "Consumidor Final" at bounding box center [232, 180] width 52 height 27
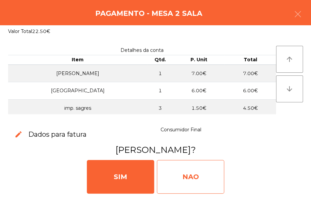
click at [206, 172] on div "NAO" at bounding box center [190, 177] width 67 height 34
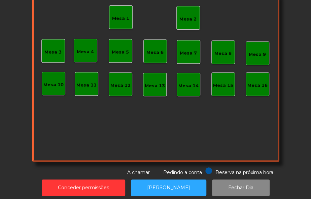
click at [120, 14] on div "Mesa 1" at bounding box center [120, 16] width 17 height 9
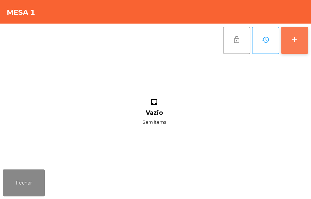
click at [298, 38] on div "add" at bounding box center [295, 40] width 8 height 8
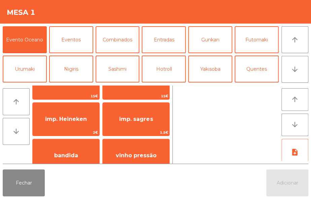
scroll to position [44, 0]
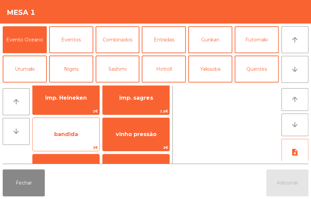
click at [75, 126] on span "bandida" at bounding box center [66, 134] width 67 height 18
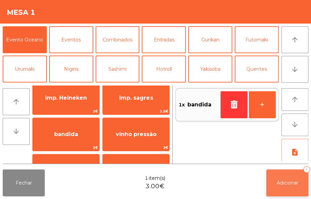
click at [291, 185] on span "Adicionar" at bounding box center [288, 183] width 22 height 6
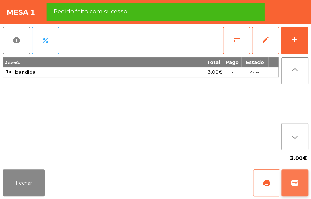
click at [304, 182] on button "wallet" at bounding box center [294, 182] width 27 height 27
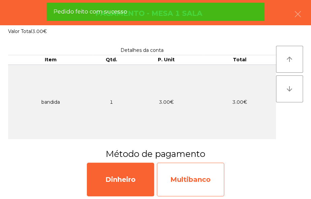
click at [203, 179] on div "Multibanco" at bounding box center [190, 180] width 67 height 34
select select "**"
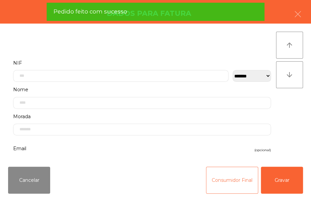
click at [228, 176] on button "Consumidor Final" at bounding box center [232, 180] width 52 height 27
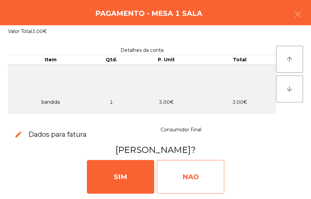
click at [201, 176] on div "NAO" at bounding box center [190, 177] width 67 height 34
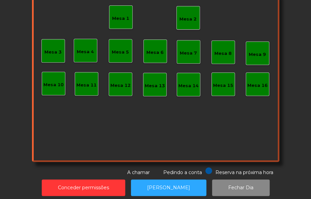
click at [182, 20] on div "Mesa 2" at bounding box center [187, 19] width 17 height 7
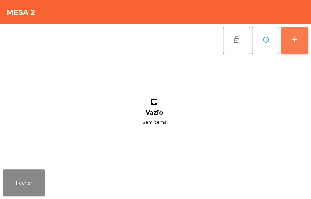
click at [289, 39] on button "add" at bounding box center [294, 40] width 27 height 27
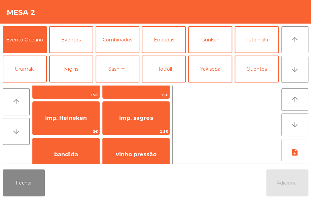
scroll to position [30, 0]
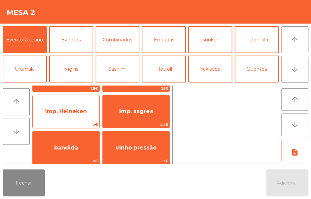
click at [82, 117] on span "imp. Heineken" at bounding box center [66, 111] width 67 height 18
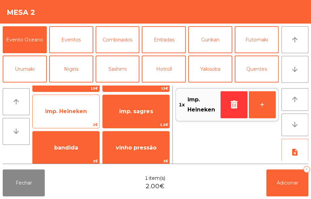
click at [86, 110] on span "imp. Heineken" at bounding box center [66, 111] width 42 height 6
click at [82, 114] on span "imp. Heineken" at bounding box center [66, 111] width 67 height 18
click at [74, 118] on span "imp. Heineken" at bounding box center [66, 111] width 67 height 18
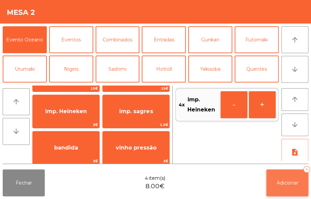
click at [274, 185] on button "Adicionar 4" at bounding box center [287, 182] width 42 height 27
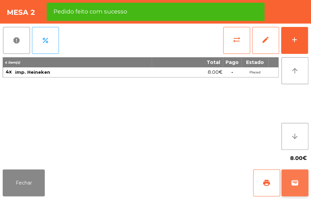
click at [298, 182] on span "wallet" at bounding box center [295, 183] width 8 height 8
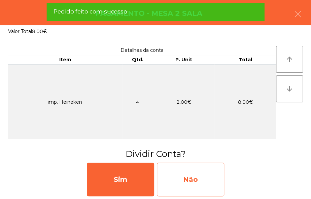
click at [200, 179] on div "Não" at bounding box center [190, 180] width 67 height 34
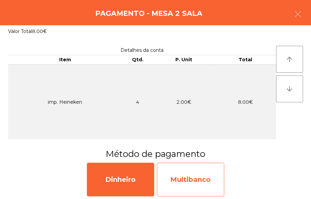
click at [209, 172] on div "Multibanco" at bounding box center [190, 180] width 67 height 34
select select "**"
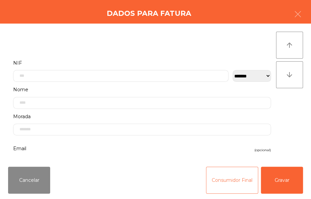
click at [226, 185] on button "Consumidor Final" at bounding box center [232, 180] width 52 height 27
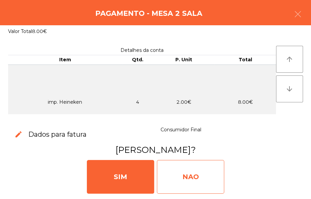
click at [192, 173] on div "NAO" at bounding box center [190, 177] width 67 height 34
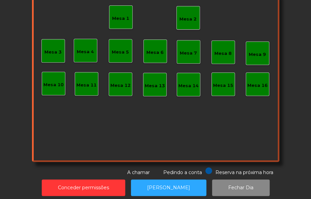
click at [185, 19] on div "Mesa 2" at bounding box center [187, 19] width 17 height 7
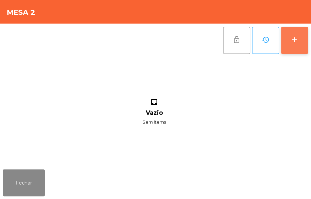
click at [291, 49] on button "add" at bounding box center [294, 40] width 27 height 27
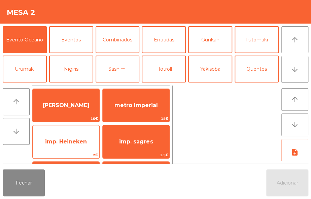
click at [88, 150] on span "imp. Heineken" at bounding box center [66, 142] width 67 height 18
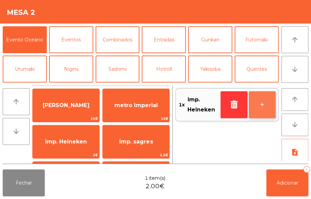
click at [266, 96] on button "+" at bounding box center [262, 104] width 27 height 27
click at [265, 107] on button "+" at bounding box center [262, 104] width 27 height 27
click at [258, 115] on button "+" at bounding box center [262, 104] width 27 height 27
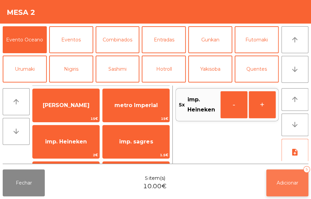
click at [292, 186] on button "Adicionar 5" at bounding box center [287, 182] width 42 height 27
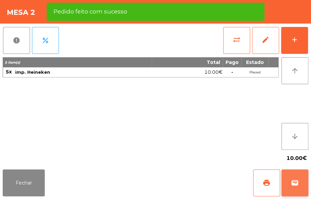
click at [297, 181] on span "wallet" at bounding box center [295, 183] width 8 height 8
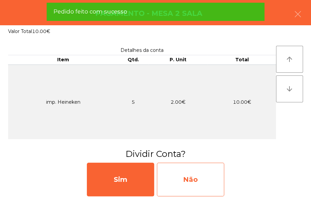
click at [205, 183] on div "Não" at bounding box center [190, 180] width 67 height 34
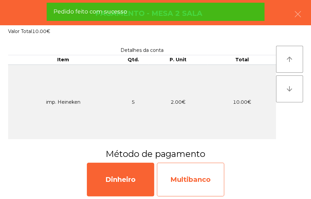
click at [195, 186] on div "Multibanco" at bounding box center [190, 180] width 67 height 34
select select "**"
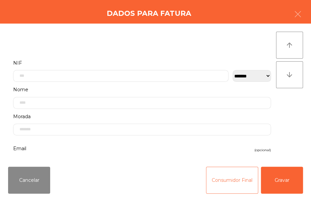
click at [218, 184] on button "Consumidor Final" at bounding box center [232, 180] width 52 height 27
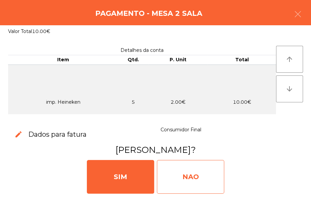
click at [192, 176] on div "NAO" at bounding box center [190, 177] width 67 height 34
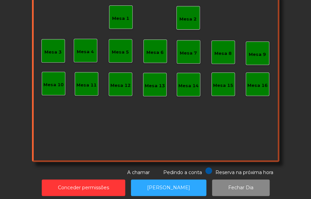
click at [118, 24] on div "Mesa 1" at bounding box center [121, 17] width 24 height 24
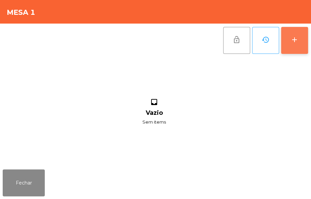
click at [298, 45] on button "add" at bounding box center [294, 40] width 27 height 27
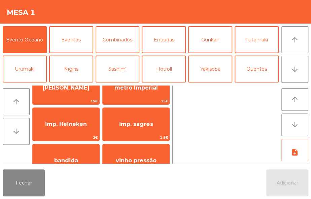
scroll to position [20, 0]
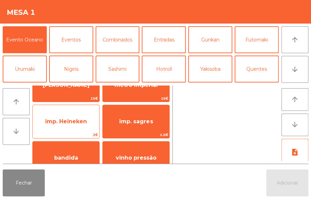
click at [80, 127] on span "imp. Heineken" at bounding box center [66, 121] width 67 height 18
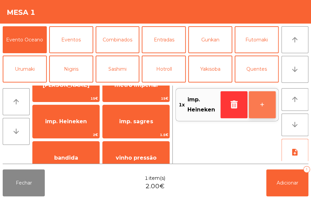
click at [263, 107] on button "+" at bounding box center [262, 104] width 27 height 27
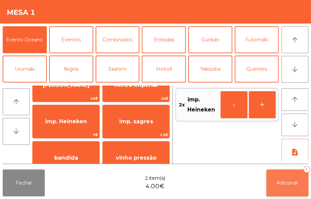
click at [290, 185] on span "Adicionar" at bounding box center [288, 183] width 22 height 6
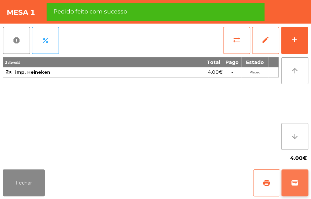
click at [298, 177] on button "wallet" at bounding box center [294, 182] width 27 height 27
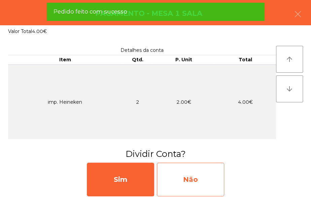
click at [195, 180] on div "Não" at bounding box center [190, 180] width 67 height 34
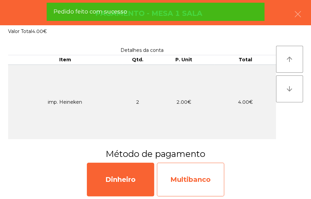
click at [198, 177] on div "Multibanco" at bounding box center [190, 180] width 67 height 34
select select "**"
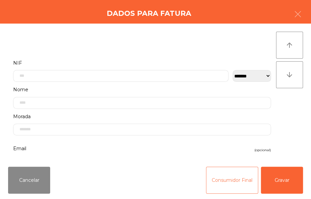
click at [223, 180] on button "Consumidor Final" at bounding box center [232, 180] width 52 height 27
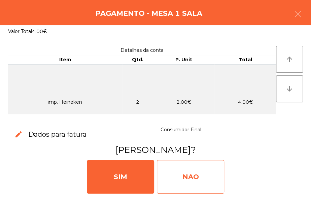
click at [203, 175] on div "NAO" at bounding box center [190, 177] width 67 height 34
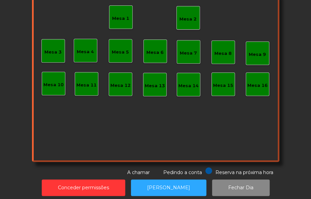
click at [118, 52] on div "Mesa 5" at bounding box center [120, 52] width 17 height 7
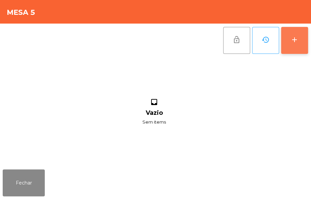
click at [299, 38] on button "add" at bounding box center [294, 40] width 27 height 27
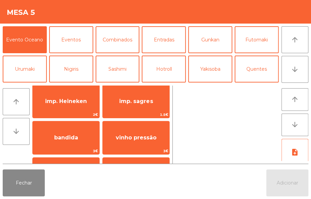
scroll to position [41, 0]
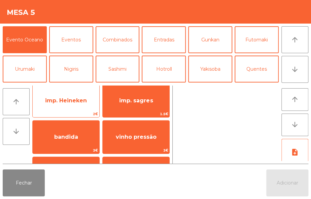
click at [81, 100] on span "imp. Heineken" at bounding box center [66, 100] width 42 height 6
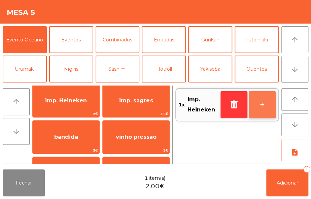
click at [264, 105] on button "+" at bounding box center [262, 104] width 27 height 27
click at [258, 107] on button "+" at bounding box center [262, 104] width 27 height 27
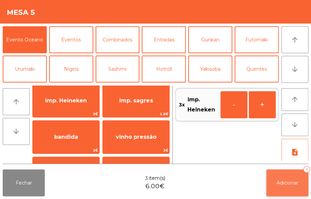
click at [296, 185] on span "Adicionar" at bounding box center [288, 183] width 22 height 6
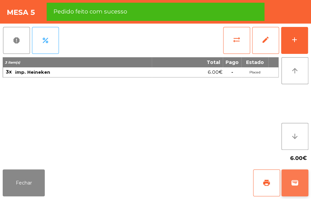
click at [294, 179] on span "wallet" at bounding box center [295, 183] width 8 height 8
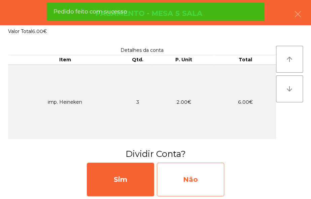
click at [209, 174] on div "Não" at bounding box center [190, 180] width 67 height 34
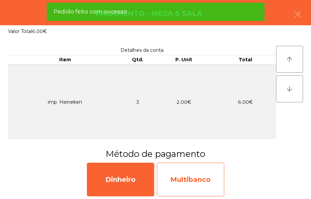
click at [204, 176] on div "Multibanco" at bounding box center [190, 180] width 67 height 34
select select "**"
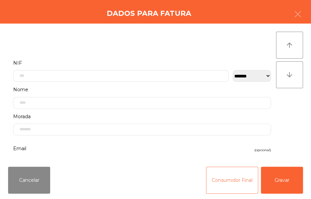
click at [220, 183] on button "Consumidor Final" at bounding box center [232, 180] width 52 height 27
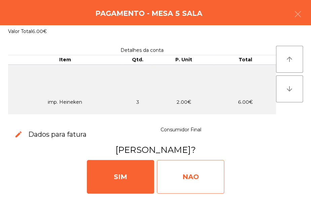
click at [199, 173] on div "NAO" at bounding box center [190, 177] width 67 height 34
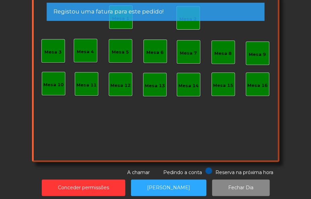
click at [187, 54] on div "Mesa 7" at bounding box center [188, 53] width 17 height 7
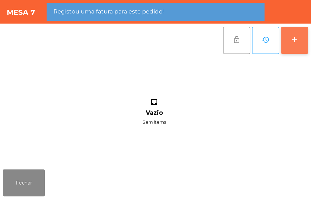
click at [292, 47] on button "add" at bounding box center [294, 40] width 27 height 27
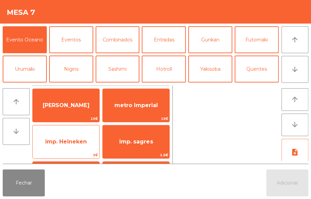
click at [71, 142] on span "imp. Heineken" at bounding box center [66, 141] width 42 height 6
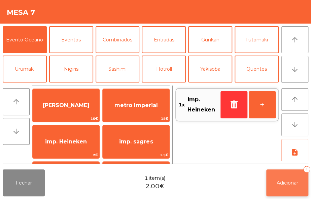
click at [291, 175] on button "Adicionar 1" at bounding box center [287, 182] width 42 height 27
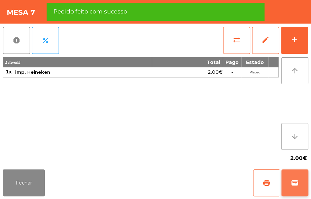
click at [297, 184] on span "wallet" at bounding box center [295, 183] width 8 height 8
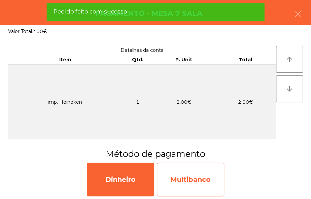
click at [199, 175] on div "Multibanco" at bounding box center [190, 180] width 67 height 34
select select "**"
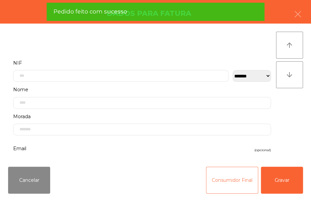
click at [227, 175] on button "Consumidor Final" at bounding box center [232, 180] width 52 height 27
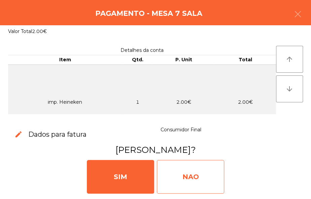
click at [189, 173] on div "NAO" at bounding box center [190, 177] width 67 height 34
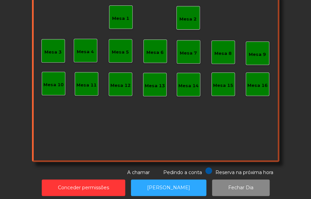
click at [189, 16] on div "Mesa 2" at bounding box center [187, 19] width 17 height 7
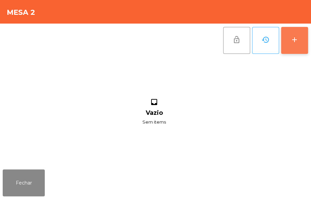
click at [297, 39] on div "add" at bounding box center [295, 40] width 8 height 8
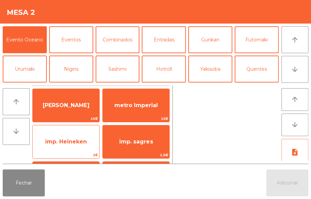
click at [75, 147] on span "imp. Heineken" at bounding box center [66, 142] width 67 height 18
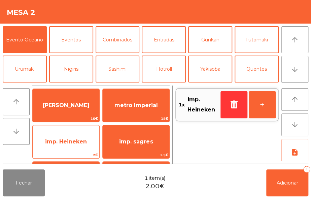
click at [77, 144] on span "imp. Heineken" at bounding box center [66, 141] width 42 height 6
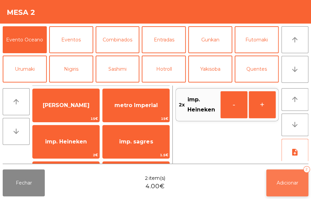
click at [284, 182] on span "Adicionar" at bounding box center [288, 183] width 22 height 6
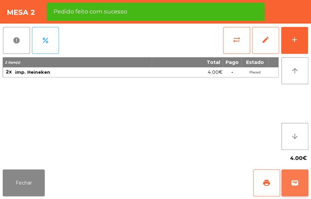
click at [292, 179] on span "wallet" at bounding box center [295, 183] width 8 height 8
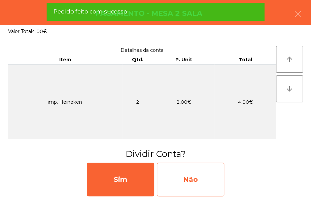
click at [198, 178] on div "Não" at bounding box center [190, 180] width 67 height 34
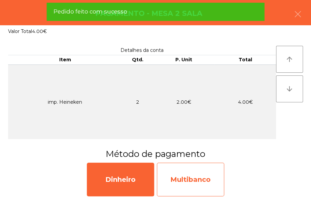
click at [198, 180] on div "Multibanco" at bounding box center [190, 180] width 67 height 34
select select "**"
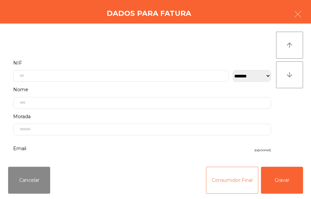
click at [222, 178] on button "Consumidor Final" at bounding box center [232, 180] width 52 height 27
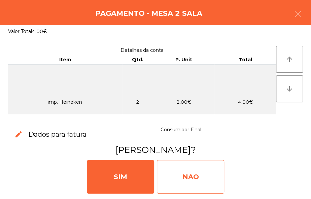
click at [195, 174] on div "NAO" at bounding box center [190, 177] width 67 height 34
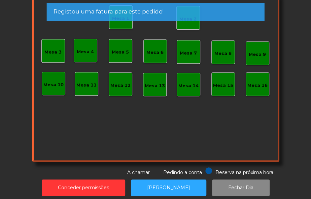
click at [186, 60] on div "Mesa 7" at bounding box center [189, 52] width 24 height 24
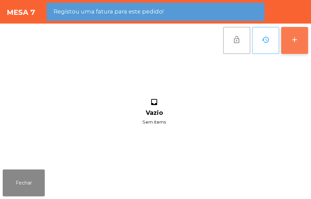
click at [285, 39] on button "add" at bounding box center [294, 40] width 27 height 27
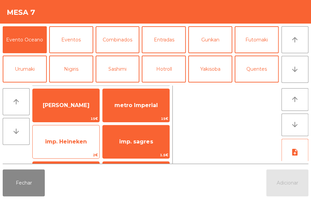
click at [75, 149] on span "imp. Heineken" at bounding box center [66, 142] width 67 height 18
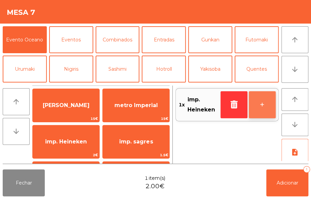
click at [266, 101] on button "+" at bounding box center [262, 104] width 27 height 27
click at [260, 104] on button "+" at bounding box center [262, 104] width 27 height 27
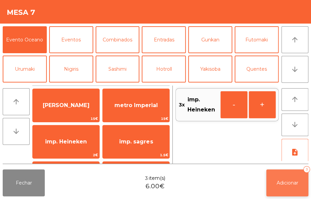
click at [284, 177] on button "Adicionar 3" at bounding box center [287, 182] width 42 height 27
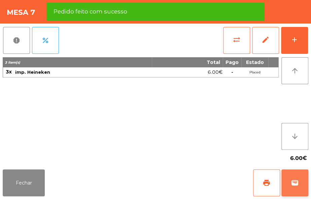
click at [297, 177] on button "wallet" at bounding box center [294, 182] width 27 height 27
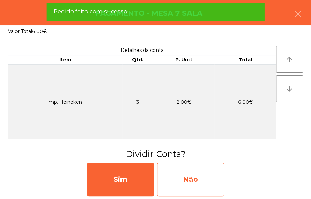
click at [200, 186] on div "Não" at bounding box center [190, 180] width 67 height 34
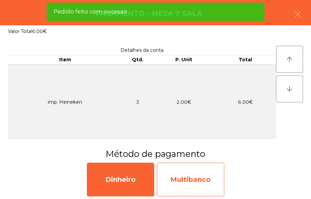
click at [196, 185] on div "Multibanco" at bounding box center [190, 180] width 67 height 34
select select "**"
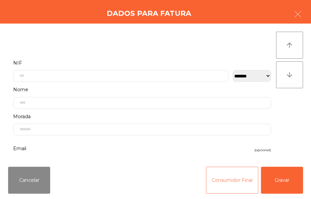
click at [215, 186] on button "Consumidor Final" at bounding box center [232, 180] width 52 height 27
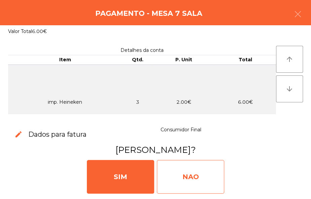
click at [189, 175] on div "NAO" at bounding box center [190, 177] width 67 height 34
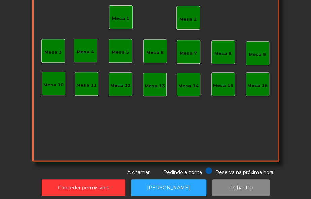
click at [184, 18] on div "Mesa 2" at bounding box center [187, 19] width 17 height 7
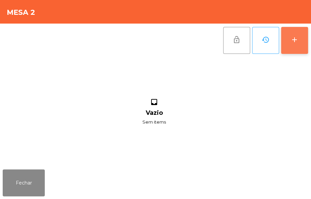
click at [294, 42] on div "add" at bounding box center [295, 40] width 8 height 8
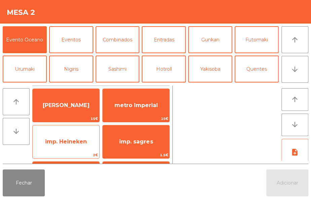
click at [89, 150] on span "imp. Heineken" at bounding box center [66, 142] width 67 height 18
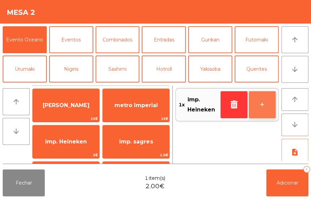
click at [261, 105] on button "+" at bounding box center [262, 104] width 27 height 27
click at [261, 108] on button "+" at bounding box center [262, 104] width 27 height 27
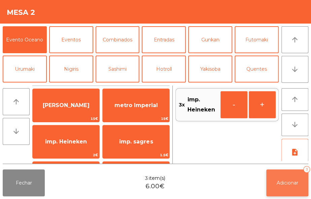
click at [290, 186] on button "Adicionar 3" at bounding box center [287, 182] width 42 height 27
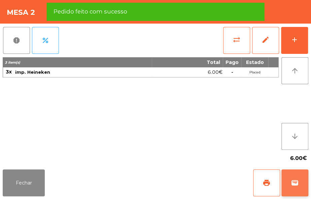
click at [297, 183] on span "wallet" at bounding box center [295, 183] width 8 height 8
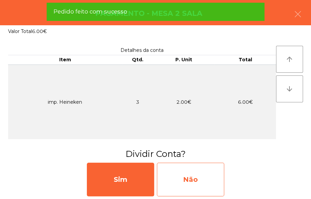
click at [200, 180] on div "Não" at bounding box center [190, 180] width 67 height 34
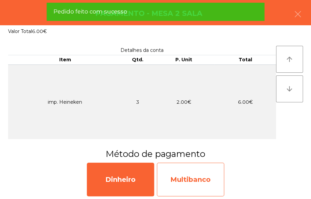
click at [211, 185] on div "Multibanco" at bounding box center [190, 180] width 67 height 34
select select "**"
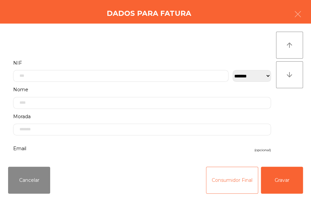
click at [218, 178] on button "Consumidor Final" at bounding box center [232, 180] width 52 height 27
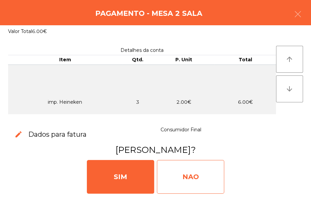
click at [210, 175] on div "NAO" at bounding box center [190, 177] width 67 height 34
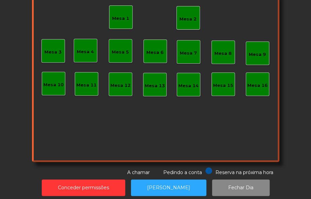
click at [186, 50] on div "Mesa 7" at bounding box center [188, 53] width 17 height 7
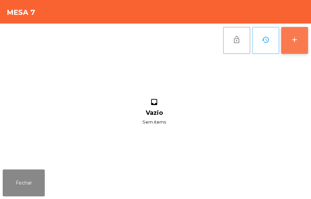
click at [296, 35] on button "add" at bounding box center [294, 40] width 27 height 27
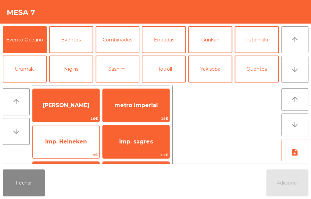
click at [75, 147] on span "imp. Heineken" at bounding box center [66, 142] width 67 height 18
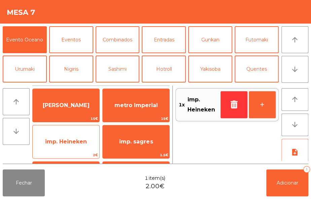
click at [77, 147] on span "imp. Heineken" at bounding box center [66, 142] width 67 height 18
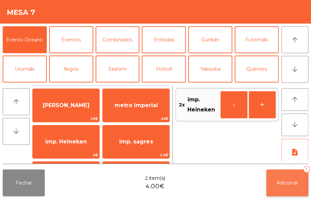
click at [286, 185] on span "Adicionar" at bounding box center [288, 183] width 22 height 6
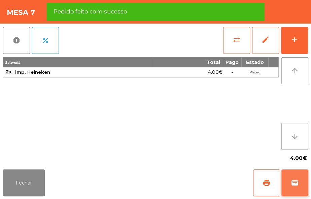
click at [299, 185] on button "wallet" at bounding box center [294, 182] width 27 height 27
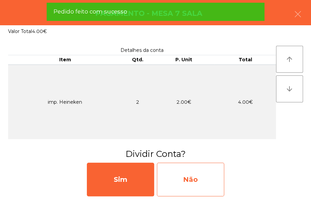
click at [198, 182] on div "Não" at bounding box center [190, 180] width 67 height 34
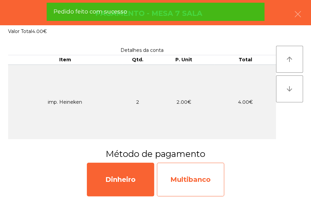
click at [204, 182] on div "Multibanco" at bounding box center [190, 180] width 67 height 34
select select "**"
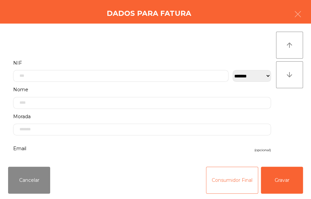
click at [216, 174] on button "Consumidor Final" at bounding box center [232, 180] width 52 height 27
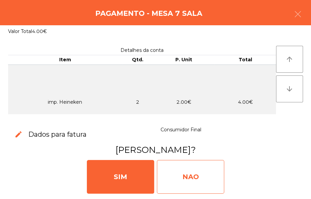
click at [199, 173] on div "NAO" at bounding box center [190, 177] width 67 height 34
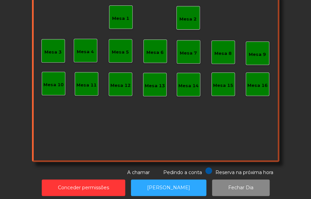
click at [189, 16] on div "Mesa 2" at bounding box center [187, 19] width 17 height 7
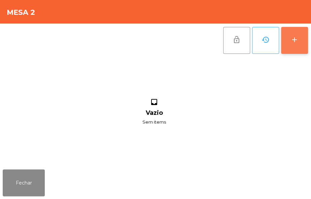
click at [301, 39] on button "add" at bounding box center [294, 40] width 27 height 27
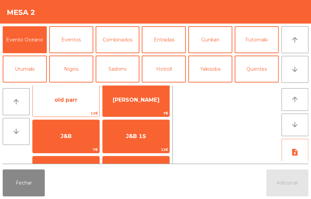
click at [79, 104] on span "old parr" at bounding box center [66, 100] width 67 height 18
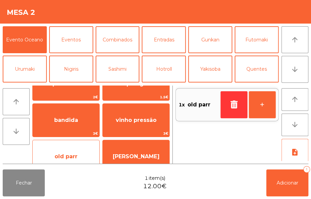
scroll to position [0, 0]
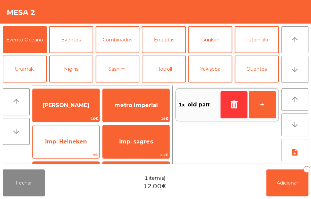
click at [83, 141] on span "imp. Heineken" at bounding box center [66, 141] width 42 height 6
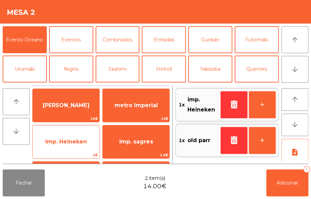
click at [74, 141] on span "imp. Heineken" at bounding box center [66, 141] width 42 height 6
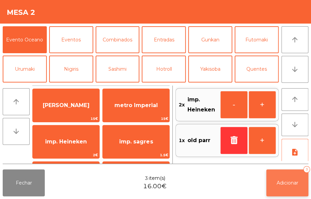
click at [300, 184] on button "Adicionar 3" at bounding box center [287, 182] width 42 height 27
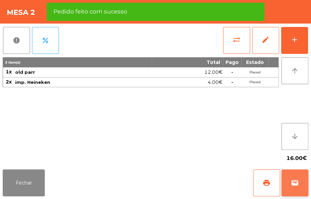
click at [292, 180] on span "wallet" at bounding box center [295, 183] width 8 height 8
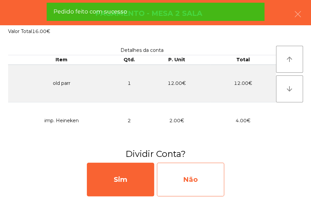
click at [194, 183] on div "Não" at bounding box center [190, 180] width 67 height 34
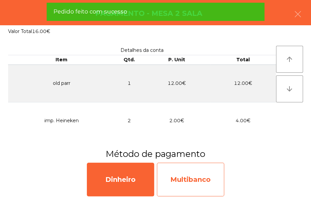
click at [204, 176] on div "Multibanco" at bounding box center [190, 180] width 67 height 34
select select "**"
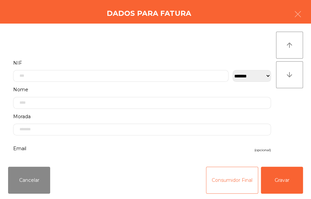
click at [221, 177] on button "Consumidor Final" at bounding box center [232, 180] width 52 height 27
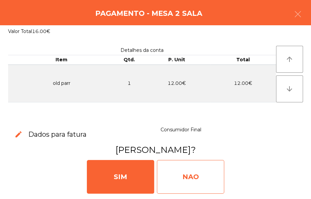
click at [188, 177] on div "NAO" at bounding box center [190, 177] width 67 height 34
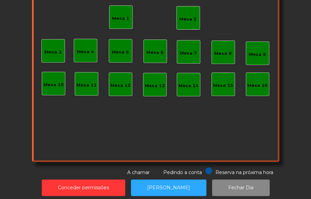
click at [187, 17] on div "Mesa 2" at bounding box center [187, 19] width 17 height 7
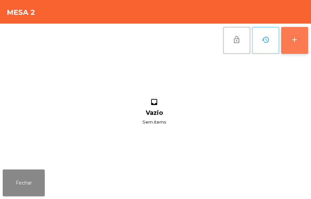
click at [293, 38] on div "add" at bounding box center [295, 40] width 8 height 8
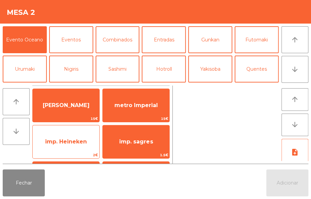
click at [72, 140] on span "imp. Heineken" at bounding box center [66, 141] width 42 height 6
click at [71, 152] on span "2€" at bounding box center [66, 155] width 67 height 6
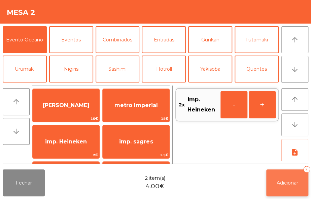
click at [289, 188] on button "Adicionar 2" at bounding box center [287, 182] width 42 height 27
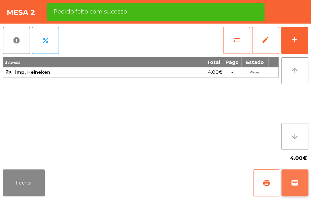
click at [294, 186] on span "wallet" at bounding box center [295, 183] width 8 height 8
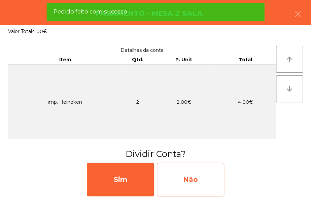
click at [201, 184] on div "Não" at bounding box center [190, 180] width 67 height 34
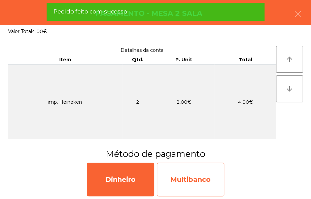
click at [202, 186] on div "Multibanco" at bounding box center [190, 180] width 67 height 34
select select "**"
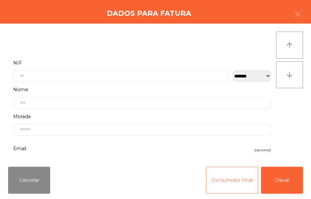
click at [221, 187] on button "Consumidor Final" at bounding box center [232, 180] width 52 height 27
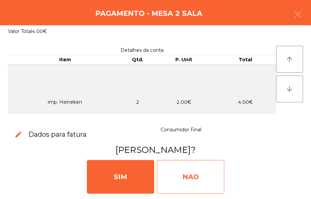
click at [201, 177] on div "NAO" at bounding box center [190, 177] width 67 height 34
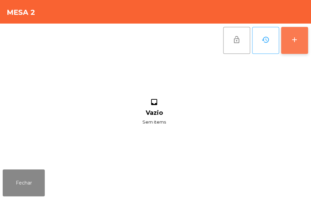
click at [296, 48] on button "add" at bounding box center [294, 40] width 27 height 27
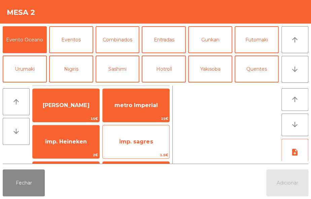
click at [141, 150] on span "imp. sagres" at bounding box center [136, 142] width 67 height 18
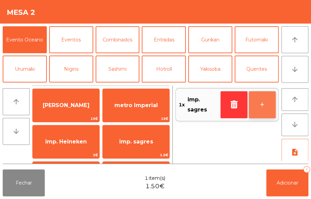
click at [260, 97] on button "+" at bounding box center [262, 104] width 27 height 27
click at [256, 107] on button "+" at bounding box center [262, 104] width 27 height 27
click at [260, 110] on button "+" at bounding box center [262, 104] width 27 height 27
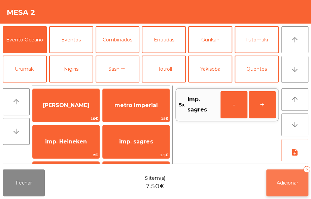
click at [289, 186] on button "Adicionar 5" at bounding box center [287, 182] width 42 height 27
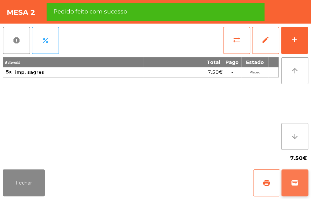
click at [295, 180] on span "wallet" at bounding box center [295, 183] width 8 height 8
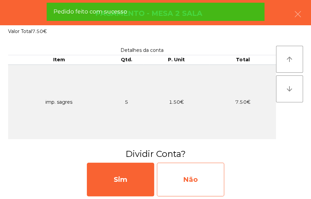
click at [211, 177] on div "Não" at bounding box center [190, 180] width 67 height 34
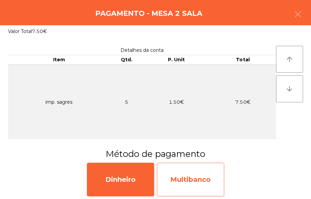
click at [215, 184] on div "Multibanco" at bounding box center [190, 180] width 67 height 34
select select "**"
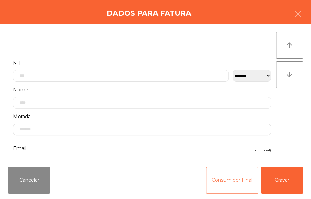
click at [238, 176] on button "Consumidor Final" at bounding box center [232, 180] width 52 height 27
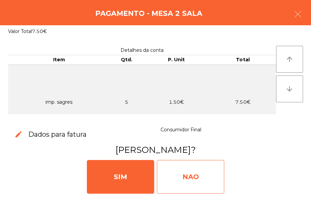
click at [205, 176] on div "NAO" at bounding box center [190, 177] width 67 height 34
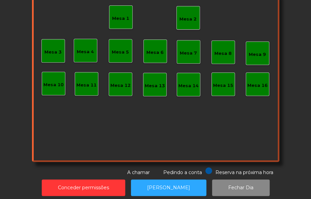
click at [186, 25] on div "Mesa 2" at bounding box center [188, 18] width 24 height 24
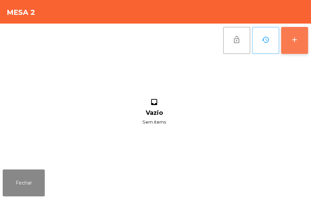
click at [293, 38] on div "add" at bounding box center [295, 40] width 8 height 8
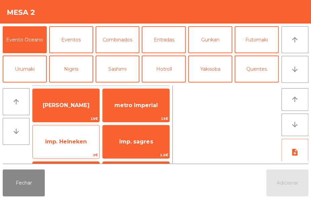
click at [81, 141] on span "imp. Heineken" at bounding box center [66, 141] width 42 height 6
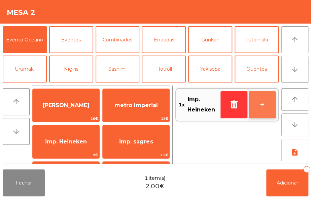
click at [269, 104] on button "+" at bounding box center [262, 104] width 27 height 27
click at [269, 106] on button "+" at bounding box center [262, 104] width 27 height 27
click at [260, 108] on button "+" at bounding box center [262, 104] width 27 height 27
click at [263, 108] on button "+" at bounding box center [262, 104] width 27 height 27
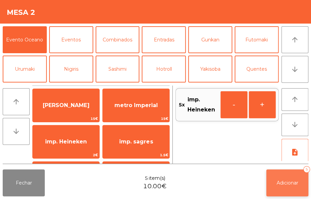
click at [291, 175] on button "Adicionar 5" at bounding box center [287, 182] width 42 height 27
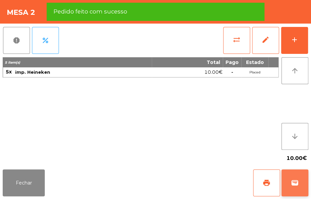
click at [298, 182] on span "wallet" at bounding box center [295, 183] width 8 height 8
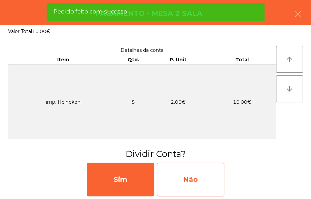
click at [208, 176] on div "Não" at bounding box center [190, 180] width 67 height 34
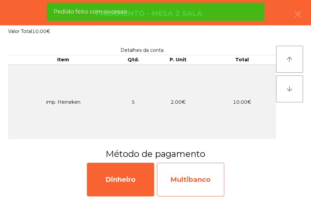
click at [205, 174] on div "Multibanco" at bounding box center [190, 180] width 67 height 34
select select "**"
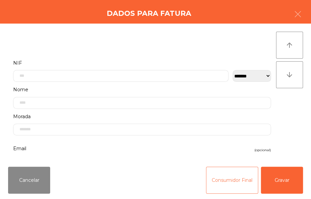
click at [228, 181] on button "Consumidor Final" at bounding box center [232, 180] width 52 height 27
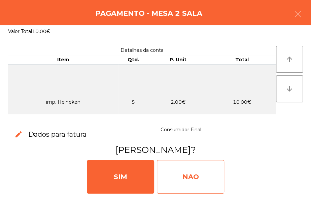
click at [206, 175] on div "NAO" at bounding box center [190, 177] width 67 height 34
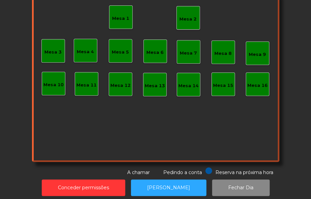
click at [195, 16] on div "Mesa 2" at bounding box center [188, 18] width 24 height 24
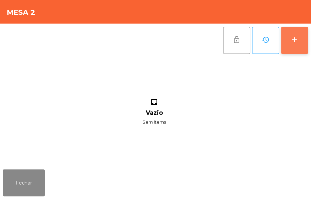
click at [296, 49] on button "add" at bounding box center [294, 40] width 27 height 27
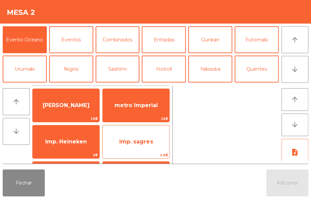
click at [154, 142] on span "imp. sagres" at bounding box center [136, 142] width 67 height 18
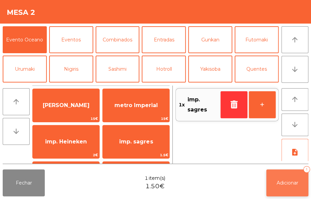
click at [286, 185] on span "Adicionar" at bounding box center [288, 183] width 22 height 6
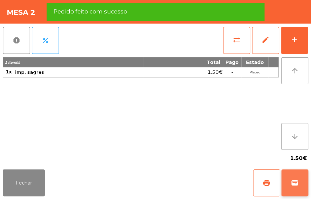
click at [296, 185] on span "wallet" at bounding box center [295, 183] width 8 height 8
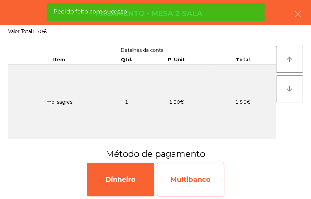
click at [207, 177] on div "Multibanco" at bounding box center [190, 180] width 67 height 34
select select "**"
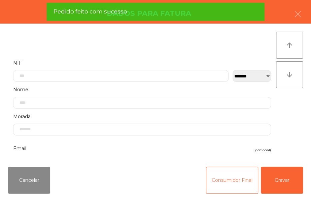
click at [222, 175] on button "Consumidor Final" at bounding box center [232, 180] width 52 height 27
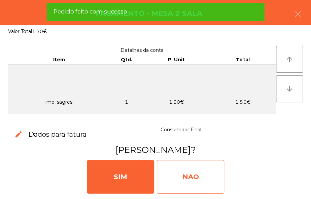
click at [197, 184] on div "NAO" at bounding box center [190, 177] width 67 height 34
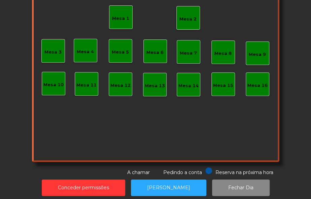
click at [185, 16] on div "Mesa 2" at bounding box center [187, 19] width 17 height 7
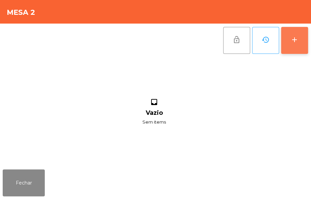
click at [293, 39] on div "add" at bounding box center [295, 40] width 8 height 8
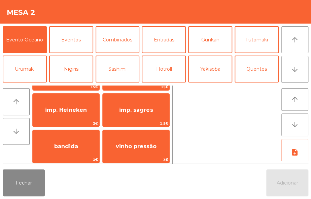
scroll to position [31, 0]
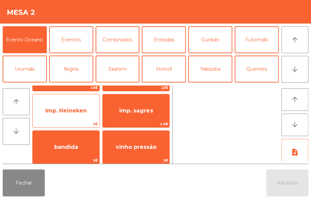
click at [80, 117] on span "imp. Heineken" at bounding box center [66, 111] width 67 height 18
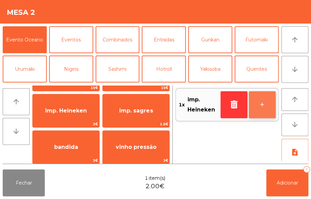
click at [263, 104] on button "+" at bounding box center [262, 104] width 27 height 27
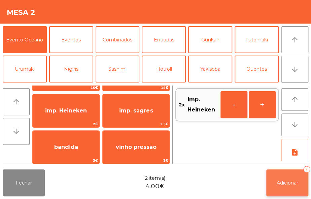
click at [286, 175] on button "Adicionar 2" at bounding box center [287, 182] width 42 height 27
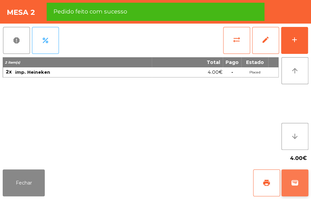
click at [300, 186] on button "wallet" at bounding box center [294, 182] width 27 height 27
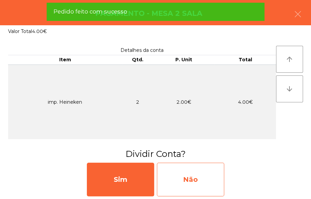
click at [200, 185] on div "Não" at bounding box center [190, 180] width 67 height 34
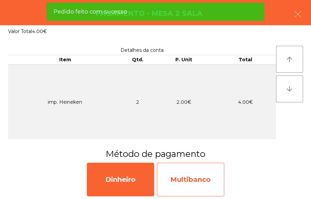
click at [197, 176] on div "Multibanco" at bounding box center [190, 180] width 67 height 34
select select "**"
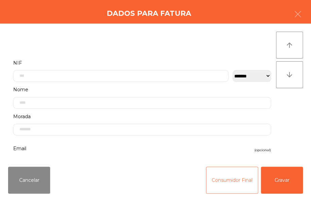
click at [213, 179] on button "Consumidor Final" at bounding box center [232, 180] width 52 height 27
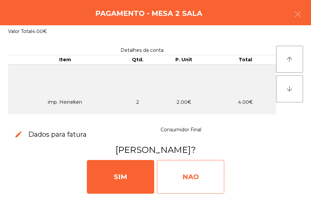
click at [194, 175] on div "NAO" at bounding box center [190, 177] width 67 height 34
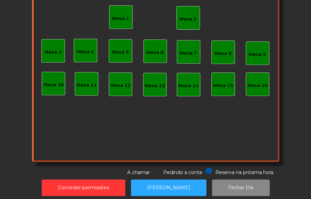
click at [186, 20] on div "Mesa 2" at bounding box center [187, 19] width 17 height 7
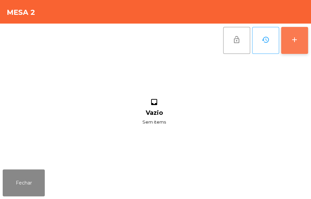
click at [296, 43] on div "add" at bounding box center [295, 40] width 8 height 8
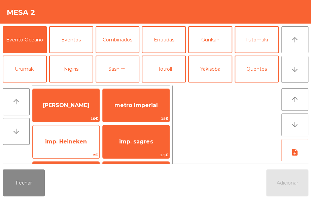
click at [75, 149] on span "imp. Heineken" at bounding box center [66, 142] width 67 height 18
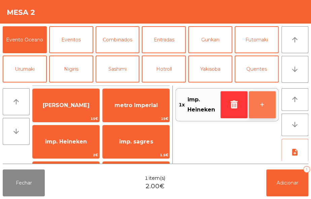
click at [264, 98] on button "+" at bounding box center [262, 104] width 27 height 27
click at [266, 108] on button "+" at bounding box center [262, 104] width 27 height 27
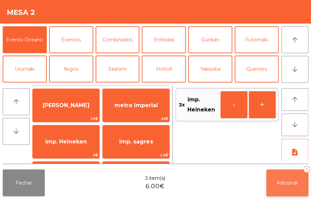
click at [280, 186] on button "Adicionar 3" at bounding box center [287, 182] width 42 height 27
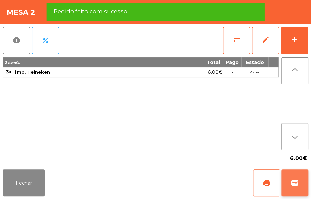
click at [295, 182] on span "wallet" at bounding box center [295, 183] width 8 height 8
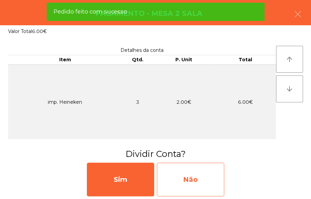
click at [206, 175] on div "Não" at bounding box center [190, 180] width 67 height 34
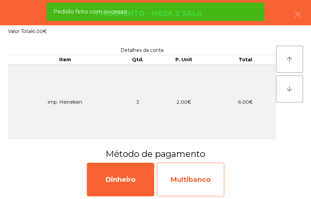
click at [194, 175] on div "Multibanco" at bounding box center [190, 180] width 67 height 34
select select "**"
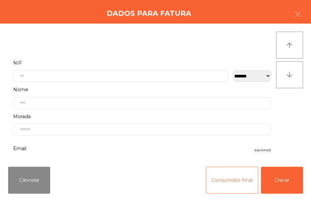
click at [219, 182] on button "Consumidor Final" at bounding box center [232, 180] width 52 height 27
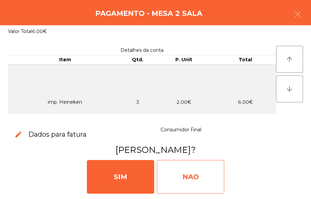
click at [197, 176] on div "NAO" at bounding box center [190, 177] width 67 height 34
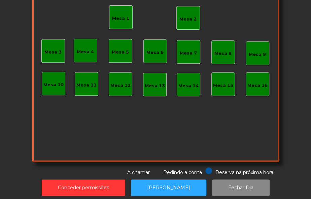
click at [186, 24] on div "Mesa 2" at bounding box center [188, 18] width 24 height 24
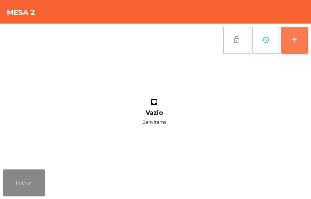
click at [291, 47] on button "add" at bounding box center [294, 40] width 27 height 27
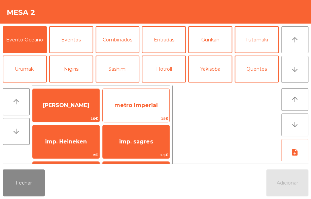
click at [152, 111] on span "metro Imperial" at bounding box center [136, 105] width 67 height 18
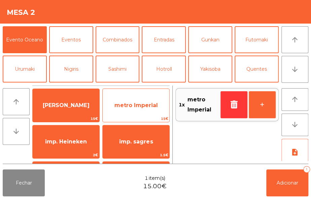
click at [150, 108] on span "metro Imperial" at bounding box center [136, 105] width 67 height 18
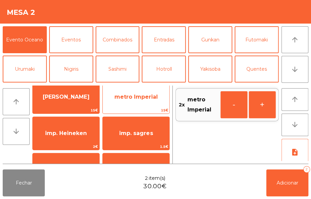
scroll to position [0, 0]
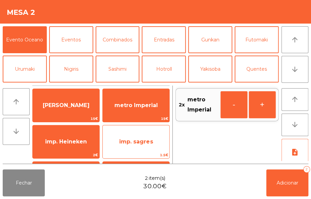
click at [150, 150] on span "imp. sagres" at bounding box center [136, 142] width 67 height 18
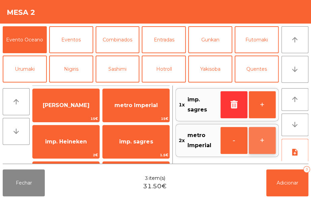
click at [256, 137] on button "+" at bounding box center [262, 140] width 27 height 27
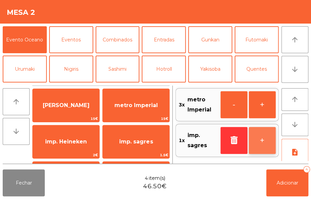
click at [255, 140] on button "+" at bounding box center [262, 140] width 27 height 27
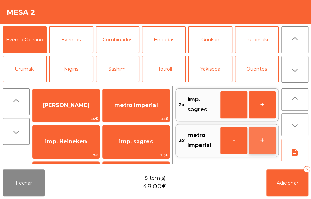
click at [257, 139] on button "+" at bounding box center [262, 140] width 27 height 27
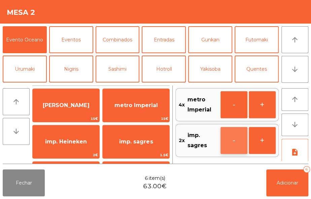
click at [237, 142] on button "-" at bounding box center [234, 140] width 27 height 27
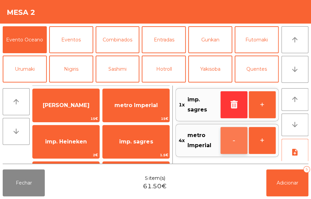
click at [234, 141] on button "-" at bounding box center [234, 140] width 27 height 27
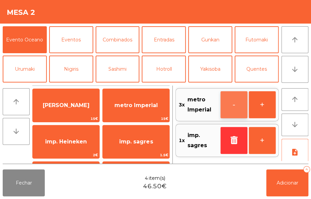
click at [227, 107] on button "-" at bounding box center [234, 104] width 27 height 27
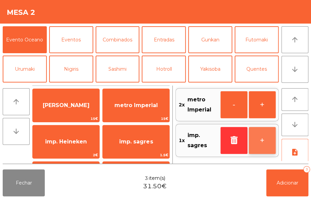
click at [263, 141] on button "+" at bounding box center [262, 140] width 27 height 27
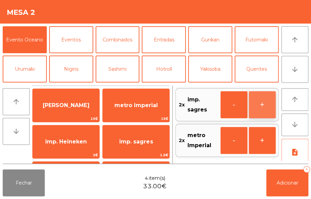
click at [260, 106] on button "+" at bounding box center [262, 104] width 27 height 27
click at [260, 107] on button "+" at bounding box center [262, 104] width 27 height 27
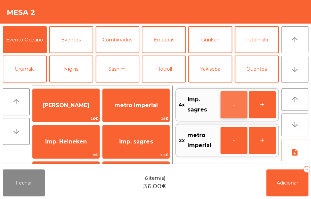
click at [236, 106] on button "-" at bounding box center [234, 104] width 27 height 27
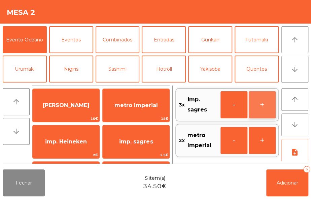
click at [255, 110] on button "+" at bounding box center [262, 104] width 27 height 27
click at [256, 115] on button "+" at bounding box center [262, 104] width 27 height 27
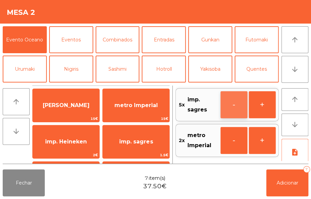
click at [234, 103] on button "-" at bounding box center [234, 104] width 27 height 27
click at [238, 103] on button "-" at bounding box center [234, 104] width 27 height 27
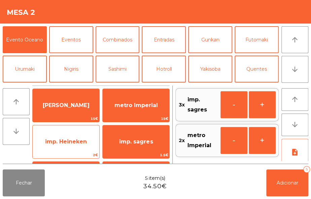
click at [79, 140] on span "imp. Heineken" at bounding box center [66, 141] width 42 height 6
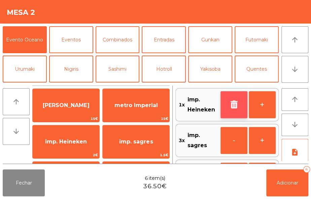
click at [230, 106] on icon "button" at bounding box center [234, 104] width 10 height 8
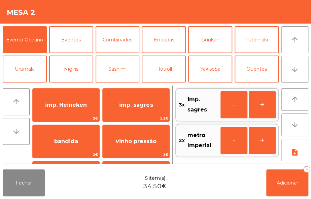
scroll to position [38, 0]
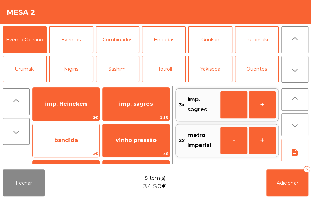
click at [87, 139] on span "bandida" at bounding box center [66, 140] width 67 height 18
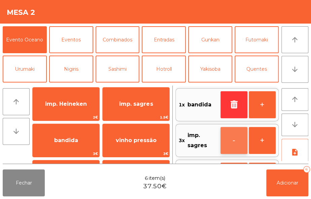
click at [236, 138] on button "-" at bounding box center [234, 140] width 27 height 27
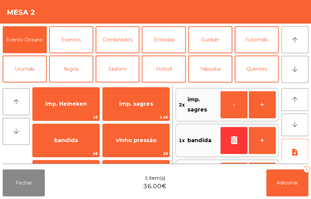
scroll to position [3, 0]
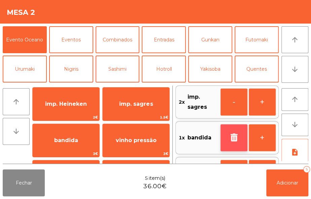
click at [231, 140] on icon "button" at bounding box center [234, 137] width 10 height 8
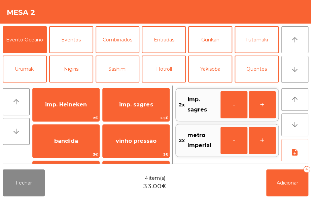
scroll to position [33, 0]
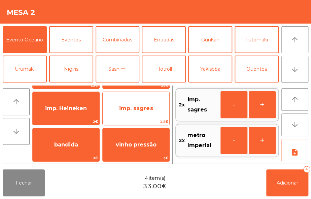
click at [145, 106] on span "imp. sagres" at bounding box center [136, 108] width 34 height 6
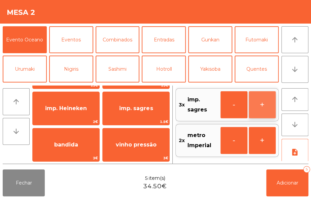
click at [263, 108] on button "+" at bounding box center [262, 104] width 27 height 27
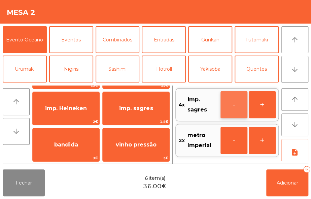
click at [235, 105] on button "-" at bounding box center [234, 104] width 27 height 27
click at [233, 97] on button "-" at bounding box center [234, 104] width 27 height 27
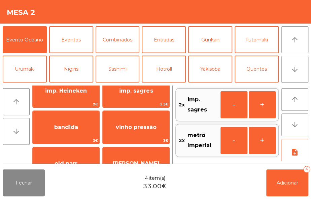
scroll to position [53, 0]
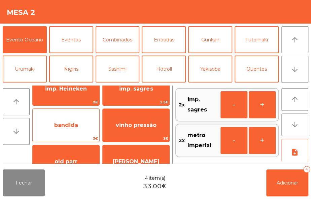
click at [80, 132] on span "bandida" at bounding box center [66, 125] width 67 height 18
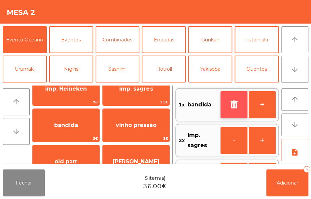
click at [230, 104] on icon "button" at bounding box center [234, 104] width 10 height 8
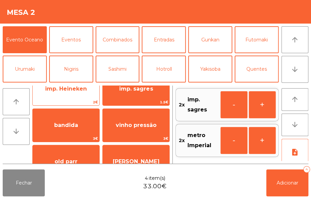
click at [84, 94] on span "imp. Heineken" at bounding box center [66, 89] width 67 height 18
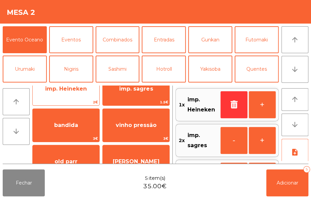
click at [82, 94] on span "imp. Heineken" at bounding box center [66, 89] width 67 height 18
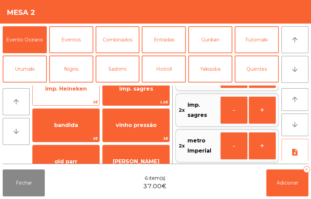
scroll to position [31, 0]
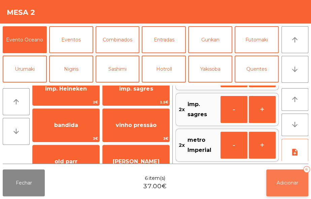
click at [288, 181] on span "Adicionar" at bounding box center [288, 183] width 22 height 6
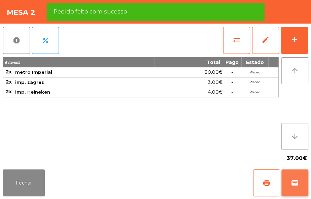
click at [300, 182] on button "wallet" at bounding box center [294, 182] width 27 height 27
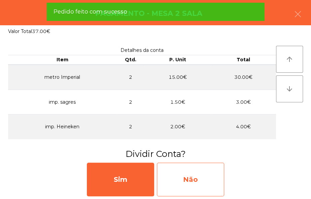
click at [208, 183] on div "Não" at bounding box center [190, 180] width 67 height 34
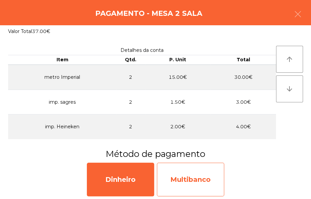
click at [204, 178] on div "Multibanco" at bounding box center [190, 180] width 67 height 34
select select "**"
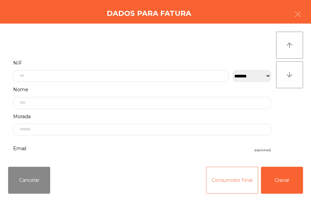
click at [220, 188] on button "Consumidor Final" at bounding box center [232, 180] width 52 height 27
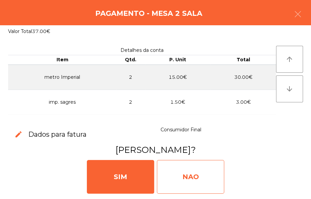
click at [195, 174] on div "NAO" at bounding box center [190, 177] width 67 height 34
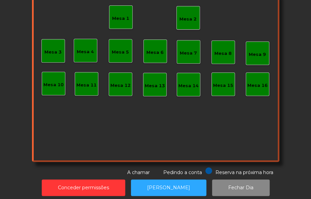
click at [188, 14] on div "Mesa 2" at bounding box center [187, 17] width 17 height 9
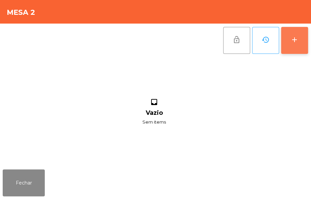
click at [295, 49] on button "add" at bounding box center [294, 40] width 27 height 27
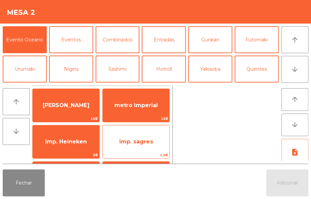
click at [152, 140] on span "imp. sagres" at bounding box center [136, 141] width 34 height 6
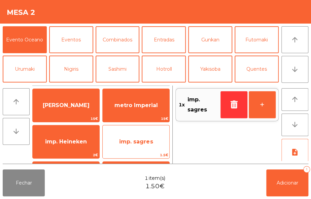
click at [149, 142] on span "imp. sagres" at bounding box center [136, 141] width 34 height 6
click at [150, 152] on span "1.5€" at bounding box center [136, 155] width 67 height 6
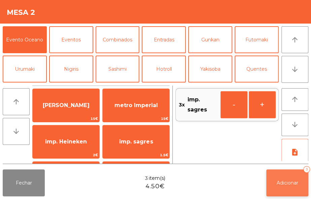
click at [285, 186] on button "Adicionar 3" at bounding box center [287, 182] width 42 height 27
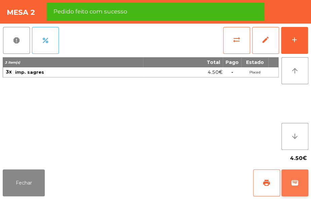
click at [292, 186] on span "wallet" at bounding box center [295, 183] width 8 height 8
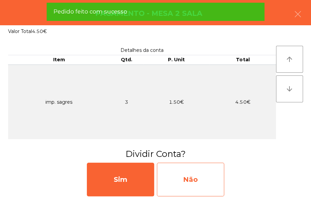
click at [207, 176] on div "Não" at bounding box center [190, 180] width 67 height 34
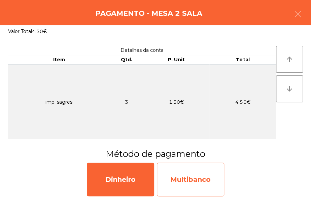
click at [194, 175] on div "Multibanco" at bounding box center [190, 180] width 67 height 34
select select "**"
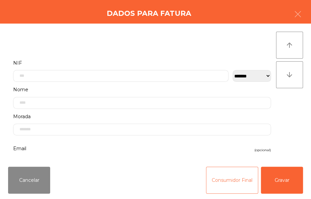
click at [219, 186] on button "Consumidor Final" at bounding box center [232, 180] width 52 height 27
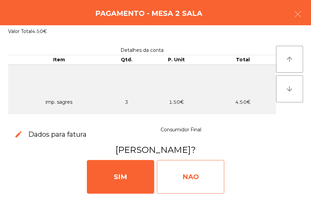
click at [196, 176] on div "NAO" at bounding box center [190, 177] width 67 height 34
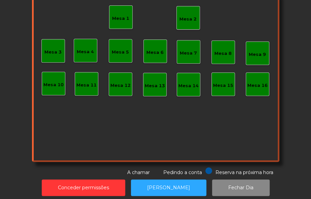
click at [191, 16] on div "Mesa 2" at bounding box center [187, 19] width 17 height 7
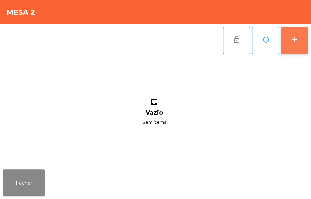
click at [300, 50] on button "add" at bounding box center [294, 40] width 27 height 27
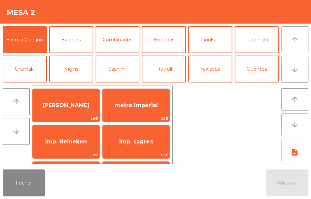
click at [299, 47] on button "arrow_upward" at bounding box center [294, 39] width 27 height 27
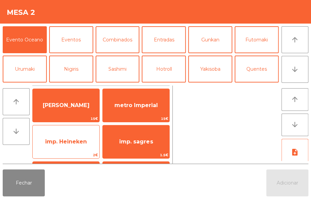
click at [83, 143] on span "imp. Heineken" at bounding box center [66, 141] width 42 height 6
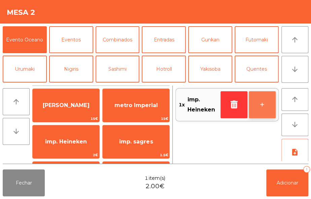
click at [263, 106] on button "+" at bounding box center [262, 104] width 27 height 27
click at [260, 108] on button "+" at bounding box center [262, 104] width 27 height 27
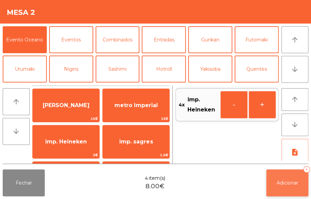
click at [282, 184] on span "Adicionar" at bounding box center [288, 183] width 22 height 6
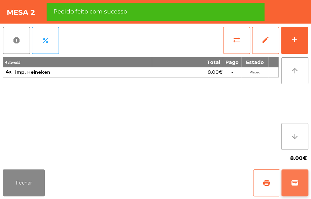
click at [298, 186] on span "wallet" at bounding box center [295, 183] width 8 height 8
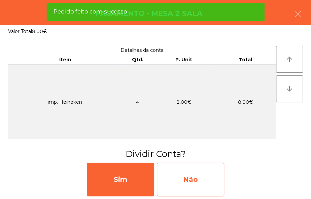
click at [211, 188] on div "Não" at bounding box center [190, 180] width 67 height 34
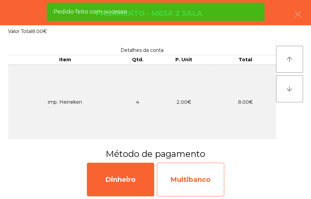
click at [202, 177] on div "Multibanco" at bounding box center [190, 180] width 67 height 34
select select "**"
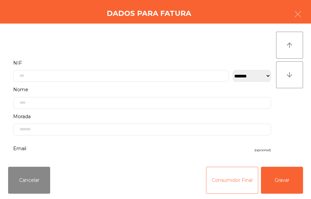
click at [222, 186] on button "Consumidor Final" at bounding box center [232, 180] width 52 height 27
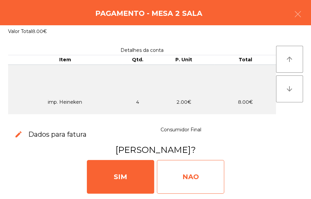
click at [206, 173] on div "NAO" at bounding box center [190, 177] width 67 height 34
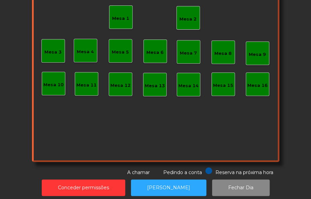
click at [181, 16] on div "Mesa 2" at bounding box center [187, 19] width 17 height 7
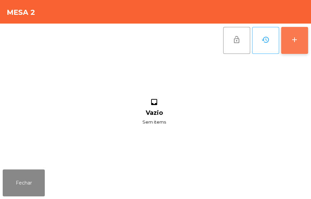
click at [298, 47] on button "add" at bounding box center [294, 40] width 27 height 27
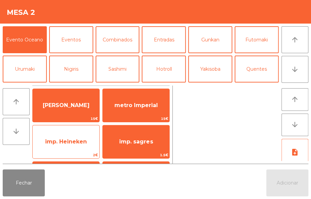
click at [81, 146] on span "imp. Heineken" at bounding box center [66, 142] width 67 height 18
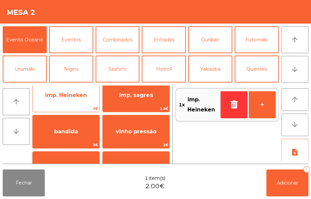
scroll to position [47, 0]
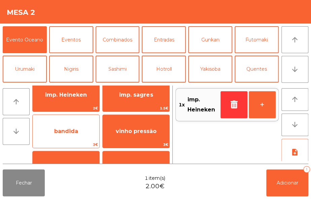
click at [85, 128] on span "bandida" at bounding box center [66, 131] width 67 height 18
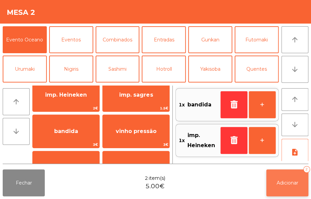
click at [293, 184] on span "Adicionar" at bounding box center [288, 183] width 22 height 6
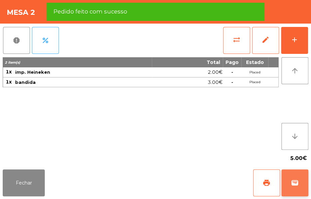
click at [293, 186] on span "wallet" at bounding box center [295, 183] width 8 height 8
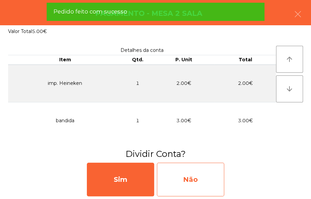
click at [206, 179] on div "Não" at bounding box center [190, 180] width 67 height 34
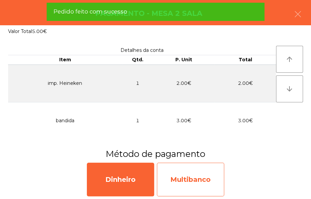
click at [212, 185] on div "Multibanco" at bounding box center [190, 180] width 67 height 34
select select "**"
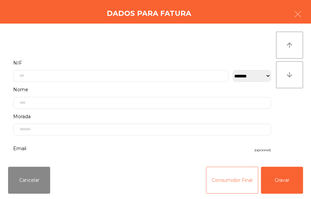
click at [226, 184] on button "Consumidor Final" at bounding box center [232, 180] width 52 height 27
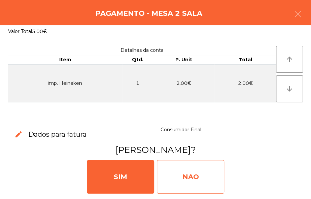
click at [219, 174] on div "NAO" at bounding box center [190, 177] width 67 height 34
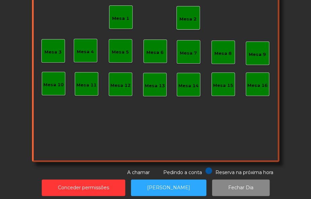
click at [189, 10] on div "Mesa 2" at bounding box center [188, 18] width 24 height 24
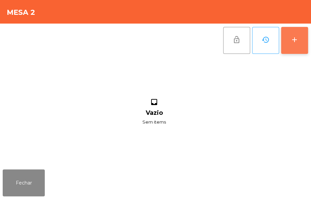
click at [296, 49] on button "add" at bounding box center [294, 40] width 27 height 27
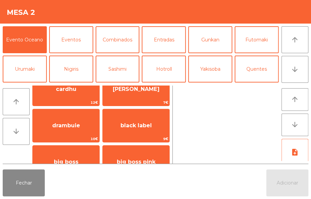
scroll to position [182, 0]
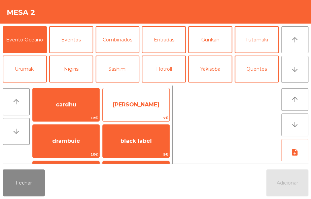
click at [153, 112] on span "William" at bounding box center [136, 105] width 67 height 18
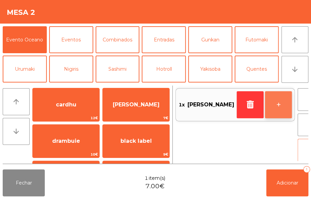
click at [265, 96] on button "+" at bounding box center [278, 104] width 27 height 27
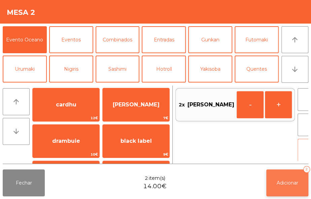
click at [289, 183] on span "Adicionar" at bounding box center [288, 183] width 22 height 6
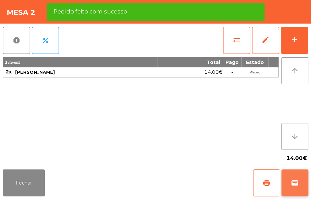
click at [293, 178] on button "wallet" at bounding box center [294, 182] width 27 height 27
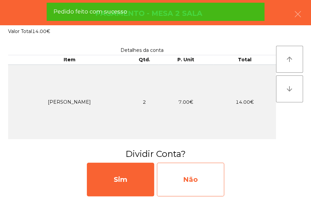
click at [216, 174] on div "Não" at bounding box center [190, 180] width 67 height 34
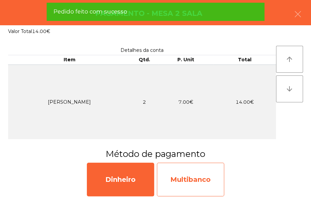
click at [205, 185] on div "Multibanco" at bounding box center [190, 180] width 67 height 34
select select "**"
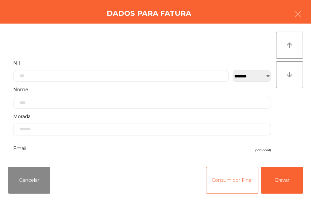
click at [230, 175] on button "Consumidor Final" at bounding box center [232, 180] width 52 height 27
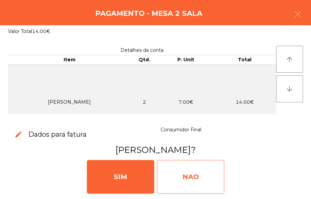
click at [197, 180] on div "NAO" at bounding box center [190, 177] width 67 height 34
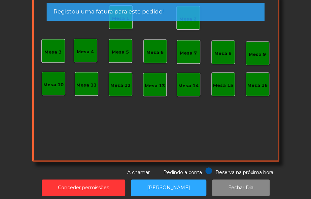
click at [193, 59] on div "Mesa 7" at bounding box center [189, 52] width 24 height 24
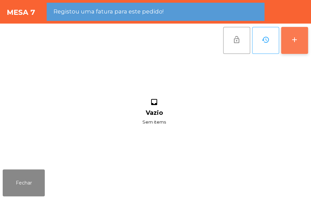
click at [293, 46] on button "add" at bounding box center [294, 40] width 27 height 27
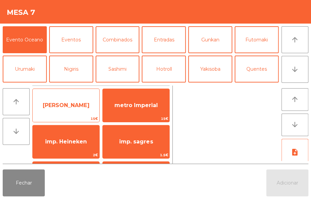
click at [75, 116] on span "15€" at bounding box center [66, 118] width 67 height 6
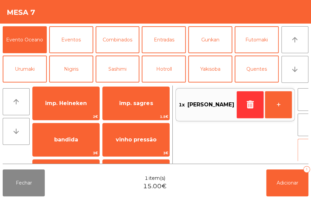
scroll to position [49, 0]
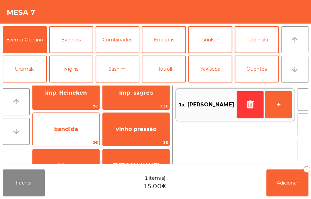
click
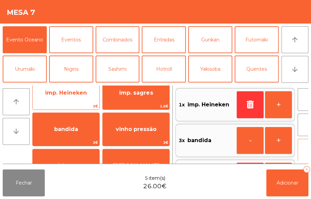
scroll to position [3, 0]
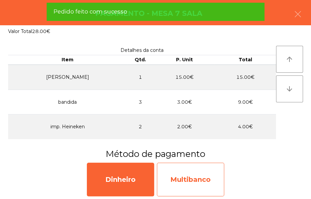
select select "**"
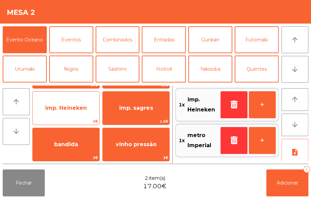
scroll to position [36, 0]
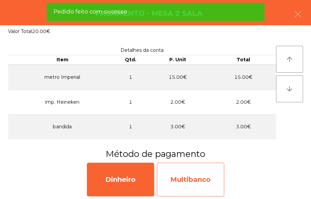
select select "**"
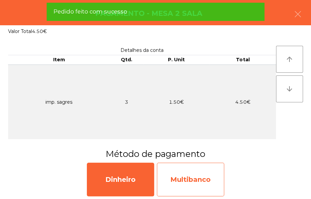
select select "**"
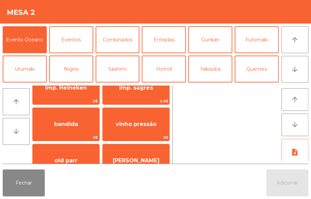
scroll to position [90, 0]
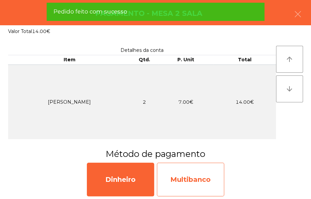
select select "**"
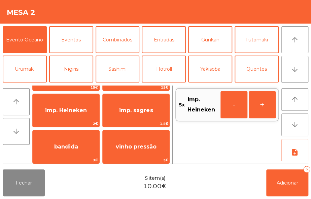
scroll to position [32, 0]
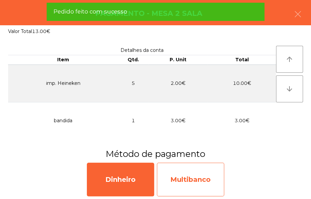
select select "**"
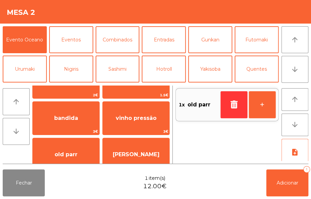
scroll to position [55, 0]
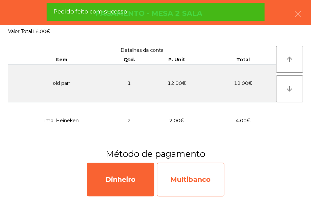
select select "**"
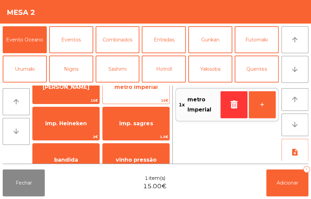
scroll to position [20, 0]
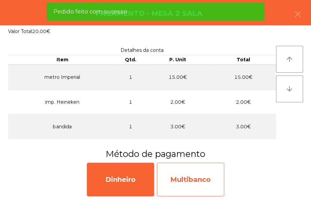
select select "**"
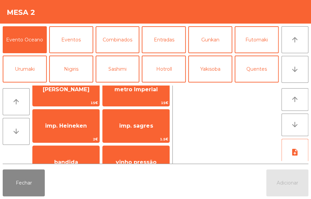
scroll to position [29, 0]
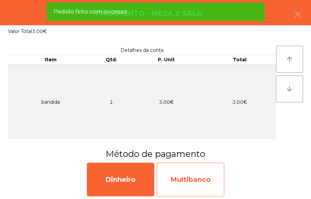
select select "**"
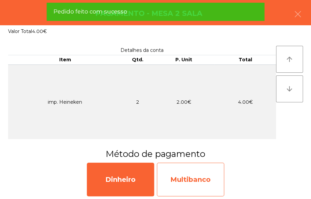
select select "**"
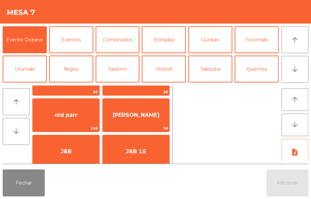
scroll to position [100, 0]
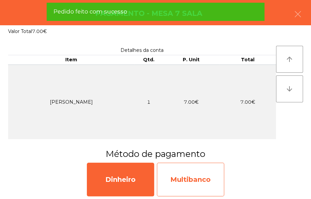
select select "**"
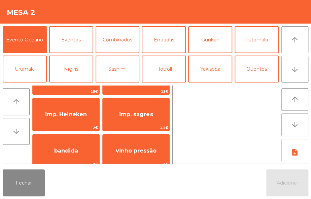
scroll to position [28, 0]
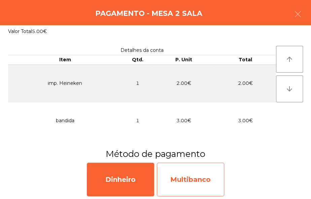
select select "**"
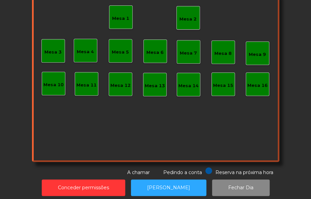
click at [181, 21] on div "Mesa 2" at bounding box center [187, 19] width 17 height 7
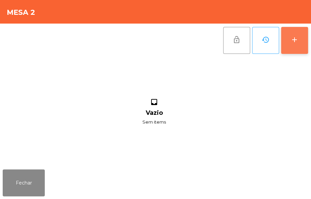
click at [289, 40] on button "add" at bounding box center [294, 40] width 27 height 27
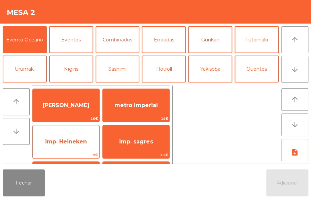
click at [73, 146] on span "imp. Heineken" at bounding box center [66, 142] width 67 height 18
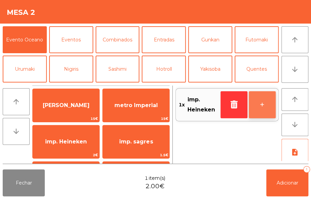
click at [262, 107] on button "+" at bounding box center [262, 104] width 27 height 27
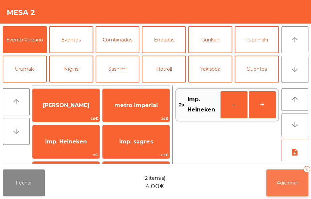
click at [283, 186] on button "Adicionar 2" at bounding box center [287, 182] width 42 height 27
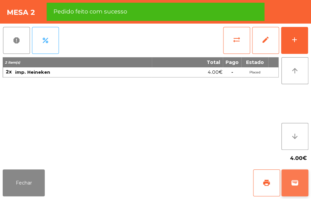
click at [293, 186] on span "wallet" at bounding box center [295, 183] width 8 height 8
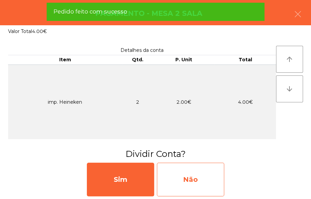
click at [204, 184] on div "Não" at bounding box center [190, 180] width 67 height 34
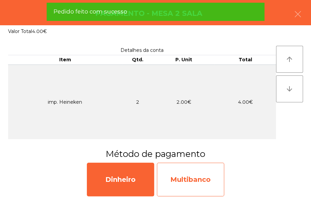
click at [206, 180] on div "Multibanco" at bounding box center [190, 180] width 67 height 34
select select "**"
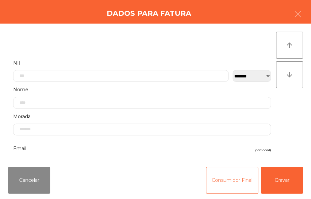
click at [230, 180] on button "Consumidor Final" at bounding box center [232, 180] width 52 height 27
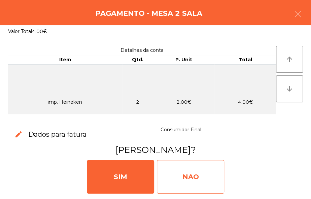
click at [202, 175] on div "NAO" at bounding box center [190, 177] width 67 height 34
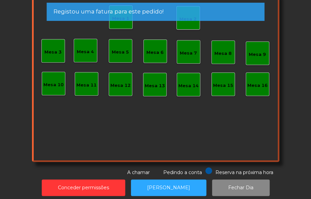
click at [186, 25] on app-alert "Registou uma fatura para este pedido!" at bounding box center [156, 15] width 218 height 24
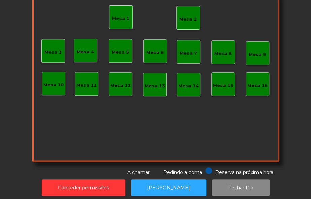
click at [187, 24] on div "Mesa 2" at bounding box center [188, 18] width 24 height 24
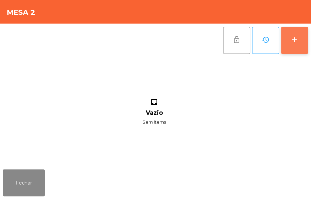
click at [291, 44] on button "add" at bounding box center [294, 40] width 27 height 27
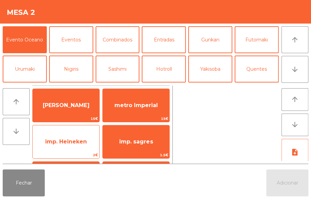
click at [74, 151] on div "imp. Heineken 2€" at bounding box center [65, 142] width 67 height 34
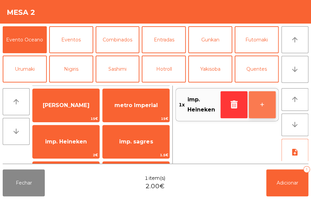
click at [265, 104] on button "+" at bounding box center [262, 104] width 27 height 27
click at [258, 107] on button "+" at bounding box center [262, 104] width 27 height 27
click at [256, 107] on button "+" at bounding box center [262, 104] width 27 height 27
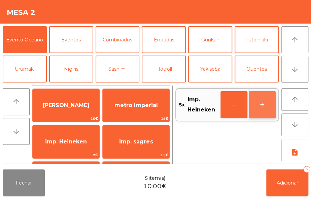
click at [257, 108] on button "+" at bounding box center [262, 104] width 27 height 27
click at [257, 115] on button "+" at bounding box center [262, 104] width 27 height 27
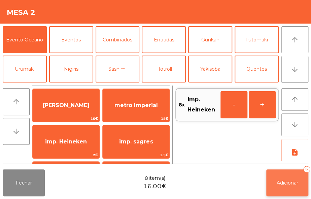
click at [287, 187] on button "Adicionar 8" at bounding box center [287, 182] width 42 height 27
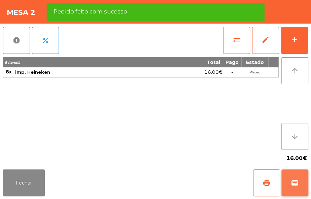
click at [299, 181] on button "wallet" at bounding box center [294, 182] width 27 height 27
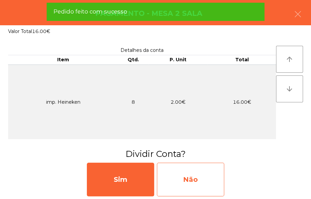
click at [205, 180] on div "Não" at bounding box center [190, 180] width 67 height 34
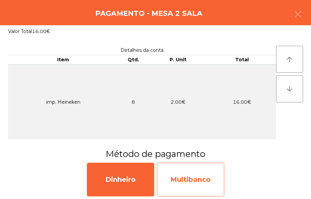
click at [196, 184] on div "Multibanco" at bounding box center [190, 180] width 67 height 34
select select "**"
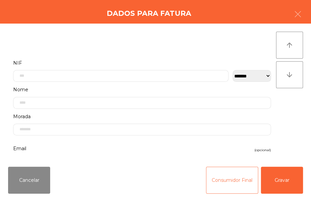
click at [222, 186] on button "Consumidor Final" at bounding box center [232, 180] width 52 height 27
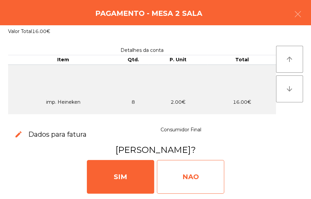
click at [196, 176] on div "NAO" at bounding box center [190, 177] width 67 height 34
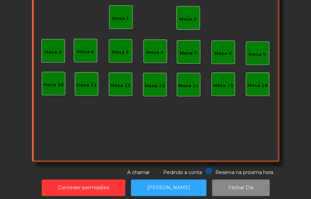
click at [190, 15] on div "Mesa 2" at bounding box center [187, 17] width 17 height 9
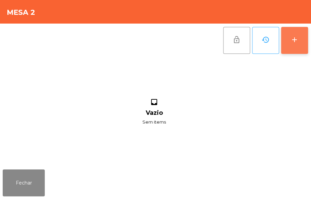
click at [291, 39] on div "add" at bounding box center [295, 40] width 8 height 8
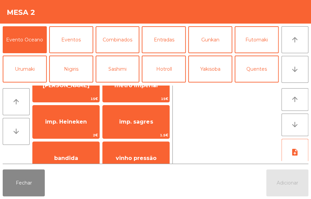
scroll to position [25, 0]
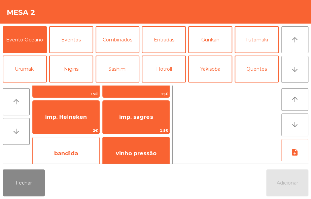
click at [78, 152] on span "bandida" at bounding box center [66, 153] width 67 height 18
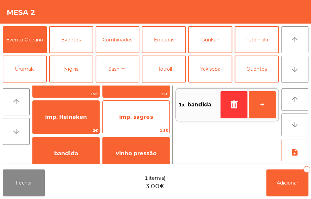
click at [157, 118] on span "imp. sagres" at bounding box center [136, 117] width 67 height 18
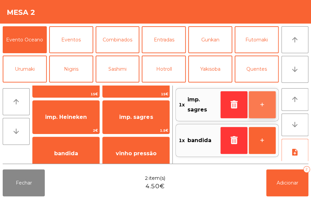
click at [264, 108] on button "+" at bounding box center [262, 104] width 27 height 27
click at [265, 105] on button "+" at bounding box center [262, 104] width 27 height 27
click at [261, 106] on button "+" at bounding box center [262, 104] width 27 height 27
click at [257, 106] on button "+" at bounding box center [262, 104] width 27 height 27
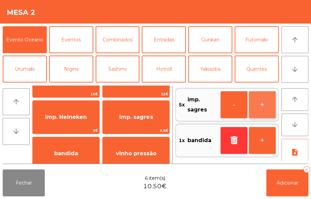
click at [255, 111] on button "+" at bounding box center [262, 104] width 27 height 27
click at [257, 117] on button "+" at bounding box center [262, 104] width 27 height 27
click at [257, 116] on button "+" at bounding box center [262, 104] width 27 height 27
click at [258, 116] on button "+" at bounding box center [262, 104] width 27 height 27
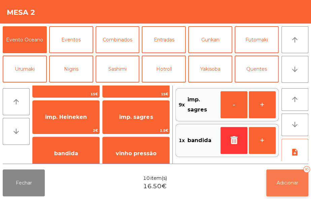
click at [290, 185] on span "Adicionar" at bounding box center [288, 183] width 22 height 6
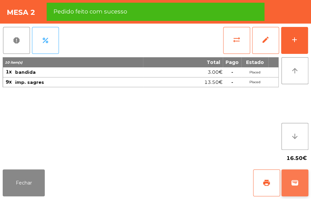
click at [294, 184] on span "wallet" at bounding box center [295, 183] width 8 height 8
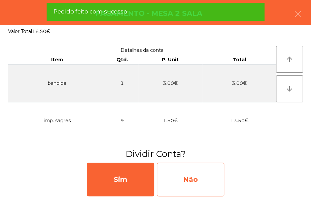
click at [207, 181] on div "Não" at bounding box center [190, 180] width 67 height 34
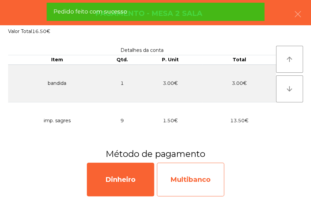
click at [204, 185] on div "Multibanco" at bounding box center [190, 180] width 67 height 34
select select "**"
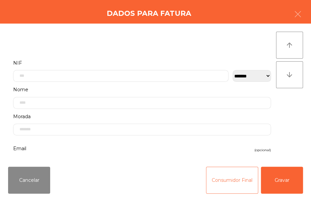
click at [221, 189] on button "Consumidor Final" at bounding box center [232, 180] width 52 height 27
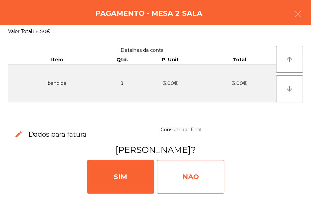
click at [205, 171] on div "NAO" at bounding box center [190, 177] width 67 height 34
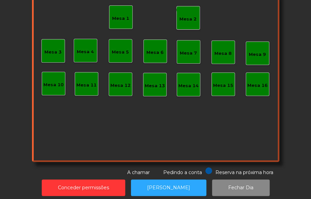
click at [186, 27] on div "monetization_on done Mesa 2" at bounding box center [188, 18] width 24 height 24
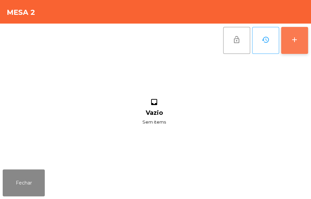
click at [293, 38] on div "add" at bounding box center [295, 40] width 8 height 8
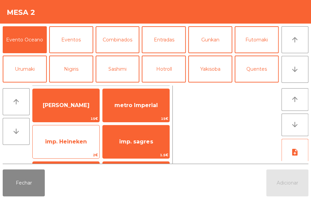
click at [74, 146] on span "imp. Heineken" at bounding box center [66, 142] width 67 height 18
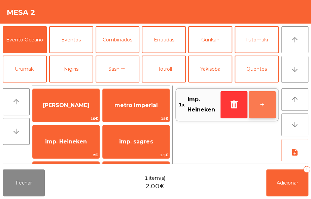
click at [263, 98] on button "+" at bounding box center [262, 104] width 27 height 27
click at [260, 106] on button "+" at bounding box center [262, 104] width 27 height 27
click at [254, 108] on button "+" at bounding box center [262, 104] width 27 height 27
click at [256, 115] on button "+" at bounding box center [262, 104] width 27 height 27
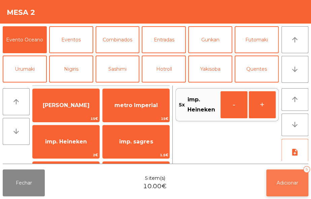
click at [295, 187] on button "Adicionar 5" at bounding box center [287, 182] width 42 height 27
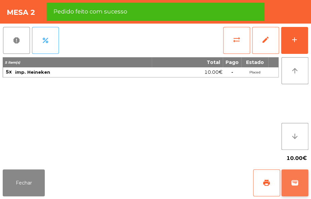
click at [295, 186] on span "wallet" at bounding box center [295, 183] width 8 height 8
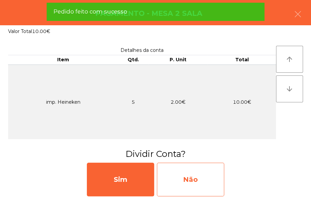
click at [205, 185] on div "Não" at bounding box center [190, 180] width 67 height 34
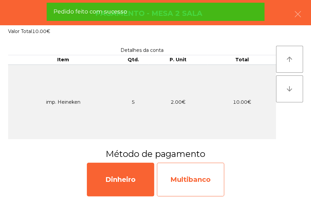
click at [213, 185] on div "Multibanco" at bounding box center [190, 180] width 67 height 34
select select "**"
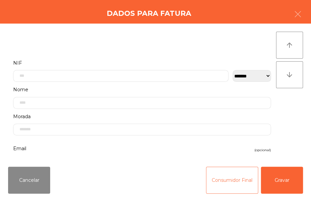
click at [221, 186] on button "Consumidor Final" at bounding box center [232, 180] width 52 height 27
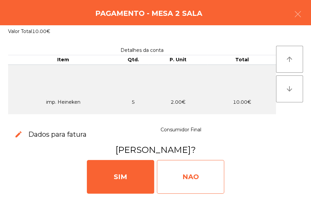
click at [203, 173] on div "NAO" at bounding box center [190, 177] width 67 height 34
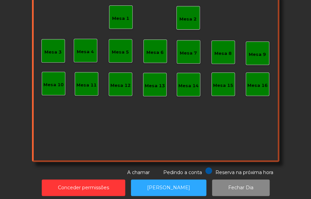
click at [186, 16] on div "Mesa 2" at bounding box center [187, 19] width 17 height 7
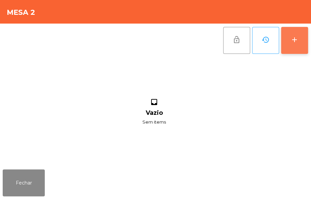
click at [290, 46] on button "add" at bounding box center [294, 40] width 27 height 27
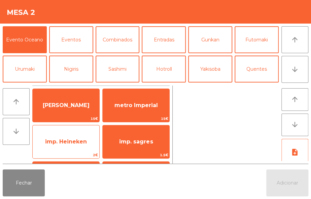
click at [87, 150] on span "imp. Heineken" at bounding box center [66, 142] width 67 height 18
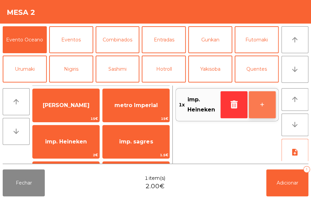
click at [271, 106] on button "+" at bounding box center [262, 104] width 27 height 27
click at [264, 108] on button "+" at bounding box center [262, 104] width 27 height 27
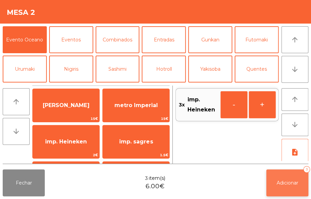
click at [287, 186] on button "Adicionar 3" at bounding box center [287, 182] width 42 height 27
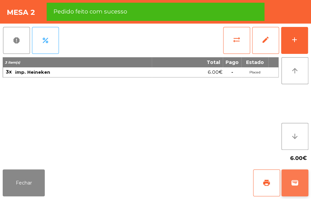
click at [292, 186] on span "wallet" at bounding box center [295, 183] width 8 height 8
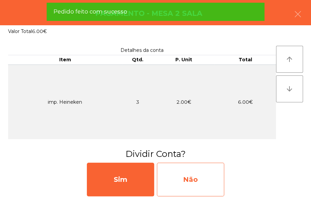
click at [206, 180] on div "Não" at bounding box center [190, 180] width 67 height 34
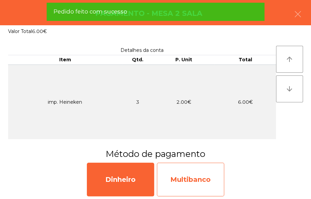
click at [208, 177] on div "Multibanco" at bounding box center [190, 180] width 67 height 34
select select "**"
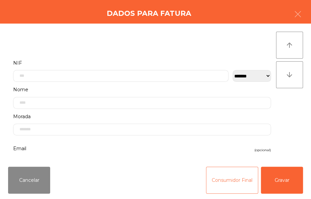
click at [229, 186] on button "Consumidor Final" at bounding box center [232, 180] width 52 height 27
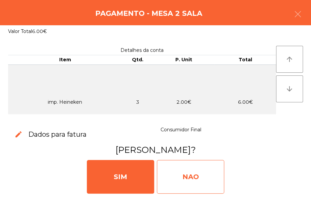
click at [211, 178] on div "NAO" at bounding box center [190, 177] width 67 height 34
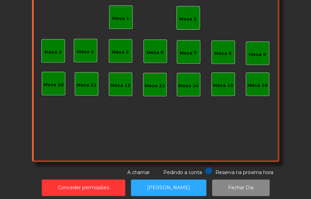
click at [187, 26] on div "Mesa 2" at bounding box center [188, 18] width 24 height 24
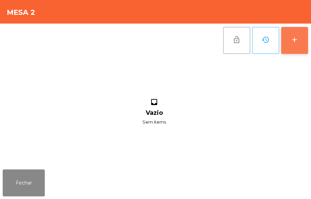
click at [294, 45] on button "add" at bounding box center [294, 40] width 27 height 27
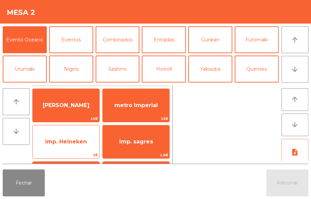
click at [84, 149] on span "imp. Heineken" at bounding box center [66, 142] width 67 height 18
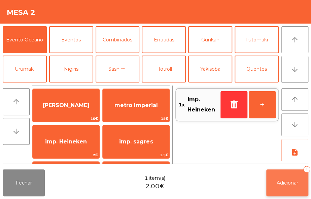
click at [283, 189] on button "Adicionar 1" at bounding box center [287, 182] width 42 height 27
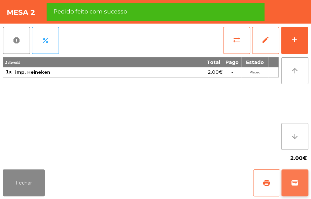
click at [294, 178] on button "wallet" at bounding box center [294, 182] width 27 height 27
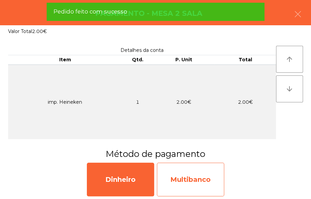
click at [208, 175] on div "Multibanco" at bounding box center [190, 180] width 67 height 34
select select "**"
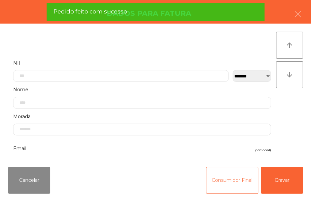
click at [224, 186] on button "Consumidor Final" at bounding box center [232, 180] width 52 height 27
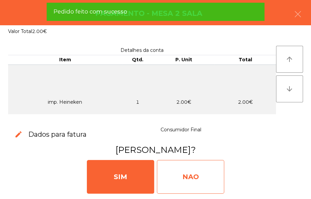
click at [192, 178] on div "NAO" at bounding box center [190, 177] width 67 height 34
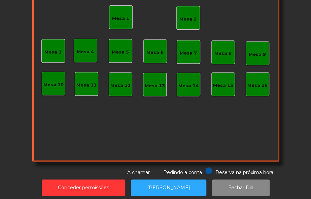
click at [187, 16] on div "Mesa 2" at bounding box center [187, 19] width 17 height 7
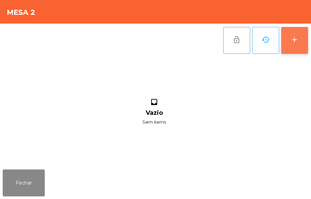
click at [297, 48] on button "add" at bounding box center [294, 40] width 27 height 27
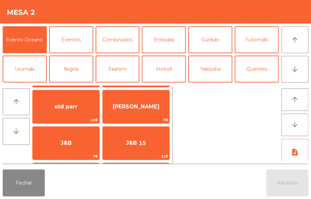
scroll to position [108, 0]
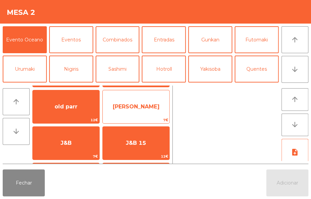
click at [148, 117] on span "7€" at bounding box center [136, 120] width 67 height 6
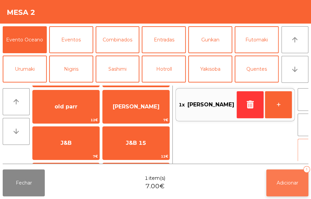
click at [292, 183] on span "Adicionar" at bounding box center [288, 183] width 22 height 6
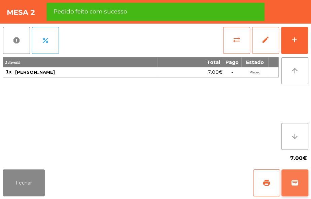
click at [298, 175] on button "wallet" at bounding box center [294, 182] width 27 height 27
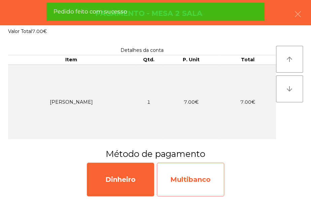
click at [205, 180] on div "Multibanco" at bounding box center [190, 180] width 67 height 34
select select "**"
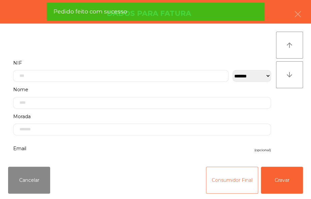
click at [222, 183] on button "Consumidor Final" at bounding box center [232, 180] width 52 height 27
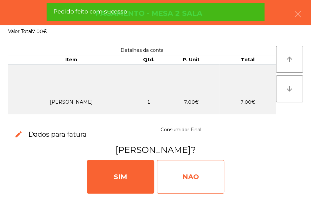
click at [202, 186] on div "NAO" at bounding box center [190, 177] width 67 height 34
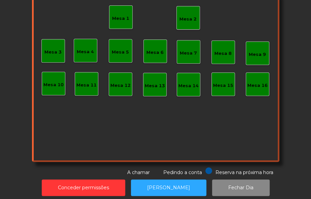
click at [189, 25] on div "Mesa 2" at bounding box center [188, 18] width 24 height 24
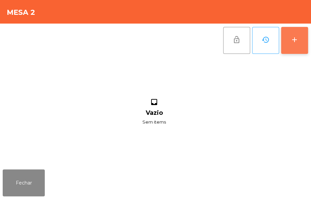
click at [286, 40] on button "add" at bounding box center [294, 40] width 27 height 27
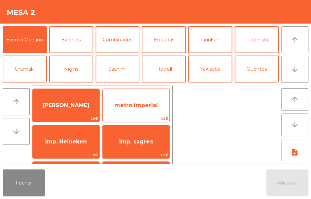
click at [154, 116] on span "15€" at bounding box center [136, 118] width 67 height 6
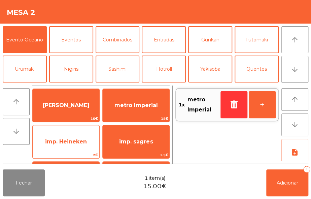
click at [88, 150] on span "imp. Heineken" at bounding box center [66, 142] width 67 height 18
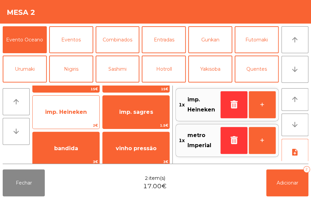
scroll to position [30, 0]
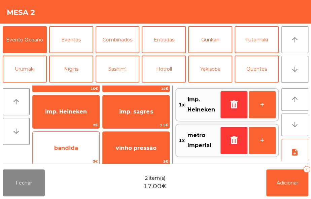
click at [92, 151] on span "bandida" at bounding box center [66, 148] width 67 height 18
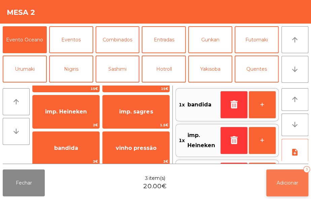
click at [289, 188] on button "Adicionar 3" at bounding box center [287, 182] width 42 height 27
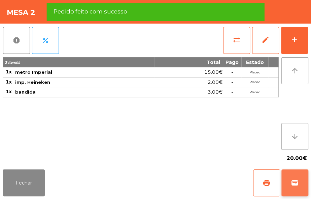
click at [296, 186] on span "wallet" at bounding box center [295, 183] width 8 height 8
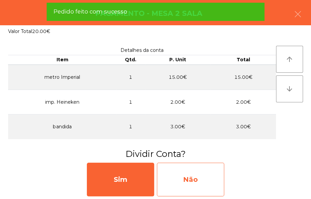
click at [205, 177] on div "Não" at bounding box center [190, 180] width 67 height 34
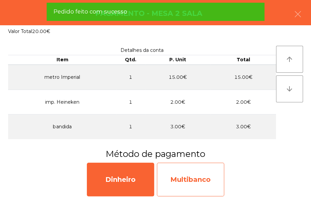
click at [203, 184] on div "Multibanco" at bounding box center [190, 180] width 67 height 34
select select "**"
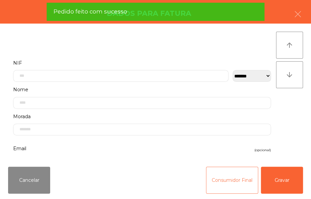
click at [220, 183] on button "Consumidor Final" at bounding box center [232, 180] width 52 height 27
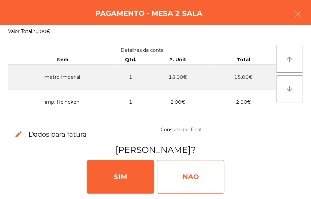
click at [197, 178] on div "NAO" at bounding box center [190, 177] width 67 height 34
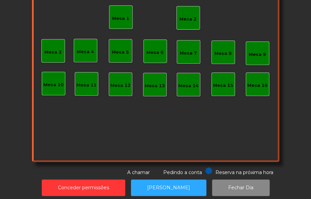
click at [187, 17] on div "Mesa 2" at bounding box center [187, 19] width 17 height 7
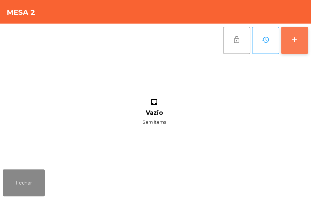
click at [296, 44] on button "add" at bounding box center [294, 40] width 27 height 27
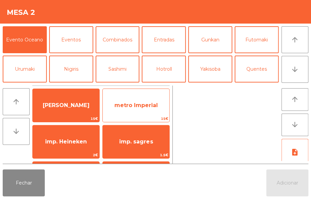
click at [138, 102] on span "metro Imperial" at bounding box center [135, 105] width 43 height 6
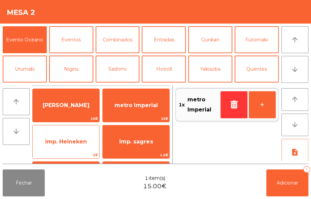
click at [82, 152] on span "2€" at bounding box center [66, 155] width 67 height 6
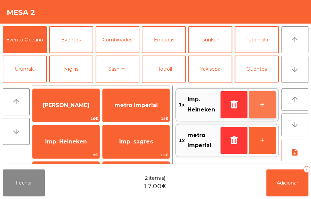
click at [258, 108] on button "+" at bounding box center [262, 104] width 27 height 27
click at [258, 105] on button "+" at bounding box center [262, 104] width 27 height 27
click at [259, 106] on button "+" at bounding box center [262, 104] width 27 height 27
click at [256, 110] on button "+" at bounding box center [262, 104] width 27 height 27
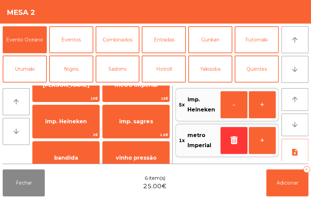
scroll to position [29, 0]
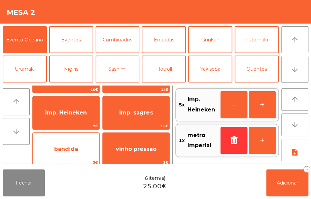
click at [85, 153] on span "bandida" at bounding box center [66, 149] width 67 height 18
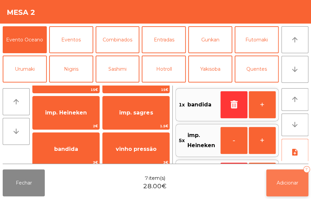
click at [289, 186] on button "Adicionar 7" at bounding box center [287, 182] width 42 height 27
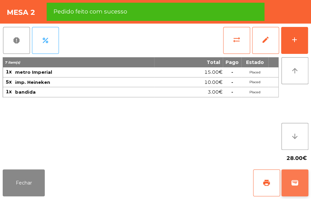
click at [295, 185] on span "wallet" at bounding box center [295, 183] width 8 height 8
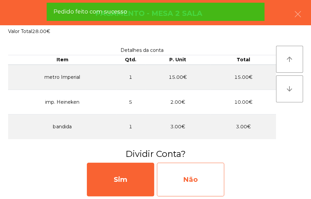
click at [209, 174] on div "Não" at bounding box center [190, 180] width 67 height 34
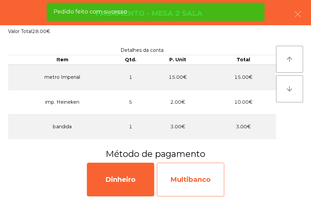
click at [201, 186] on div "Multibanco" at bounding box center [190, 180] width 67 height 34
select select "**"
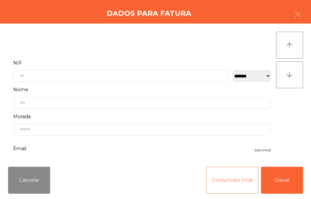
click at [217, 182] on button "Consumidor Final" at bounding box center [232, 180] width 52 height 27
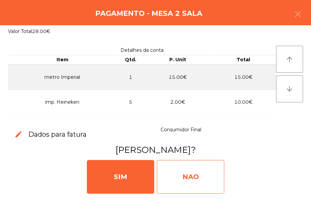
click at [202, 176] on div "NAO" at bounding box center [190, 177] width 67 height 34
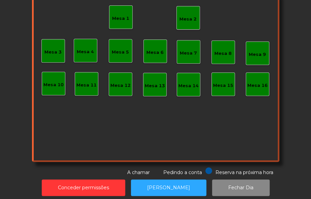
click at [189, 18] on div "Mesa 2" at bounding box center [187, 19] width 17 height 7
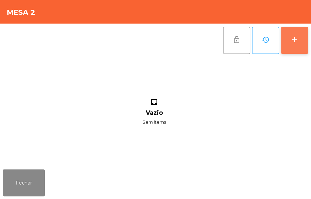
click at [293, 47] on button "add" at bounding box center [294, 40] width 27 height 27
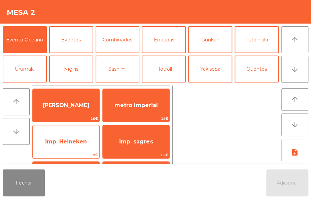
click at [73, 152] on span "2€" at bounding box center [66, 155] width 67 height 6
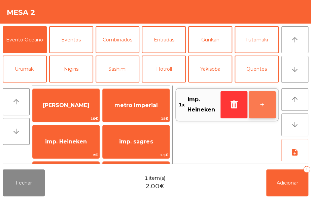
click at [258, 103] on button "+" at bounding box center [262, 104] width 27 height 27
click at [260, 107] on button "+" at bounding box center [262, 104] width 27 height 27
click at [254, 106] on button "+" at bounding box center [262, 104] width 27 height 27
click at [255, 107] on button "+" at bounding box center [262, 104] width 27 height 27
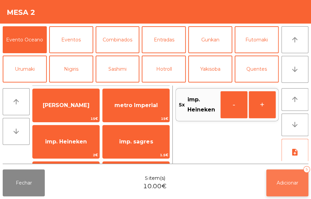
click at [280, 173] on button "Adicionar 5" at bounding box center [287, 182] width 42 height 27
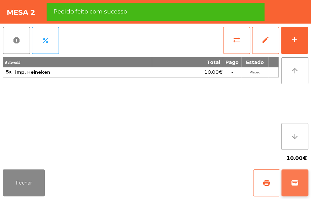
click at [296, 183] on span "wallet" at bounding box center [295, 183] width 8 height 8
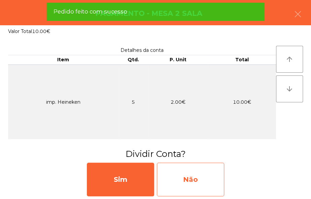
click at [204, 184] on div "Não" at bounding box center [190, 180] width 67 height 34
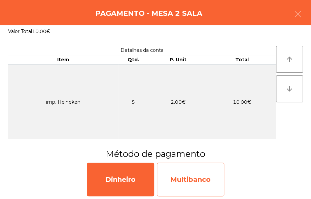
click at [195, 183] on div "Multibanco" at bounding box center [190, 180] width 67 height 34
select select "**"
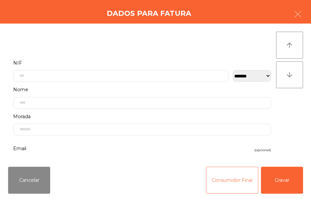
click at [220, 190] on button "Consumidor Final" at bounding box center [232, 180] width 52 height 27
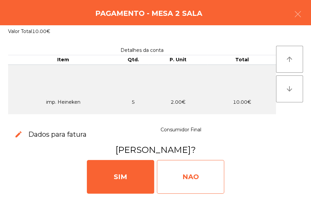
click at [205, 175] on div "NAO" at bounding box center [190, 177] width 67 height 34
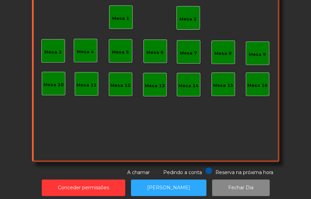
click at [185, 16] on div "Mesa 2" at bounding box center [187, 19] width 17 height 7
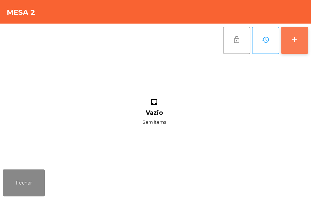
click at [293, 36] on div "add" at bounding box center [295, 40] width 8 height 8
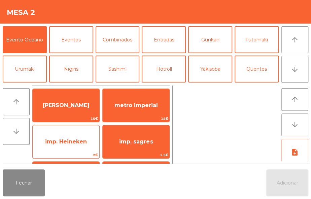
click at [80, 148] on span "imp. Heineken" at bounding box center [66, 142] width 67 height 18
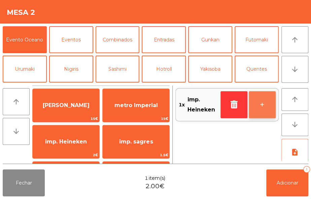
click at [262, 104] on button "+" at bounding box center [262, 104] width 27 height 27
click at [260, 105] on button "+" at bounding box center [262, 104] width 27 height 27
click at [255, 107] on button "+" at bounding box center [262, 104] width 27 height 27
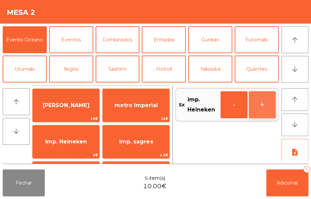
click at [265, 108] on button "+" at bounding box center [262, 104] width 27 height 27
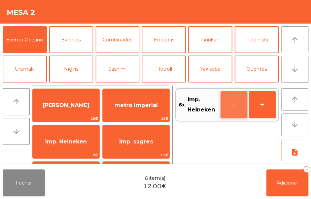
click at [238, 108] on button "-" at bounding box center [234, 104] width 27 height 27
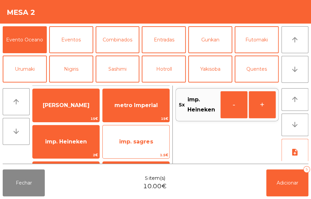
click at [152, 148] on span "imp. sagres" at bounding box center [136, 142] width 67 height 18
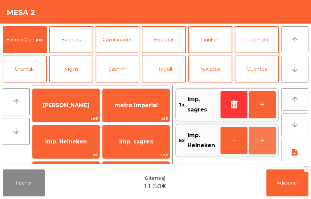
click at [259, 140] on button "+" at bounding box center [262, 140] width 27 height 27
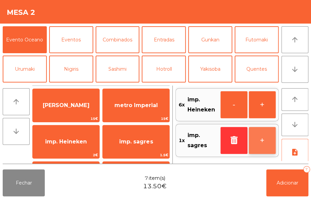
click at [256, 140] on button "+" at bounding box center [262, 140] width 27 height 27
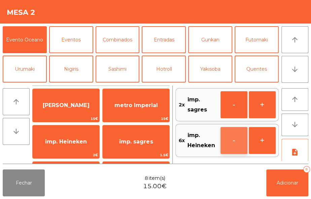
click at [231, 140] on button "-" at bounding box center [234, 140] width 27 height 27
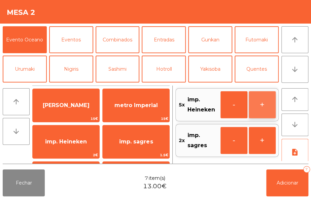
click at [256, 107] on button "+" at bounding box center [262, 104] width 27 height 27
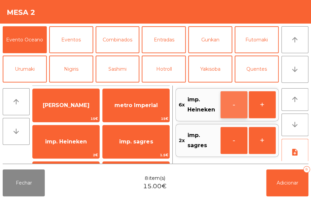
click at [230, 112] on button "-" at bounding box center [234, 104] width 27 height 27
click at [232, 104] on button "-" at bounding box center [234, 104] width 27 height 27
click at [236, 106] on button "-" at bounding box center [234, 104] width 27 height 27
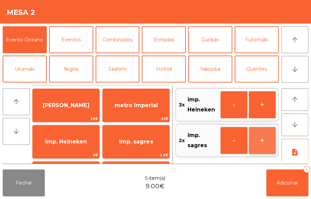
click at [258, 141] on button "+" at bounding box center [262, 140] width 27 height 27
click at [263, 141] on button "+" at bounding box center [262, 140] width 27 height 27
click at [266, 140] on button "+" at bounding box center [262, 140] width 27 height 27
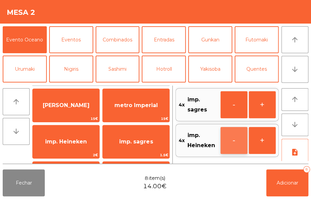
click at [237, 140] on button "-" at bounding box center [234, 140] width 27 height 27
click at [231, 150] on button "-" at bounding box center [234, 140] width 27 height 27
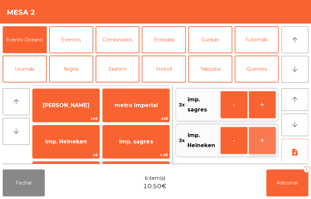
click at [263, 143] on button "+" at bounding box center [262, 140] width 27 height 27
click at [265, 138] on button "+" at bounding box center [262, 140] width 27 height 27
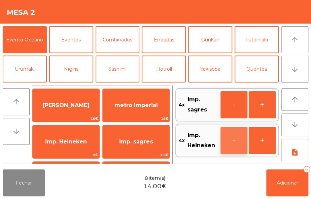
click at [235, 139] on button "-" at bounding box center [234, 140] width 27 height 27
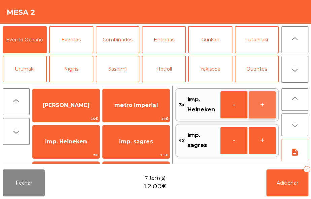
click at [258, 107] on button "+" at bounding box center [262, 104] width 27 height 27
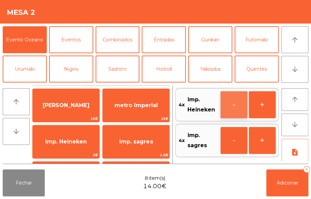
click at [238, 106] on button "-" at bounding box center [234, 104] width 27 height 27
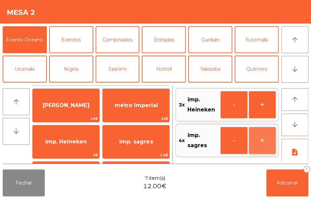
click at [259, 140] on button "+" at bounding box center [262, 140] width 27 height 27
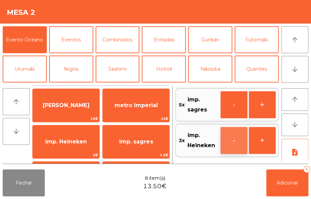
click at [232, 142] on button "-" at bounding box center [234, 140] width 27 height 27
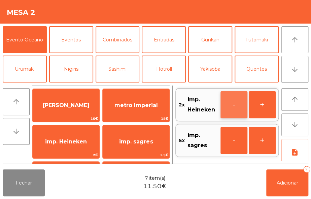
click at [234, 107] on button "-" at bounding box center [234, 104] width 27 height 27
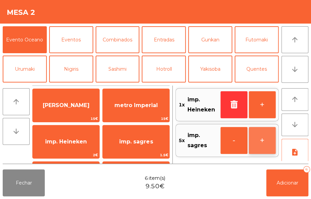
click at [259, 140] on button "+" at bounding box center [262, 140] width 27 height 27
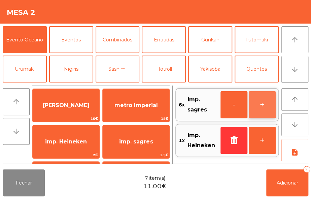
click at [266, 109] on button "+" at bounding box center [262, 104] width 27 height 27
click at [256, 104] on button "+" at bounding box center [262, 104] width 27 height 27
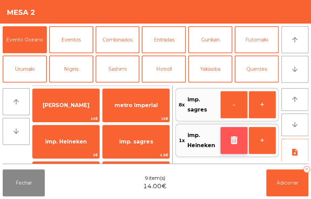
click at [229, 137] on icon "button" at bounding box center [234, 140] width 10 height 8
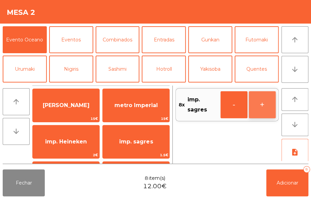
click at [259, 105] on button "+" at bounding box center [262, 104] width 27 height 27
click at [263, 104] on button "+" at bounding box center [262, 104] width 27 height 27
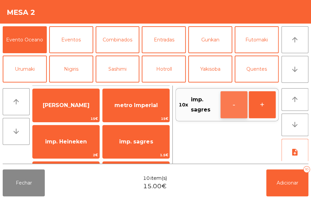
click at [232, 106] on button "-" at bounding box center [234, 104] width 27 height 27
click at [231, 106] on button "-" at bounding box center [234, 104] width 27 height 27
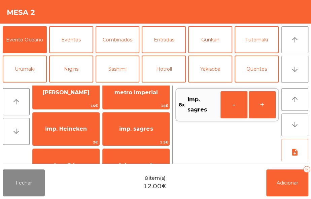
scroll to position [24, 0]
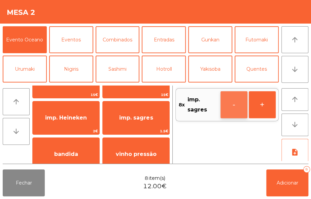
click at [234, 108] on button "-" at bounding box center [234, 104] width 27 height 27
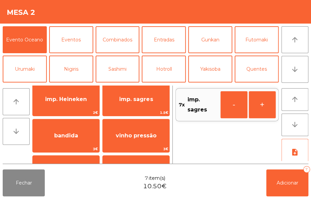
scroll to position [45, 0]
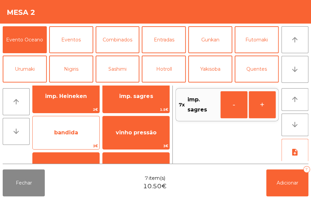
click at [80, 140] on span "bandida" at bounding box center [66, 133] width 67 height 18
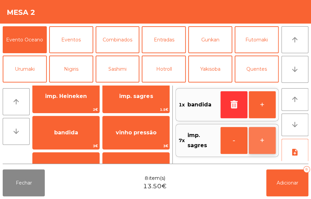
click at [264, 138] on button "+" at bounding box center [262, 140] width 27 height 27
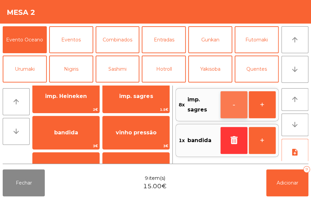
click at [234, 108] on button "-" at bounding box center [234, 104] width 27 height 27
click at [230, 107] on button "-" at bounding box center [234, 104] width 27 height 27
click at [231, 114] on button "-" at bounding box center [234, 104] width 27 height 27
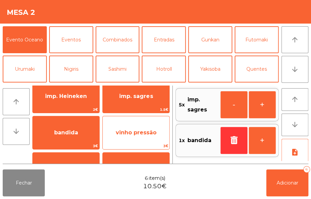
click at [155, 131] on span "vinho pressão" at bounding box center [136, 132] width 41 height 6
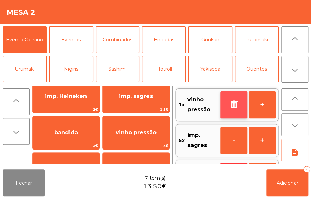
click at [231, 107] on icon "button" at bounding box center [234, 104] width 10 height 8
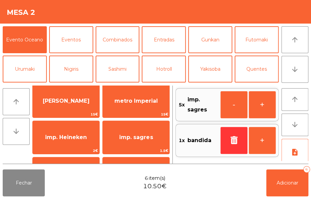
scroll to position [3, 0]
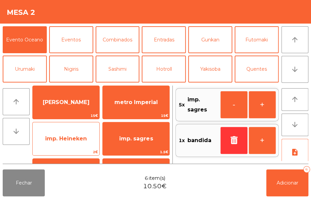
click at [78, 140] on span "imp. Heineken" at bounding box center [66, 138] width 42 height 6
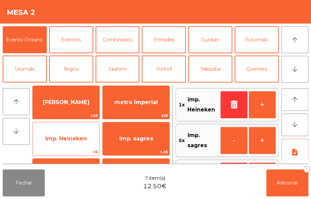
click at [81, 143] on span "imp. Heineken" at bounding box center [66, 139] width 67 height 18
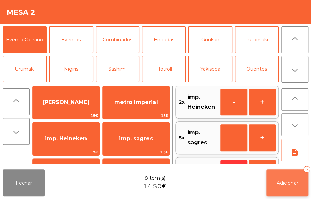
click at [288, 178] on button "Adicionar 8" at bounding box center [287, 182] width 42 height 27
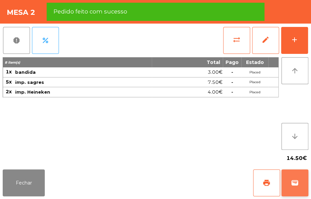
click at [295, 185] on span "wallet" at bounding box center [295, 183] width 8 height 8
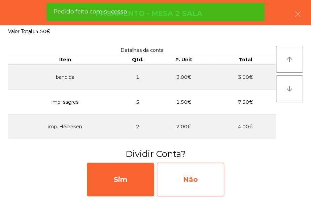
click at [205, 186] on div "Não" at bounding box center [190, 180] width 67 height 34
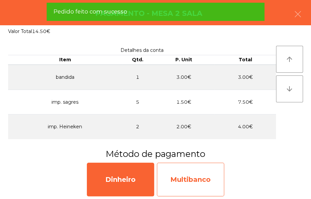
click at [204, 185] on div "Multibanco" at bounding box center [190, 180] width 67 height 34
select select "**"
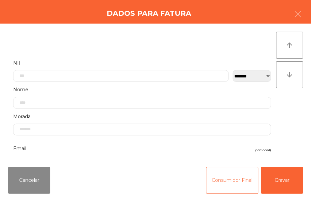
click at [225, 185] on button "Consumidor Final" at bounding box center [232, 180] width 52 height 27
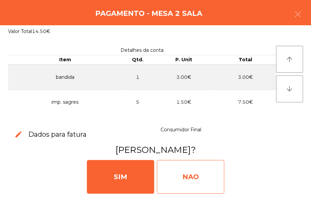
click at [213, 174] on div "NAO" at bounding box center [190, 177] width 67 height 34
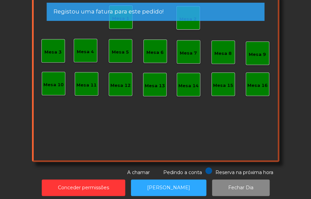
click at [192, 15] on div "Registou uma fatura para este pedido!" at bounding box center [156, 11] width 204 height 8
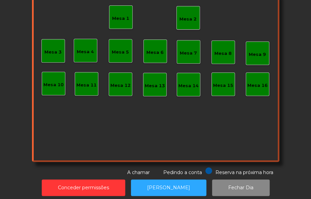
click at [184, 27] on div "Mesa 2" at bounding box center [188, 18] width 24 height 24
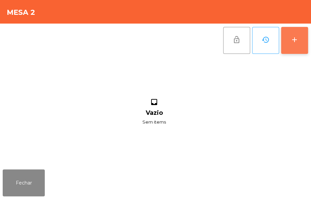
click at [295, 44] on button "add" at bounding box center [294, 40] width 27 height 27
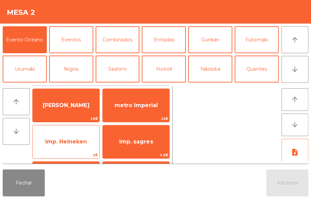
click at [82, 150] on span "imp. Heineken" at bounding box center [66, 142] width 67 height 18
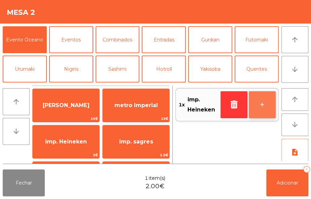
click at [255, 101] on button "+" at bounding box center [262, 104] width 27 height 27
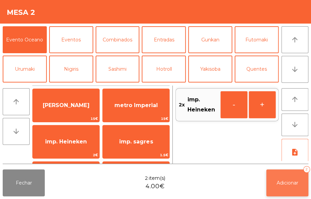
click at [290, 174] on button "Adicionar 2" at bounding box center [287, 182] width 42 height 27
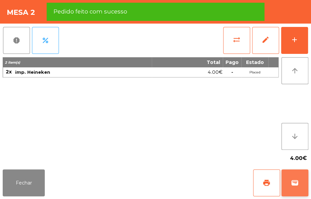
click at [296, 183] on span "wallet" at bounding box center [295, 183] width 8 height 8
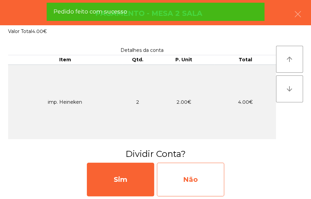
click at [209, 175] on div "Não" at bounding box center [190, 180] width 67 height 34
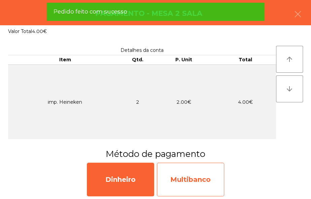
click at [209, 183] on div "Multibanco" at bounding box center [190, 180] width 67 height 34
select select "**"
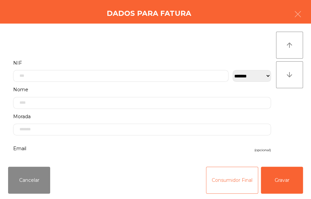
click at [225, 184] on button "Consumidor Final" at bounding box center [232, 180] width 52 height 27
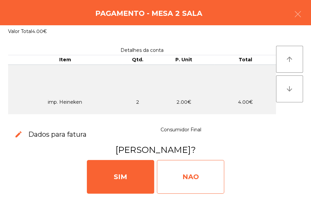
click at [196, 170] on div "NAO" at bounding box center [190, 177] width 67 height 34
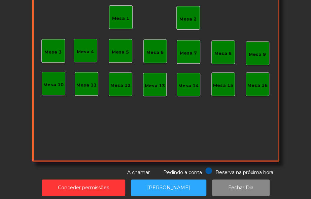
click at [121, 26] on div "Mesa 1" at bounding box center [121, 17] width 24 height 24
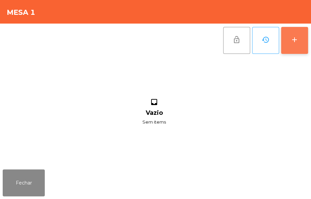
click at [292, 41] on div "add" at bounding box center [295, 40] width 8 height 8
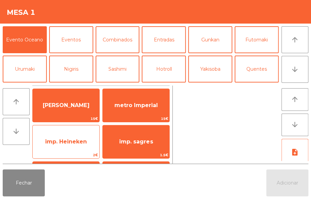
click at [71, 150] on span "imp. Heineken" at bounding box center [66, 142] width 67 height 18
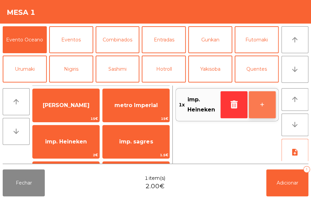
click at [263, 103] on button "+" at bounding box center [262, 104] width 27 height 27
click at [259, 110] on button "+" at bounding box center [262, 104] width 27 height 27
click at [259, 108] on button "+" at bounding box center [262, 104] width 27 height 27
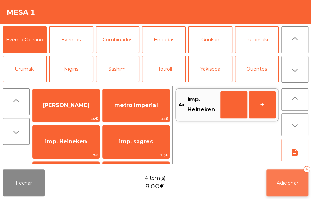
click at [291, 188] on button "Adicionar 4" at bounding box center [287, 182] width 42 height 27
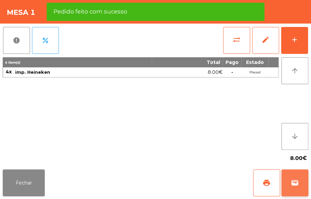
click at [293, 185] on span "wallet" at bounding box center [295, 183] width 8 height 8
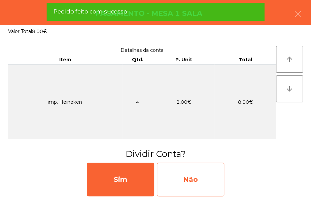
click at [211, 185] on div "Não" at bounding box center [190, 180] width 67 height 34
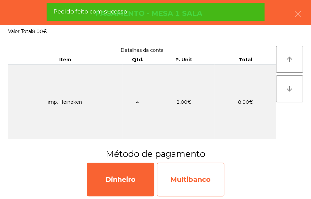
click at [209, 176] on div "Multibanco" at bounding box center [190, 180] width 67 height 34
select select "**"
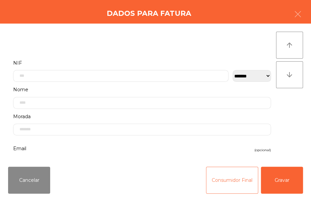
click at [222, 185] on button "Consumidor Final" at bounding box center [232, 180] width 52 height 27
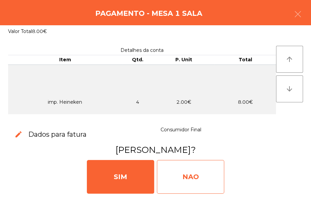
click at [210, 175] on div "NAO" at bounding box center [190, 177] width 67 height 34
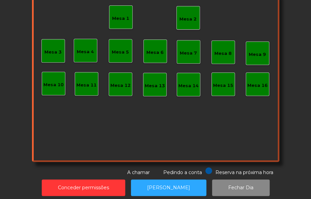
click at [188, 17] on div "Mesa 2" at bounding box center [187, 19] width 17 height 7
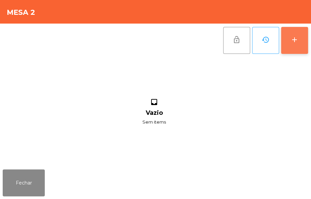
click at [287, 47] on button "add" at bounding box center [294, 40] width 27 height 27
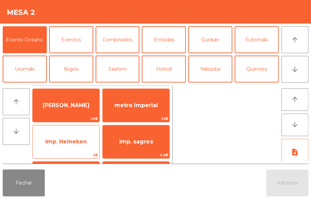
click at [81, 150] on span "imp. Heineken" at bounding box center [66, 142] width 67 height 18
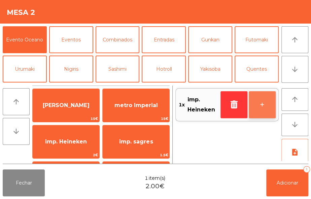
click at [259, 111] on button "+" at bounding box center [262, 104] width 27 height 27
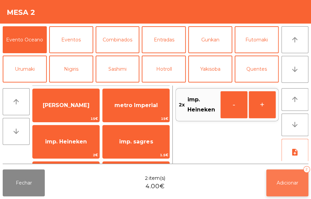
click at [290, 182] on span "Adicionar" at bounding box center [288, 183] width 22 height 6
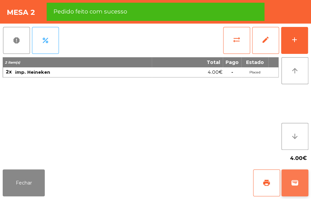
click at [296, 183] on span "wallet" at bounding box center [295, 183] width 8 height 8
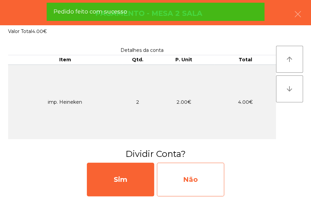
click at [207, 175] on div "Não" at bounding box center [190, 180] width 67 height 34
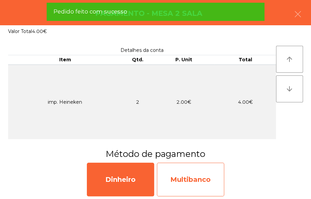
click at [195, 175] on div "Multibanco" at bounding box center [190, 180] width 67 height 34
select select "**"
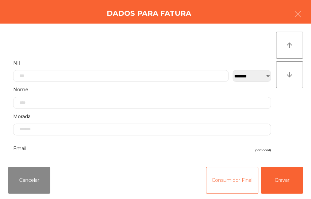
click at [218, 183] on button "Consumidor Final" at bounding box center [232, 180] width 52 height 27
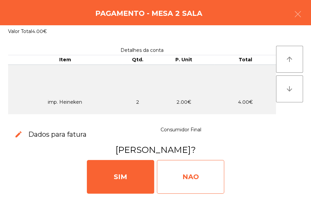
click at [206, 167] on div "NAO" at bounding box center [190, 177] width 67 height 34
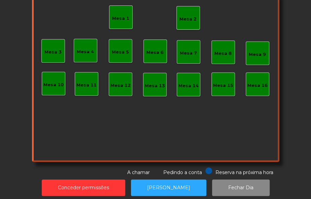
click at [179, 15] on div "Mesa 2" at bounding box center [187, 17] width 17 height 9
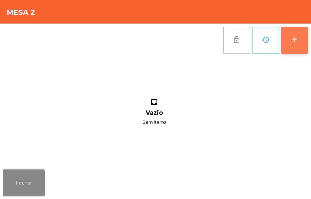
click at [296, 37] on div "add" at bounding box center [295, 40] width 8 height 8
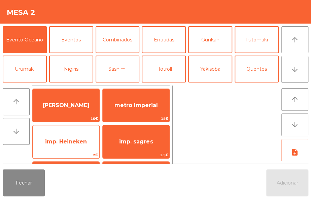
click at [74, 149] on span "imp. Heineken" at bounding box center [66, 142] width 67 height 18
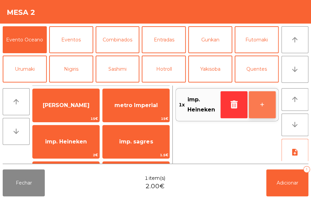
click at [257, 100] on button "+" at bounding box center [262, 104] width 27 height 27
click at [260, 106] on button "+" at bounding box center [262, 104] width 27 height 27
click at [261, 107] on button "+" at bounding box center [262, 104] width 27 height 27
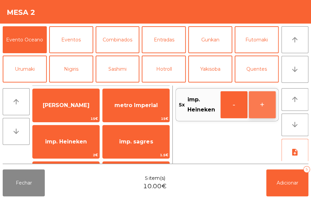
click at [256, 108] on button "+" at bounding box center [262, 104] width 27 height 27
click at [262, 111] on button "+" at bounding box center [262, 104] width 27 height 27
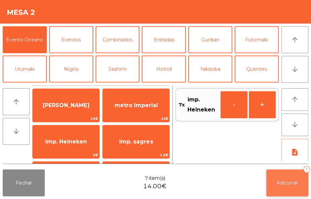
click at [291, 176] on button "Adicionar 7" at bounding box center [287, 182] width 42 height 27
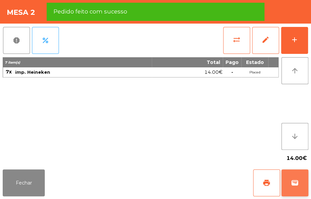
click at [300, 187] on button "wallet" at bounding box center [294, 182] width 27 height 27
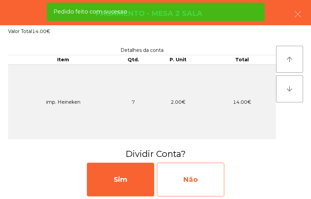
click at [210, 178] on div "Não" at bounding box center [190, 180] width 67 height 34
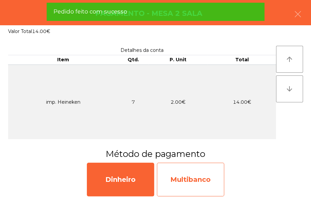
click at [211, 179] on div "Multibanco" at bounding box center [190, 180] width 67 height 34
select select "**"
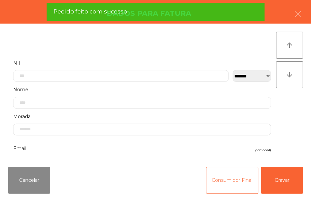
click at [223, 182] on button "Consumidor Final" at bounding box center [232, 180] width 52 height 27
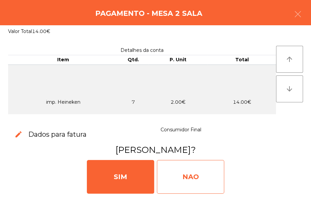
click at [208, 178] on div "NAO" at bounding box center [190, 177] width 67 height 34
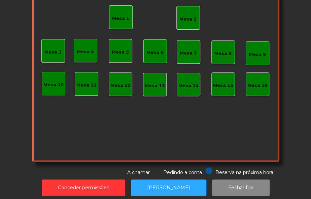
click at [178, 26] on div "Mesa 2" at bounding box center [188, 18] width 24 height 24
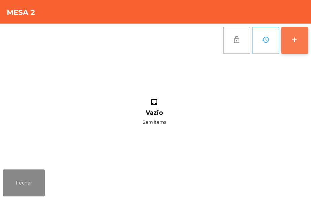
click at [293, 39] on div "add" at bounding box center [295, 40] width 8 height 8
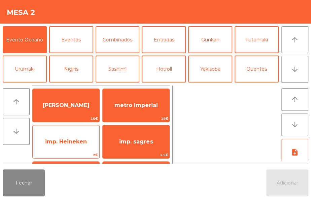
click at [74, 141] on span "imp. Heineken" at bounding box center [66, 141] width 42 height 6
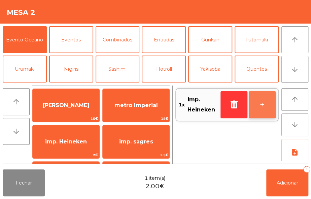
click at [256, 97] on button "+" at bounding box center [262, 104] width 27 height 27
click at [256, 105] on button "+" at bounding box center [262, 104] width 27 height 27
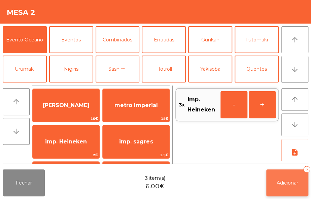
click at [282, 186] on button "Adicionar 3" at bounding box center [287, 182] width 42 height 27
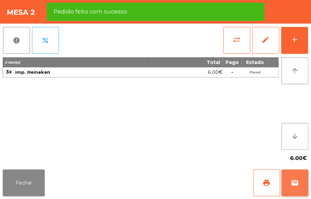
click at [296, 183] on span "wallet" at bounding box center [295, 183] width 8 height 8
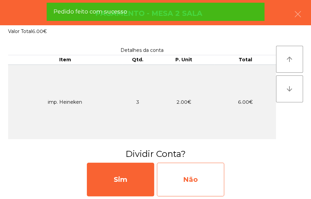
click at [203, 177] on div "Não" at bounding box center [190, 180] width 67 height 34
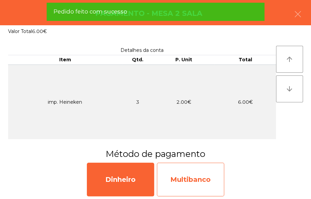
click at [202, 179] on div "Multibanco" at bounding box center [190, 180] width 67 height 34
select select "**"
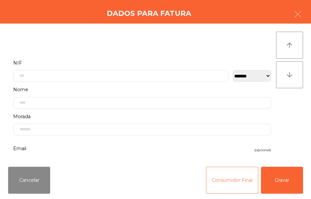
click at [230, 184] on button "Consumidor Final" at bounding box center [232, 180] width 52 height 27
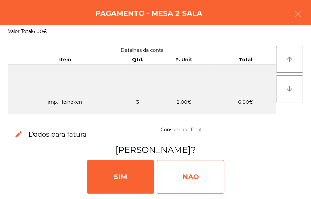
click at [207, 175] on div "NAO" at bounding box center [190, 177] width 67 height 34
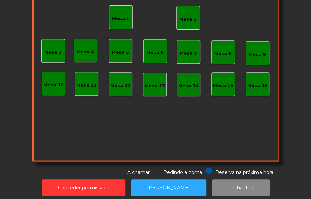
click at [185, 24] on div "Mesa 2" at bounding box center [188, 18] width 24 height 24
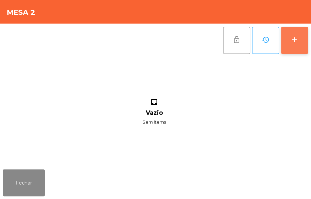
click at [293, 39] on div "add" at bounding box center [295, 40] width 8 height 8
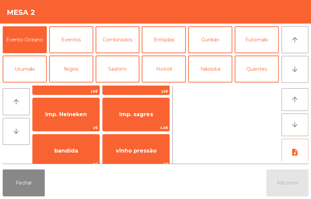
scroll to position [47, 0]
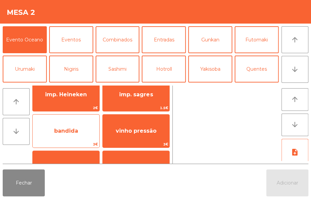
click at [81, 131] on span "bandida" at bounding box center [66, 131] width 67 height 18
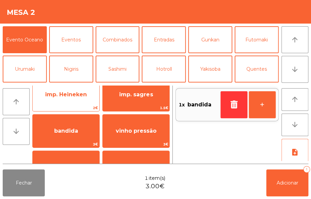
click at [81, 99] on span "imp. Heineken" at bounding box center [66, 95] width 67 height 18
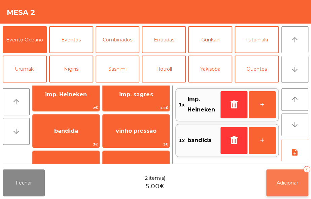
click at [296, 184] on span "Adicionar" at bounding box center [288, 183] width 22 height 6
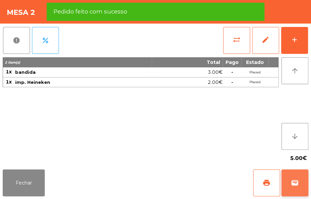
click at [299, 184] on button "wallet" at bounding box center [294, 182] width 27 height 27
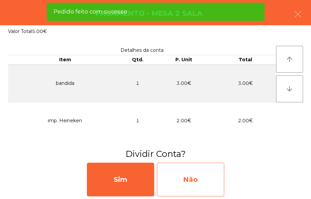
click at [203, 182] on div "Não" at bounding box center [190, 180] width 67 height 34
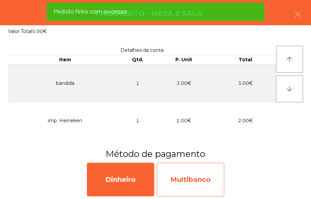
click at [202, 177] on div "Multibanco" at bounding box center [190, 180] width 67 height 34
select select "**"
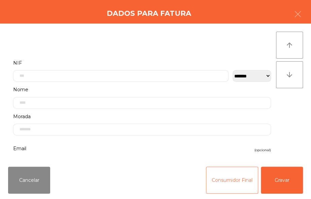
click at [230, 182] on button "Consumidor Final" at bounding box center [232, 180] width 52 height 27
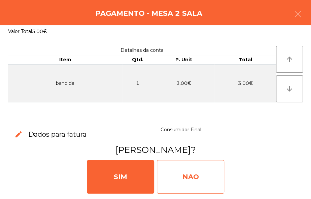
click at [195, 175] on div "NAO" at bounding box center [190, 177] width 67 height 34
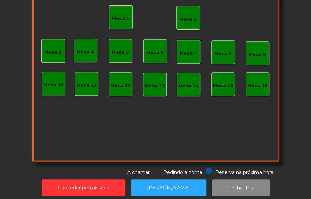
click at [187, 20] on div "Mesa 2" at bounding box center [187, 19] width 17 height 7
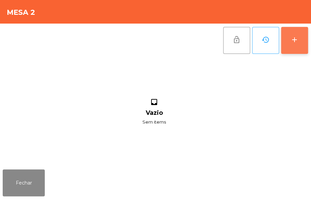
click at [289, 41] on button "add" at bounding box center [294, 40] width 27 height 27
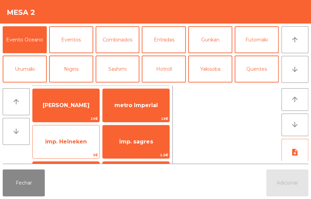
click at [82, 142] on span "imp. Heineken" at bounding box center [66, 141] width 42 height 6
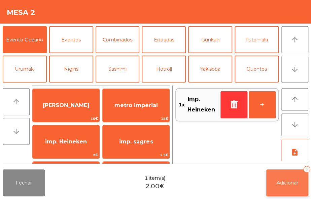
click at [287, 173] on button "Adicionar 1" at bounding box center [287, 182] width 42 height 27
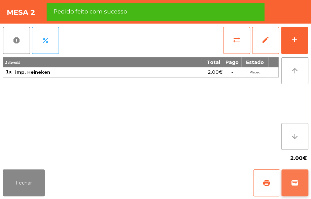
click at [296, 181] on span "wallet" at bounding box center [295, 183] width 8 height 8
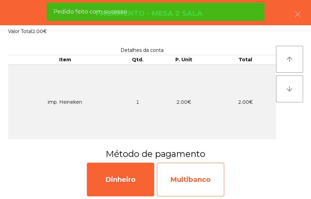
click at [200, 175] on div "Multibanco" at bounding box center [190, 180] width 67 height 34
select select "**"
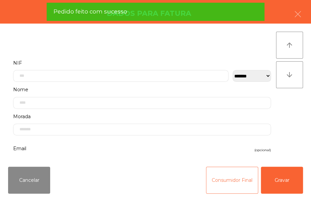
click at [219, 182] on button "Consumidor Final" at bounding box center [232, 180] width 52 height 27
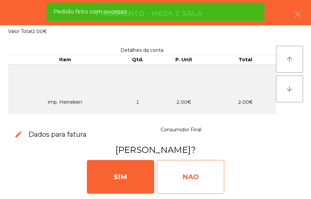
click at [193, 175] on div "NAO" at bounding box center [190, 177] width 67 height 34
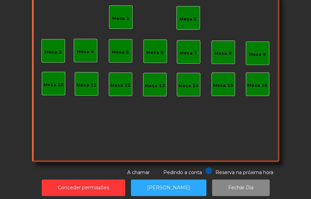
click at [185, 17] on div "Mesa 2" at bounding box center [187, 19] width 17 height 7
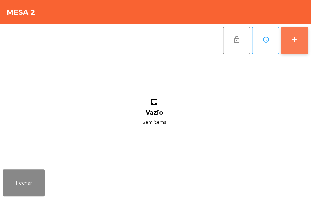
click at [297, 40] on div "add" at bounding box center [295, 40] width 8 height 8
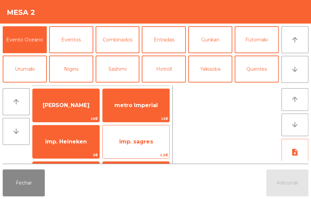
click at [152, 146] on span "imp. sagres" at bounding box center [136, 142] width 67 height 18
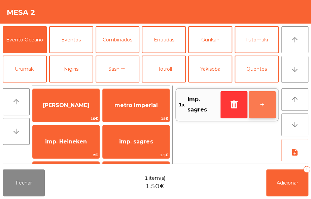
click at [257, 104] on button "+" at bounding box center [262, 104] width 27 height 27
click at [255, 106] on button "+" at bounding box center [262, 104] width 27 height 27
click at [255, 105] on button "+" at bounding box center [262, 104] width 27 height 27
click at [257, 107] on button "+" at bounding box center [262, 104] width 27 height 27
click at [256, 110] on button "+" at bounding box center [262, 104] width 27 height 27
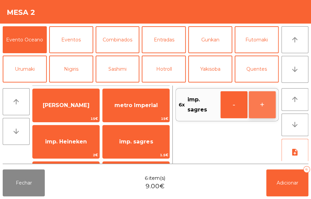
click at [259, 106] on button "+" at bounding box center [262, 104] width 27 height 27
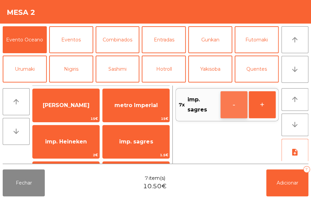
click at [231, 104] on button "-" at bounding box center [234, 104] width 27 height 27
click at [230, 106] on button "-" at bounding box center [234, 104] width 27 height 27
click at [234, 111] on button "-" at bounding box center [234, 104] width 27 height 27
click at [232, 106] on button "-" at bounding box center [234, 104] width 27 height 27
click at [235, 105] on button "-" at bounding box center [234, 104] width 27 height 27
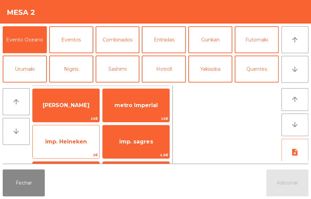
click at [81, 143] on span "imp. Heineken" at bounding box center [66, 141] width 42 height 6
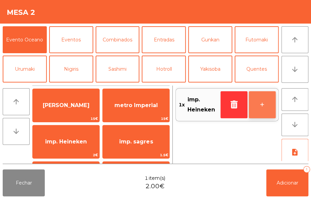
click at [259, 95] on button "+" at bounding box center [262, 104] width 27 height 27
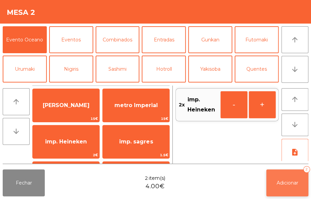
click at [294, 178] on button "Adicionar 2" at bounding box center [287, 182] width 42 height 27
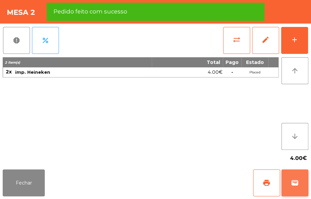
click at [295, 182] on span "wallet" at bounding box center [295, 183] width 8 height 8
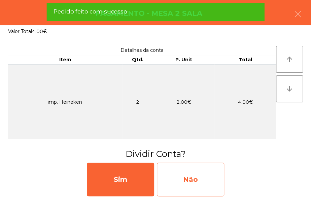
click at [205, 186] on div "Não" at bounding box center [190, 180] width 67 height 34
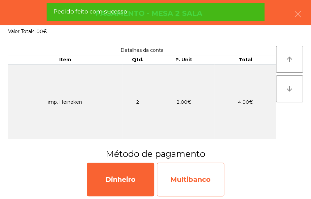
click at [203, 184] on div "Multibanco" at bounding box center [190, 180] width 67 height 34
select select "**"
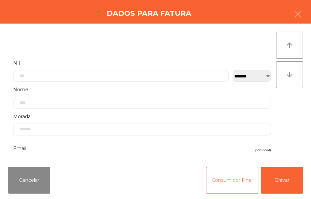
click at [221, 186] on button "Consumidor Final" at bounding box center [232, 180] width 52 height 27
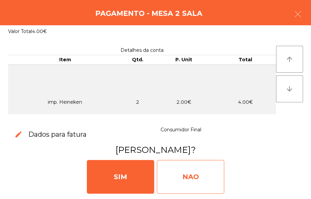
click at [209, 178] on div "NAO" at bounding box center [190, 177] width 67 height 34
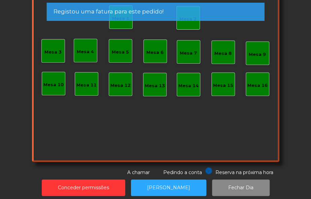
click at [185, 14] on div "Registou uma fatura para este pedido!" at bounding box center [156, 11] width 204 height 8
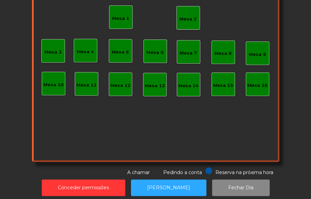
click at [194, 27] on div "Mesa 2" at bounding box center [188, 18] width 24 height 24
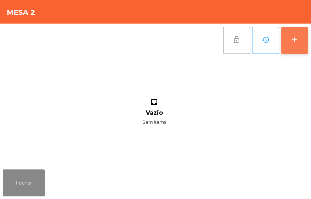
click at [300, 36] on button "add" at bounding box center [294, 40] width 27 height 27
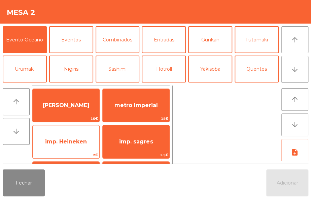
click at [86, 139] on span "imp. Heineken" at bounding box center [66, 141] width 42 height 6
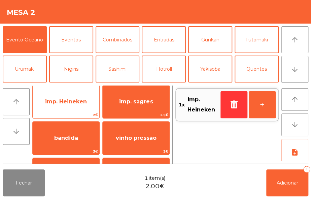
scroll to position [41, 0]
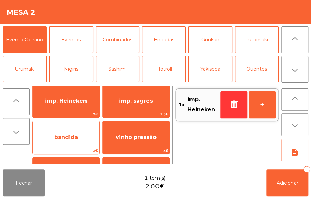
click at [88, 138] on span "bandida" at bounding box center [66, 137] width 67 height 18
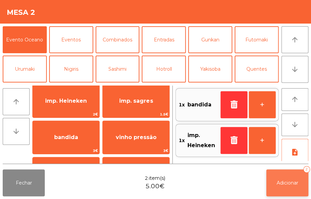
click at [284, 186] on button "Adicionar 2" at bounding box center [287, 182] width 42 height 27
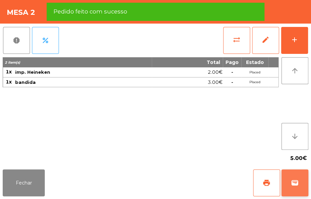
click at [299, 187] on span "wallet" at bounding box center [295, 183] width 8 height 8
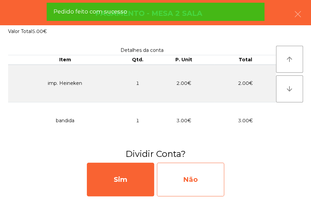
click at [209, 184] on div "Não" at bounding box center [190, 180] width 67 height 34
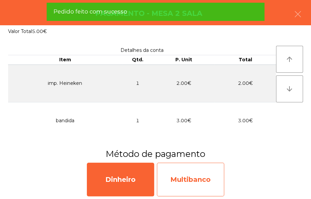
click at [212, 182] on div "Multibanco" at bounding box center [190, 180] width 67 height 34
select select "**"
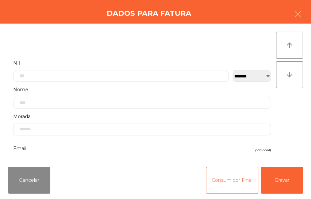
click at [229, 181] on button "Consumidor Final" at bounding box center [232, 180] width 52 height 27
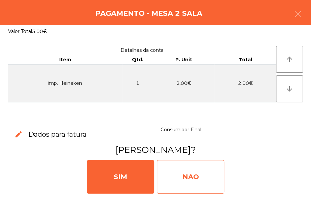
click at [204, 179] on div "NAO" at bounding box center [190, 177] width 67 height 34
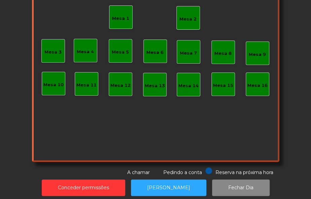
click at [185, 16] on div "Mesa 2" at bounding box center [187, 19] width 17 height 7
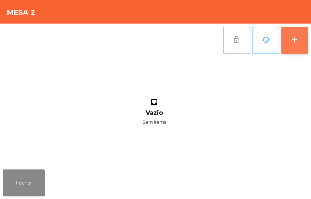
click at [294, 35] on button "add" at bounding box center [294, 40] width 27 height 27
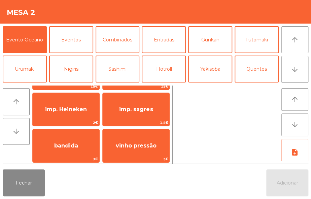
scroll to position [33, 0]
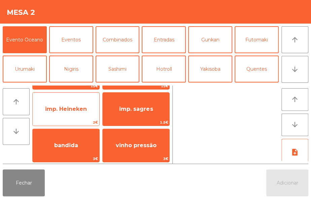
click at [84, 110] on span "imp. Heineken" at bounding box center [66, 109] width 42 height 6
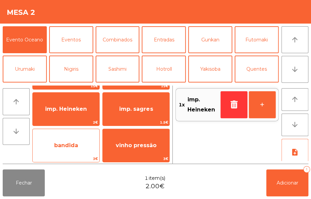
click at [87, 143] on span "bandida" at bounding box center [66, 145] width 67 height 18
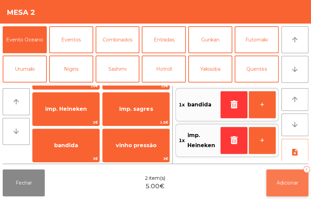
click at [292, 184] on span "Adicionar" at bounding box center [288, 183] width 22 height 6
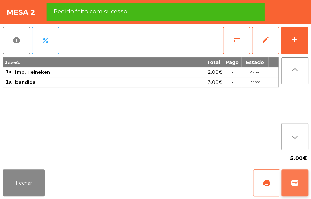
click at [294, 183] on span "wallet" at bounding box center [295, 183] width 8 height 8
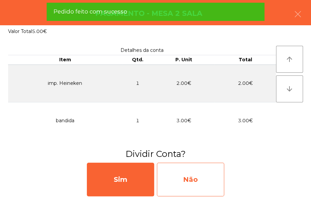
click at [206, 174] on div "Não" at bounding box center [190, 180] width 67 height 34
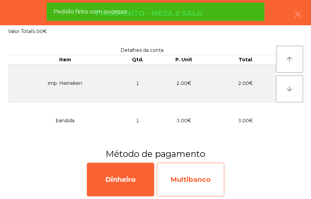
click at [203, 174] on div "Multibanco" at bounding box center [190, 180] width 67 height 34
select select "**"
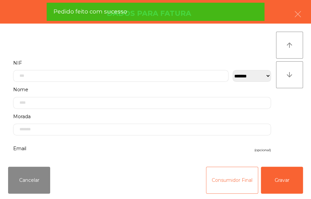
click at [221, 184] on button "Consumidor Final" at bounding box center [232, 180] width 52 height 27
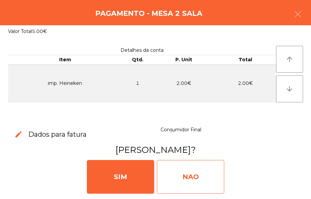
click at [198, 174] on div "NAO" at bounding box center [190, 177] width 67 height 34
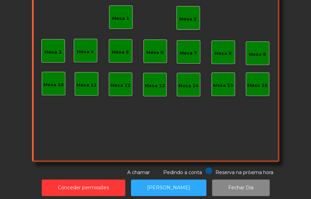
click at [188, 16] on div "Mesa 2" at bounding box center [187, 19] width 17 height 7
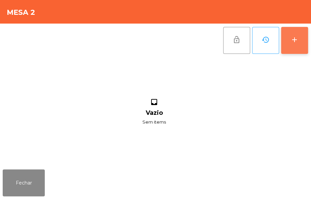
click at [288, 40] on button "add" at bounding box center [294, 40] width 27 height 27
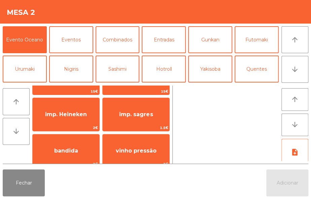
scroll to position [34, 0]
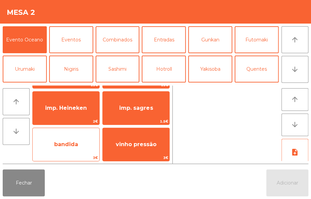
click at [88, 151] on span "bandida" at bounding box center [66, 144] width 67 height 18
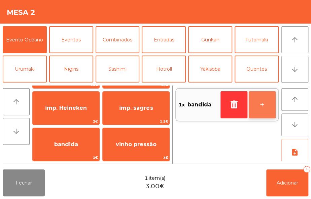
click at [262, 105] on button "+" at bounding box center [262, 104] width 27 height 27
click at [259, 105] on button "+" at bounding box center [262, 104] width 27 height 27
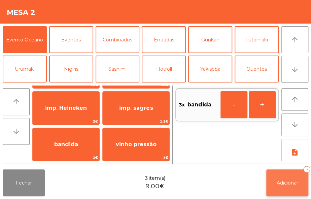
click at [284, 176] on button "Adicionar 3" at bounding box center [287, 182] width 42 height 27
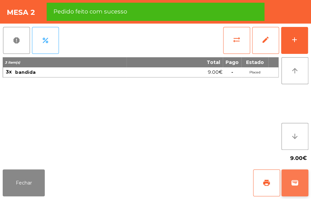
click at [290, 185] on button "wallet" at bounding box center [294, 182] width 27 height 27
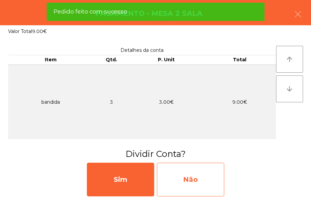
click at [216, 182] on div "Não" at bounding box center [190, 180] width 67 height 34
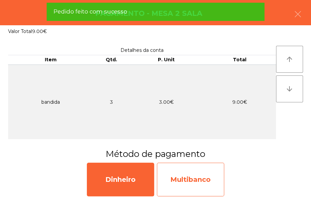
click at [212, 182] on div "Multibanco" at bounding box center [190, 180] width 67 height 34
select select "**"
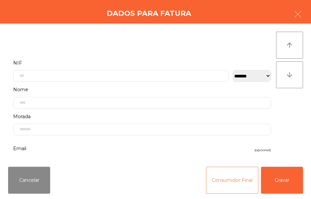
click at [224, 186] on button "Consumidor Final" at bounding box center [232, 180] width 52 height 27
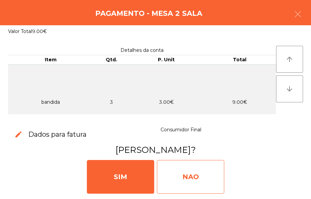
click at [203, 174] on div "NAO" at bounding box center [190, 177] width 67 height 34
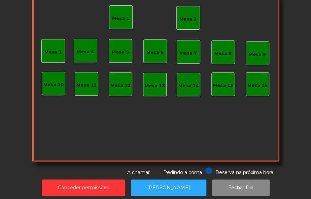
click at [190, 19] on div "Mesa 2" at bounding box center [187, 19] width 17 height 7
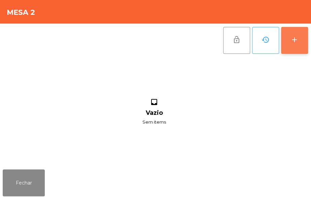
click at [292, 44] on button "add" at bounding box center [294, 40] width 27 height 27
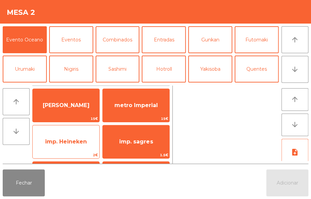
click at [82, 141] on span "imp. Heineken" at bounding box center [66, 141] width 42 height 6
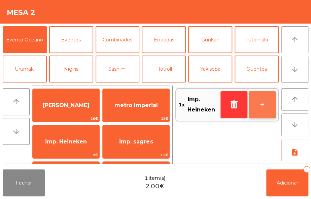
click at [260, 108] on button "+" at bounding box center [262, 104] width 27 height 27
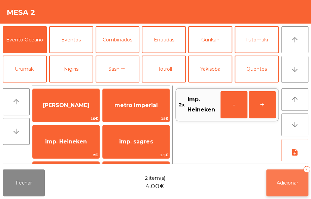
click at [285, 176] on button "Adicionar 2" at bounding box center [287, 182] width 42 height 27
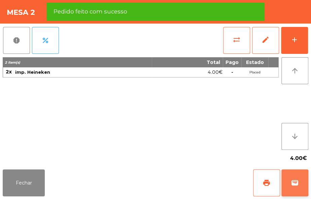
click at [293, 186] on span "wallet" at bounding box center [295, 183] width 8 height 8
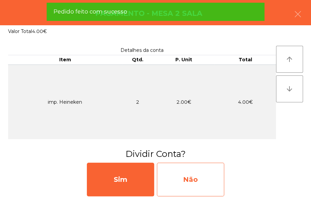
click at [203, 185] on div "Não" at bounding box center [190, 180] width 67 height 34
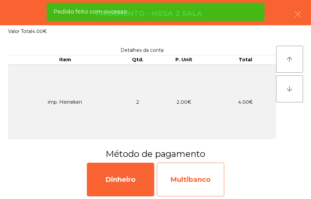
click at [210, 171] on div "Multibanco" at bounding box center [190, 180] width 67 height 34
select select "**"
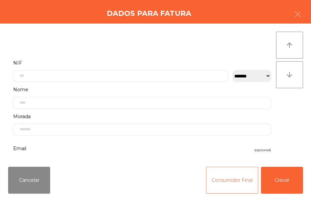
click at [221, 184] on button "Consumidor Final" at bounding box center [232, 180] width 52 height 27
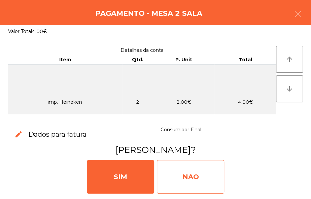
click at [210, 175] on div "NAO" at bounding box center [190, 177] width 67 height 34
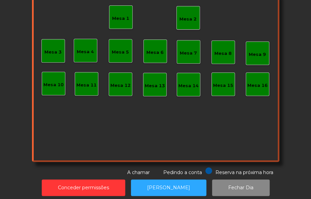
click at [186, 24] on div "Mesa 2" at bounding box center [188, 18] width 24 height 24
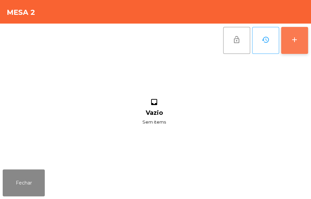
click at [293, 38] on div "add" at bounding box center [295, 40] width 8 height 8
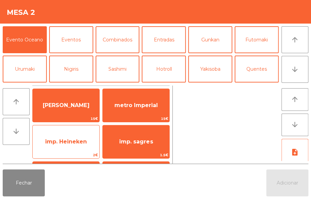
click at [83, 142] on span "imp. Heineken" at bounding box center [66, 141] width 42 height 6
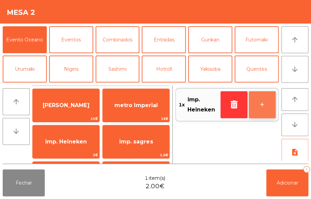
click at [263, 103] on button "+" at bounding box center [262, 104] width 27 height 27
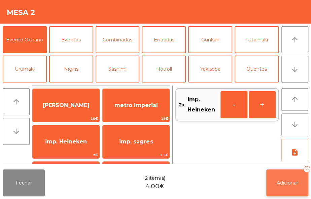
click at [284, 175] on button "Adicionar 2" at bounding box center [287, 182] width 42 height 27
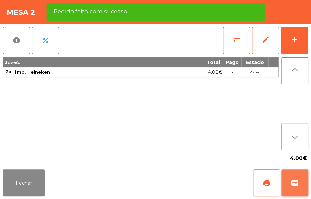
click at [295, 185] on span "wallet" at bounding box center [295, 183] width 8 height 8
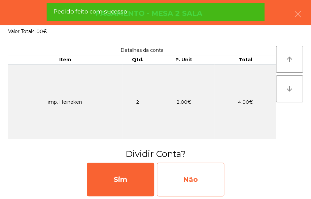
click at [209, 182] on div "Não" at bounding box center [190, 180] width 67 height 34
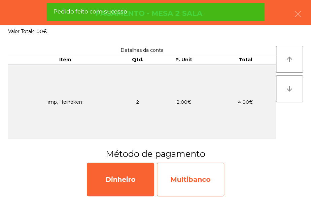
click at [211, 185] on div "Multibanco" at bounding box center [190, 180] width 67 height 34
select select "**"
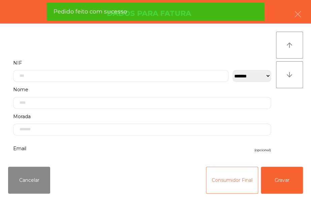
click at [230, 186] on button "Consumidor Final" at bounding box center [232, 180] width 52 height 27
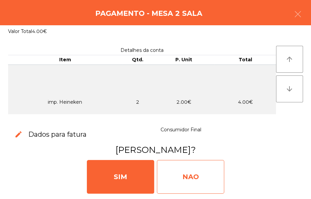
click at [206, 175] on div "NAO" at bounding box center [190, 177] width 67 height 34
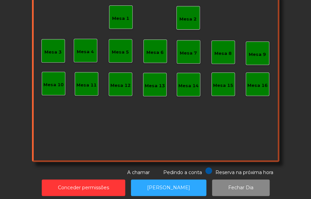
click at [192, 18] on div "Mesa 2" at bounding box center [187, 19] width 17 height 7
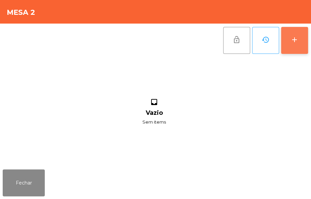
click at [297, 43] on div "add" at bounding box center [295, 40] width 8 height 8
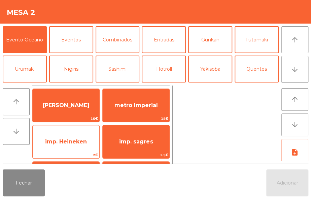
click at [74, 149] on span "imp. Heineken" at bounding box center [66, 142] width 67 height 18
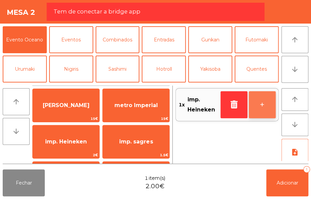
click at [257, 94] on button "+" at bounding box center [262, 104] width 27 height 27
click at [254, 98] on button "+" at bounding box center [262, 104] width 27 height 27
click at [252, 99] on button "+" at bounding box center [262, 104] width 27 height 27
click at [253, 103] on button "+" at bounding box center [262, 104] width 27 height 27
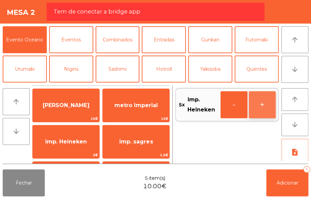
click at [250, 100] on button "+" at bounding box center [262, 104] width 27 height 27
click at [252, 100] on button "+" at bounding box center [262, 104] width 27 height 27
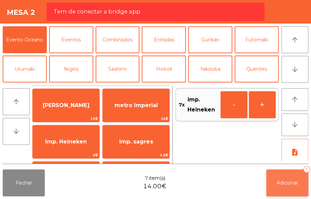
click at [289, 182] on span "Adicionar" at bounding box center [288, 183] width 22 height 6
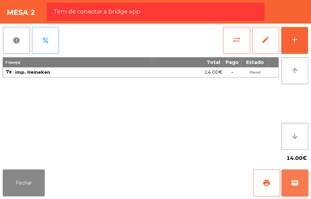
click at [295, 174] on button "wallet" at bounding box center [294, 182] width 27 height 27
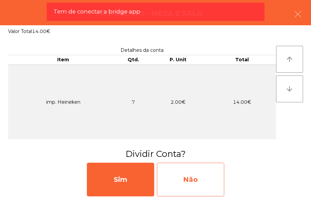
click at [197, 185] on div "Não" at bounding box center [190, 180] width 67 height 34
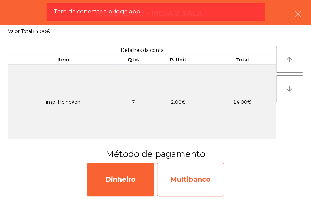
click at [201, 176] on div "Multibanco" at bounding box center [190, 180] width 67 height 34
select select "**"
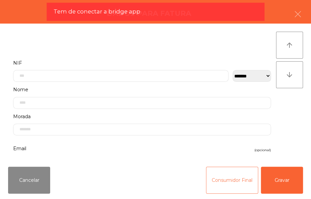
click at [227, 175] on button "Consumidor Final" at bounding box center [232, 180] width 52 height 27
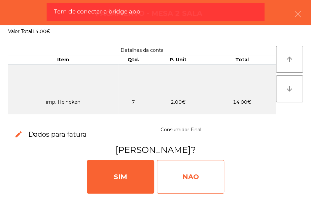
click at [194, 181] on div "NAO" at bounding box center [190, 177] width 67 height 34
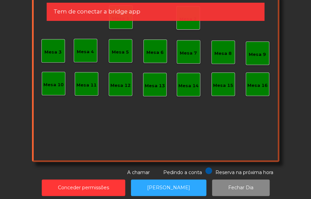
click at [189, 24] on app-alert "Tem de conectar a bridge app" at bounding box center [156, 15] width 218 height 24
click at [177, 27] on div "Mesa 2" at bounding box center [188, 18] width 24 height 24
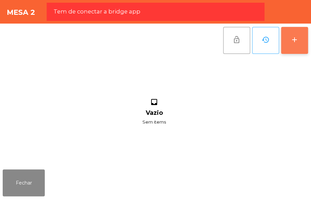
click at [283, 37] on button "add" at bounding box center [294, 40] width 27 height 27
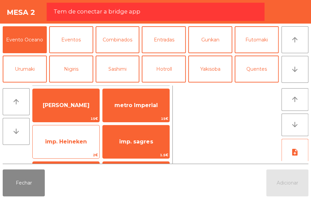
click at [91, 145] on span "imp. Heineken" at bounding box center [66, 142] width 67 height 18
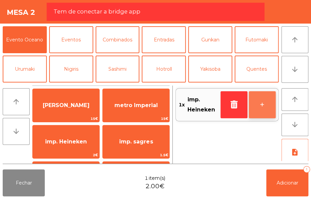
click at [257, 101] on button "+" at bounding box center [262, 104] width 27 height 27
click at [256, 104] on button "+" at bounding box center [262, 104] width 27 height 27
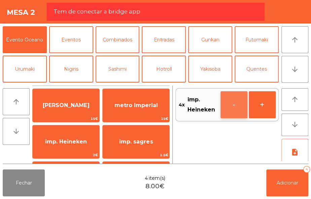
click at [238, 105] on button "-" at bounding box center [234, 104] width 27 height 27
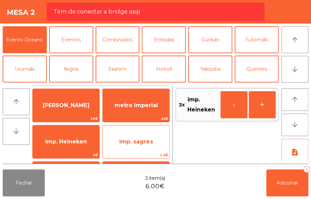
click at [151, 148] on span "imp. sagres" at bounding box center [136, 142] width 67 height 18
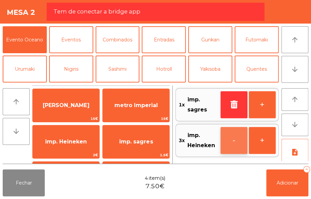
click at [230, 140] on button "-" at bounding box center [234, 140] width 27 height 27
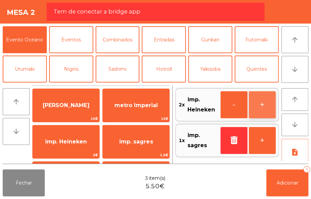
click at [257, 105] on button "+" at bounding box center [262, 104] width 27 height 27
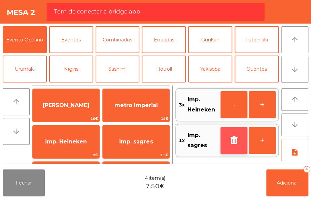
click at [236, 140] on icon "button" at bounding box center [234, 140] width 10 height 8
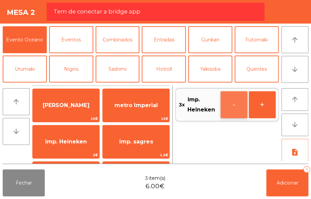
click at [231, 107] on button "-" at bounding box center [234, 104] width 27 height 27
click at [186, 136] on div "2x imp. Heineken - +" at bounding box center [226, 125] width 103 height 78
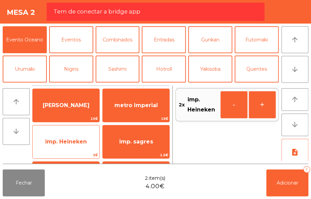
click at [91, 149] on span "imp. Heineken" at bounding box center [66, 142] width 67 height 18
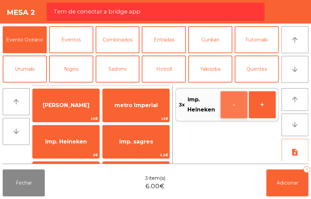
click at [230, 104] on button "-" at bounding box center [234, 104] width 27 height 27
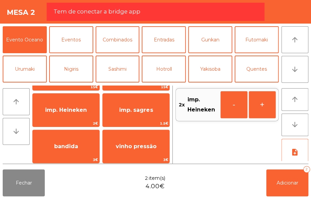
scroll to position [33, 0]
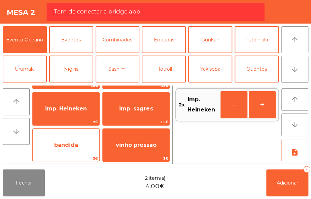
click at [85, 151] on span "bandida" at bounding box center [66, 145] width 67 height 18
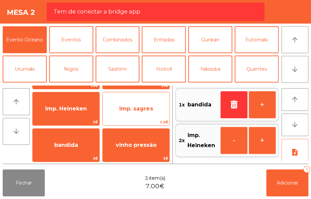
click at [153, 114] on span "imp. sagres" at bounding box center [136, 109] width 67 height 18
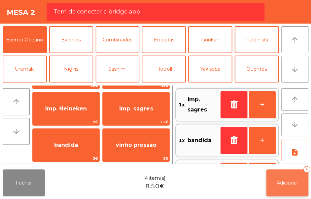
click at [279, 182] on span "Adicionar" at bounding box center [288, 183] width 22 height 6
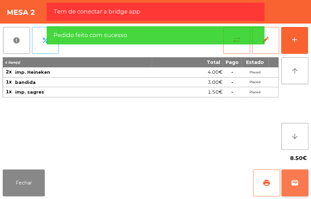
click at [294, 183] on span "wallet" at bounding box center [295, 183] width 8 height 8
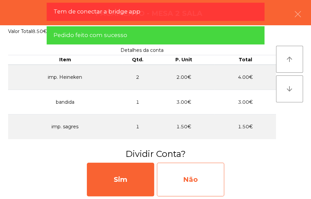
click at [203, 178] on div "Não" at bounding box center [190, 180] width 67 height 34
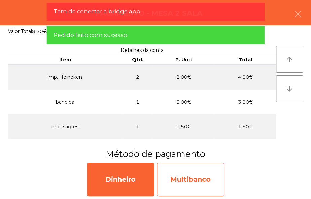
click at [211, 177] on div "Multibanco" at bounding box center [190, 180] width 67 height 34
select select "**"
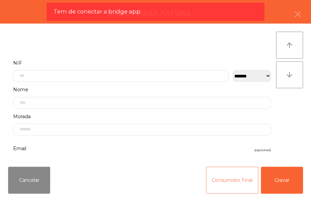
click at [229, 178] on button "Consumidor Final" at bounding box center [232, 180] width 52 height 27
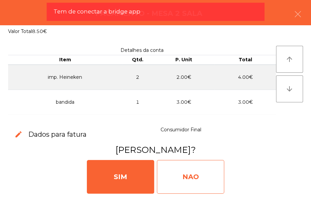
click at [207, 173] on div "NAO" at bounding box center [190, 177] width 67 height 34
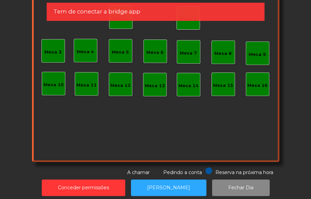
click at [220, 59] on div "Mesa 8" at bounding box center [223, 52] width 24 height 24
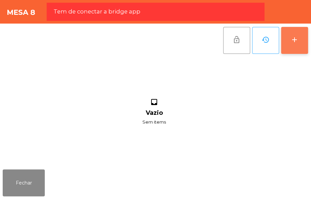
click at [295, 40] on div "add" at bounding box center [295, 40] width 8 height 8
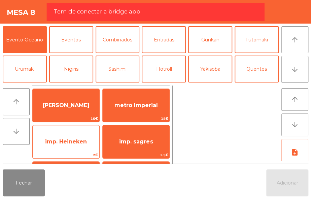
click at [86, 141] on span "imp. Heineken" at bounding box center [66, 141] width 42 height 6
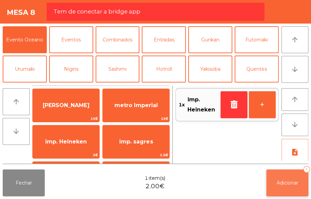
click at [290, 175] on button "Adicionar 1" at bounding box center [287, 182] width 42 height 27
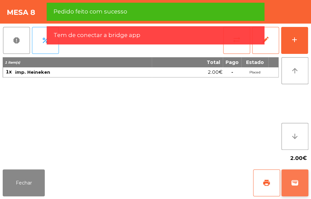
click at [292, 179] on span "wallet" at bounding box center [295, 183] width 8 height 8
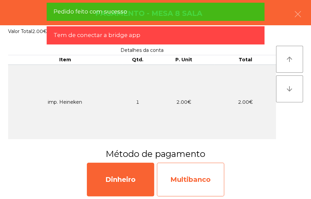
click at [195, 174] on div "Multibanco" at bounding box center [190, 180] width 67 height 34
select select "**"
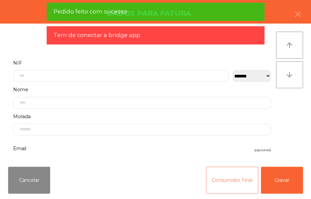
click at [224, 177] on button "Consumidor Final" at bounding box center [232, 180] width 52 height 27
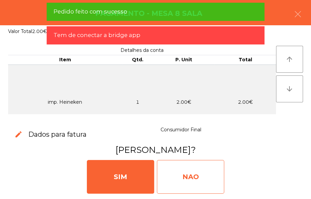
click at [201, 175] on div "NAO" at bounding box center [190, 177] width 67 height 34
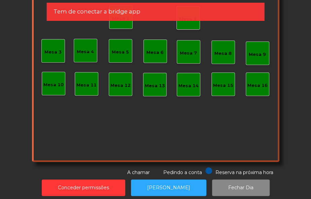
click at [188, 49] on div "Mesa 7" at bounding box center [188, 51] width 17 height 9
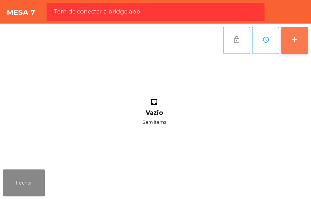
click at [291, 44] on button "add" at bounding box center [294, 40] width 27 height 27
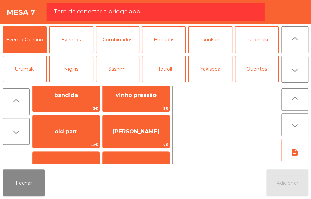
scroll to position [91, 0]
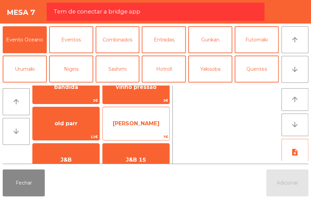
click at [154, 126] on span "Jack Daniels" at bounding box center [136, 123] width 47 height 6
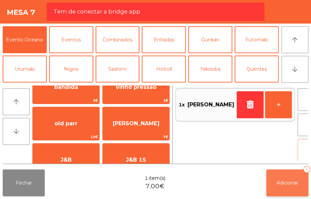
click at [291, 185] on span "Adicionar" at bounding box center [288, 183] width 22 height 6
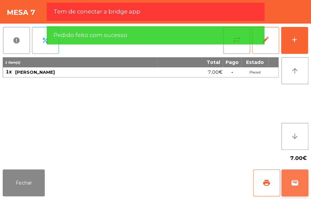
click at [293, 184] on span "wallet" at bounding box center [295, 183] width 8 height 8
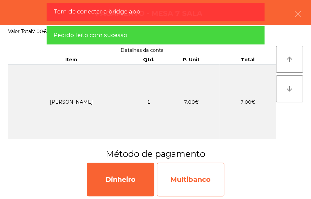
click at [206, 186] on div "Multibanco" at bounding box center [190, 180] width 67 height 34
select select "**"
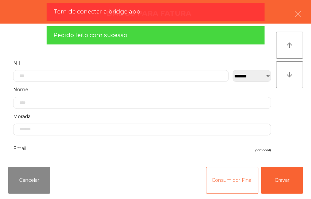
click at [223, 185] on button "Consumidor Final" at bounding box center [232, 180] width 52 height 27
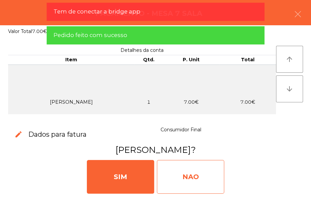
click at [210, 176] on div "NAO" at bounding box center [190, 177] width 67 height 34
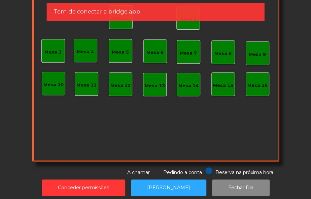
click at [215, 51] on div "Mesa 8" at bounding box center [222, 53] width 17 height 7
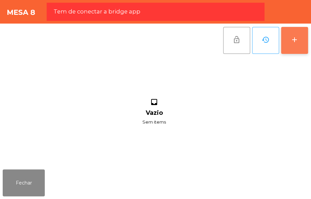
click at [293, 53] on button "add" at bounding box center [294, 40] width 27 height 27
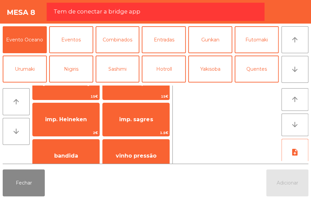
scroll to position [33, 0]
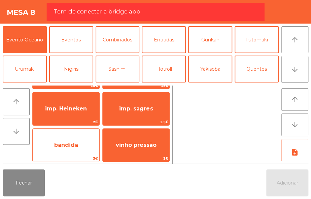
click at [87, 141] on span "bandida" at bounding box center [66, 145] width 67 height 18
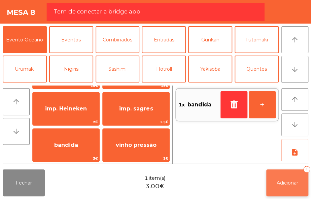
click at [283, 174] on button "Adicionar 1" at bounding box center [287, 182] width 42 height 27
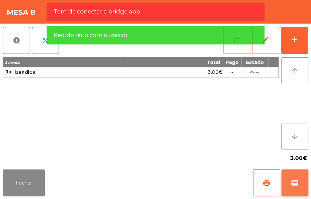
click at [293, 186] on span "wallet" at bounding box center [295, 183] width 8 height 8
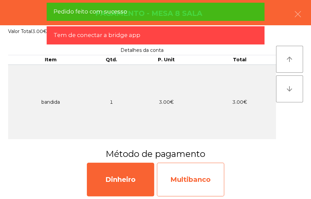
click at [209, 179] on div "Multibanco" at bounding box center [190, 180] width 67 height 34
select select "**"
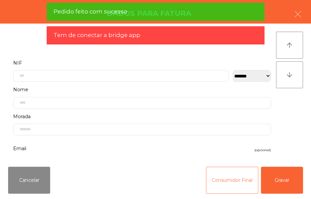
click at [224, 185] on button "Consumidor Final" at bounding box center [232, 180] width 52 height 27
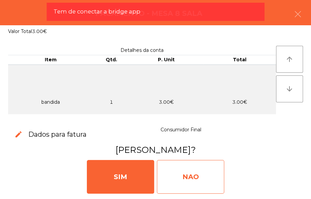
click at [204, 178] on div "NAO" at bounding box center [190, 177] width 67 height 34
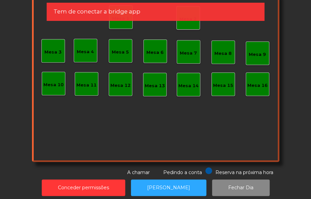
click at [190, 60] on div "Mesa 7" at bounding box center [189, 52] width 24 height 24
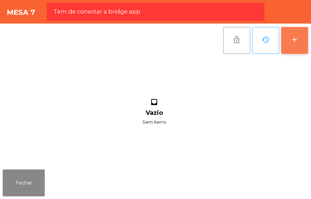
click at [289, 37] on button "add" at bounding box center [294, 40] width 27 height 27
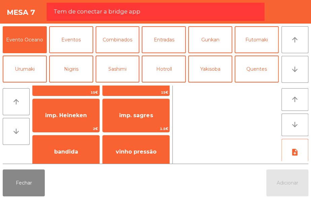
scroll to position [29, 0]
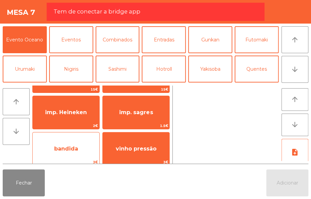
click at [81, 140] on span "bandida" at bounding box center [66, 149] width 67 height 18
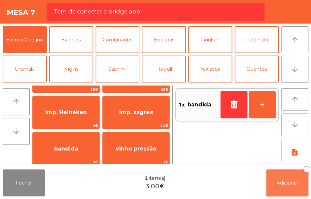
click at [283, 183] on span "Adicionar" at bounding box center [288, 183] width 22 height 6
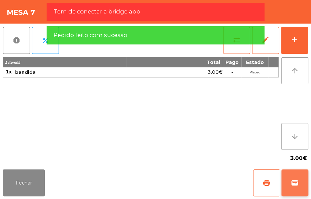
click at [293, 185] on span "wallet" at bounding box center [295, 183] width 8 height 8
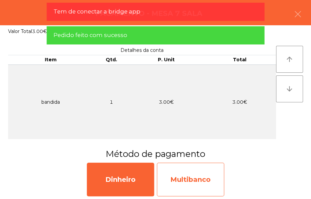
click at [204, 181] on div "Multibanco" at bounding box center [190, 180] width 67 height 34
select select "**"
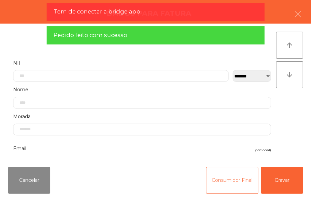
click at [229, 176] on button "Consumidor Final" at bounding box center [232, 180] width 52 height 27
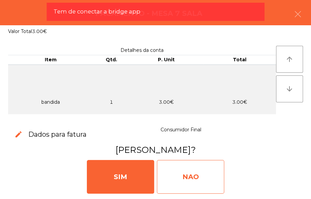
click at [205, 175] on div "NAO" at bounding box center [190, 177] width 67 height 34
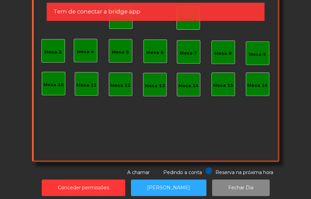
click at [188, 51] on div "Mesa 7" at bounding box center [188, 53] width 17 height 7
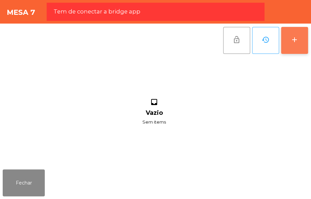
click at [286, 27] on button "add" at bounding box center [294, 40] width 27 height 27
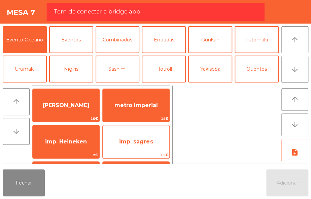
click at [155, 151] on div "imp. sagres 1.5€" at bounding box center [135, 142] width 67 height 34
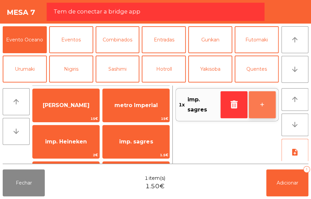
click at [261, 103] on button "+" at bounding box center [262, 104] width 27 height 27
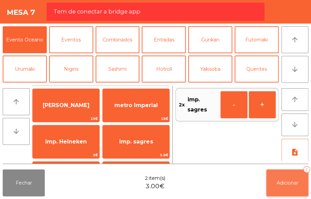
click at [291, 173] on button "Adicionar 2" at bounding box center [287, 182] width 42 height 27
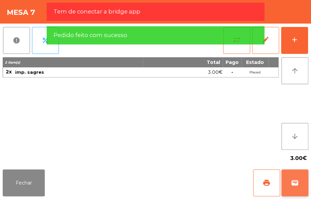
click at [294, 185] on span "wallet" at bounding box center [295, 183] width 8 height 8
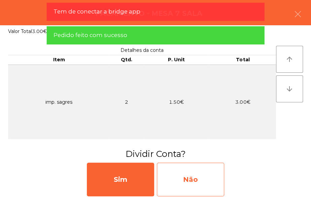
click at [210, 183] on div "Não" at bounding box center [190, 180] width 67 height 34
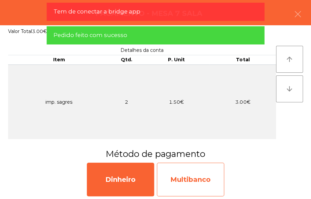
click at [212, 175] on div "Multibanco" at bounding box center [190, 180] width 67 height 34
select select "**"
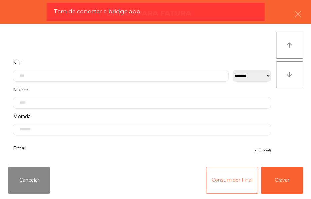
click at [229, 178] on button "Consumidor Final" at bounding box center [232, 180] width 52 height 27
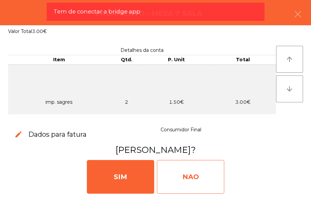
click at [219, 173] on div "NAO" at bounding box center [190, 177] width 67 height 34
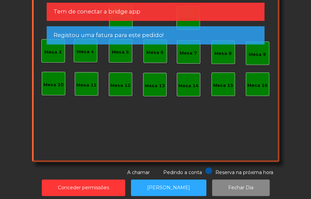
click at [214, 58] on div "Mesa 8" at bounding box center [223, 52] width 24 height 24
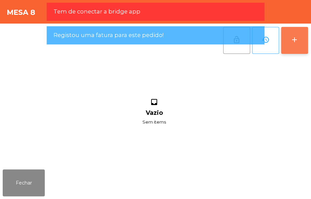
click at [292, 49] on button "add" at bounding box center [294, 40] width 27 height 27
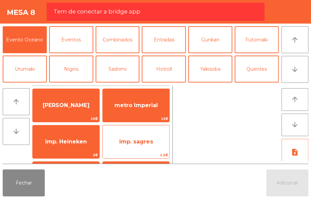
click at [150, 140] on span "imp. sagres" at bounding box center [136, 141] width 34 height 6
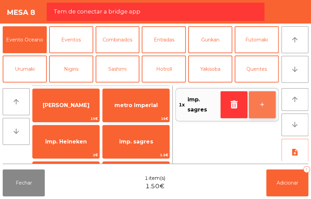
click at [267, 104] on button "+" at bounding box center [262, 104] width 27 height 27
click at [264, 106] on button "+" at bounding box center [262, 104] width 27 height 27
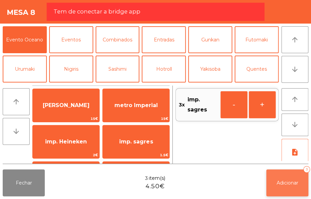
click at [290, 186] on button "Adicionar 3" at bounding box center [287, 182] width 42 height 27
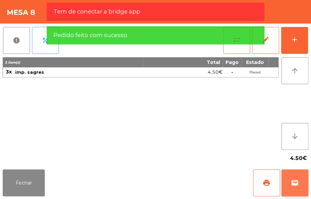
click at [294, 179] on span "wallet" at bounding box center [295, 183] width 8 height 8
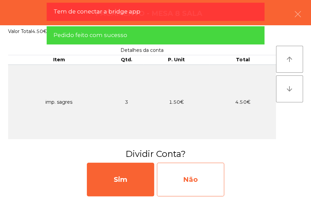
click at [205, 185] on div "Não" at bounding box center [190, 180] width 67 height 34
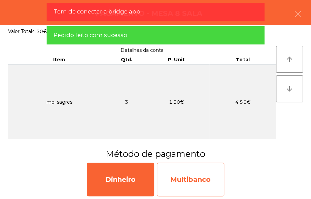
click at [207, 185] on div "Multibanco" at bounding box center [190, 180] width 67 height 34
select select "**"
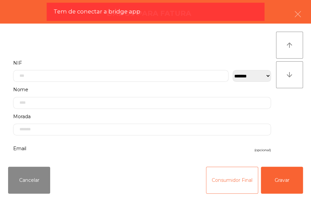
click at [229, 182] on button "Consumidor Final" at bounding box center [232, 180] width 52 height 27
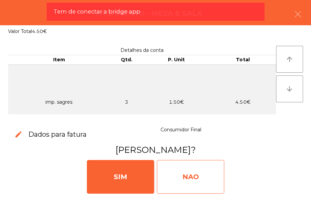
click at [200, 173] on div "NAO" at bounding box center [190, 177] width 67 height 34
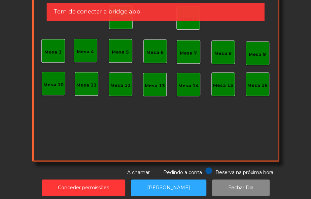
click at [193, 50] on div "Mesa 7" at bounding box center [188, 53] width 17 height 7
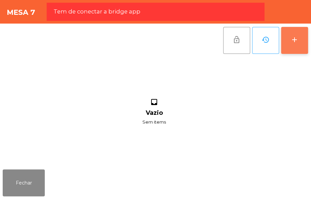
click at [299, 39] on button "add" at bounding box center [294, 40] width 27 height 27
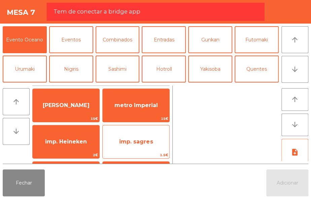
click at [149, 151] on div "imp. sagres 1.5€" at bounding box center [135, 142] width 67 height 34
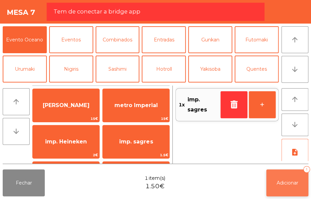
click at [286, 186] on button "Adicionar 1" at bounding box center [287, 182] width 42 height 27
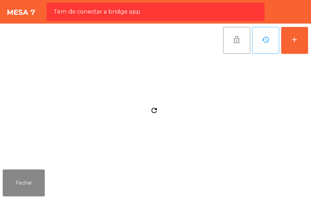
click at [287, 185] on div "Fechar" at bounding box center [155, 183] width 311 height 32
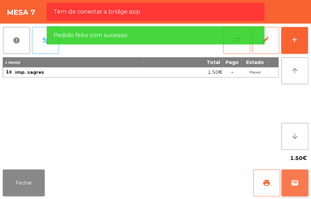
click at [298, 185] on span "wallet" at bounding box center [295, 183] width 8 height 8
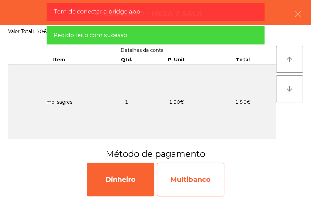
click at [212, 182] on div "Multibanco" at bounding box center [190, 180] width 67 height 34
select select "**"
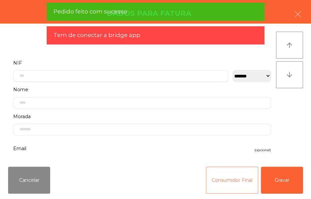
click at [215, 188] on button "Consumidor Final" at bounding box center [232, 180] width 52 height 27
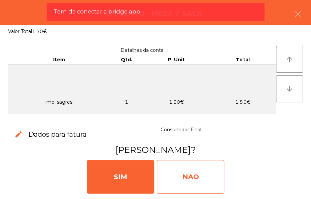
click at [211, 175] on div "NAO" at bounding box center [190, 177] width 67 height 34
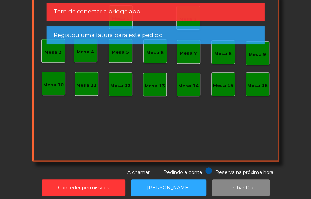
click at [190, 92] on div "Mesa 14" at bounding box center [189, 85] width 24 height 24
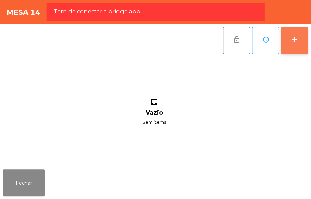
click at [293, 43] on div "add" at bounding box center [295, 40] width 8 height 8
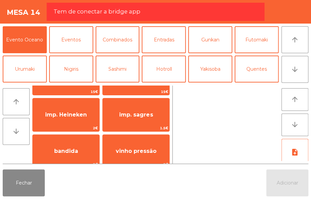
scroll to position [43, 0]
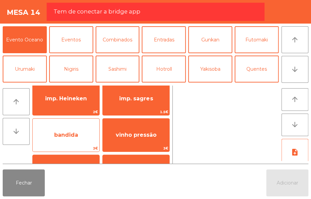
click at [80, 143] on span "bandida" at bounding box center [66, 135] width 67 height 18
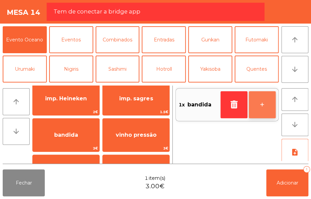
click at [263, 101] on button "+" at bounding box center [262, 104] width 27 height 27
click at [258, 106] on button "+" at bounding box center [262, 104] width 27 height 27
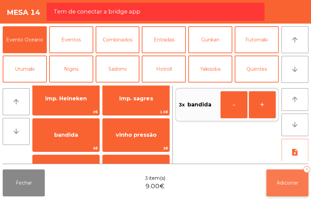
click at [289, 182] on span "Adicionar" at bounding box center [288, 183] width 22 height 6
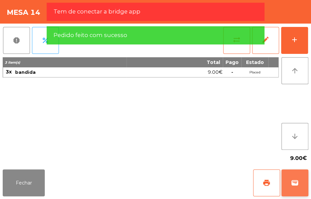
click at [297, 186] on span "wallet" at bounding box center [295, 183] width 8 height 8
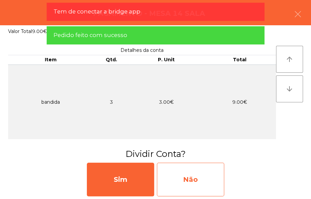
click at [210, 184] on div "Não" at bounding box center [190, 180] width 67 height 34
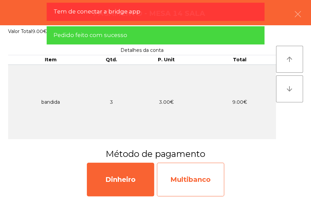
click at [213, 175] on div "Multibanco" at bounding box center [190, 180] width 67 height 34
select select "**"
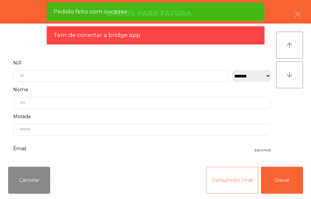
click at [225, 182] on button "Consumidor Final" at bounding box center [232, 180] width 52 height 27
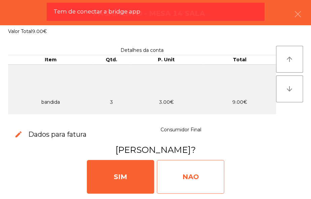
click at [212, 174] on div "NAO" at bounding box center [190, 177] width 67 height 34
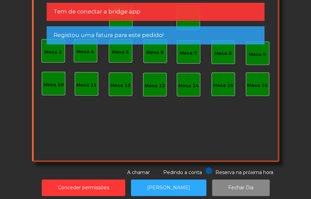
click at [222, 93] on div "Mesa 15" at bounding box center [223, 84] width 24 height 24
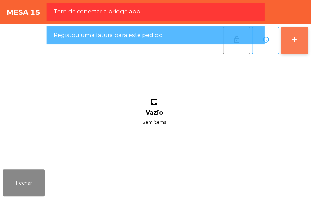
click at [292, 50] on button "add" at bounding box center [294, 40] width 27 height 27
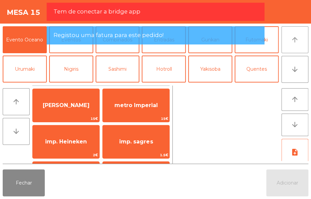
click at [291, 49] on button "arrow_upward" at bounding box center [294, 39] width 27 height 27
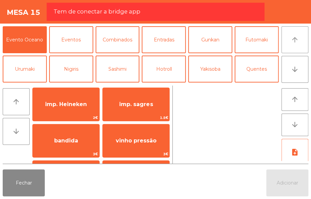
scroll to position [52, 0]
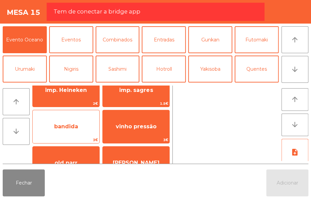
click at [90, 129] on span "bandida" at bounding box center [66, 127] width 67 height 18
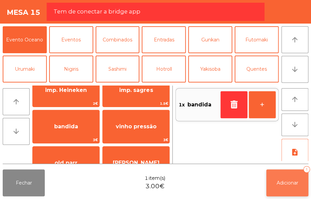
click at [291, 174] on button "Adicionar 1" at bounding box center [287, 182] width 42 height 27
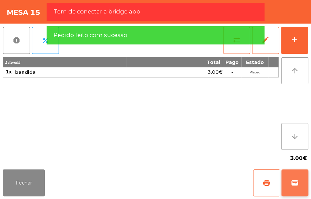
click at [294, 176] on button "wallet" at bounding box center [294, 182] width 27 height 27
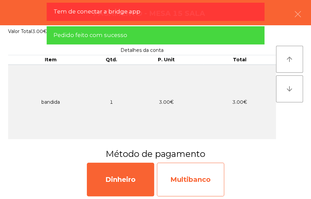
click at [204, 179] on div "Multibanco" at bounding box center [190, 180] width 67 height 34
select select "**"
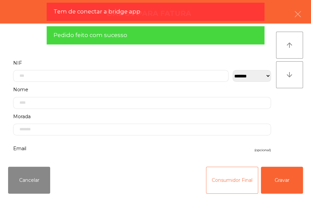
click at [226, 185] on button "Consumidor Final" at bounding box center [232, 180] width 52 height 27
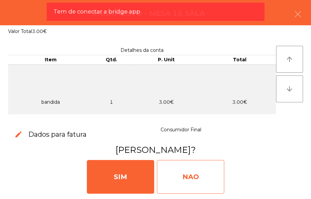
click at [212, 174] on div "NAO" at bounding box center [190, 177] width 67 height 34
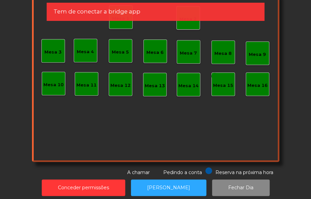
click at [184, 51] on div "Mesa 7" at bounding box center [188, 53] width 17 height 7
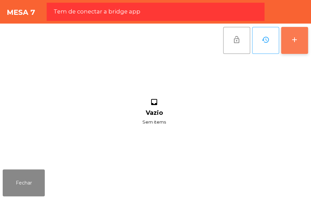
click at [292, 38] on div "add" at bounding box center [295, 40] width 8 height 8
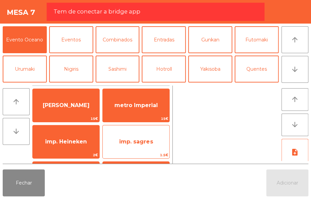
click at [156, 144] on span "imp. sagres" at bounding box center [136, 142] width 67 height 18
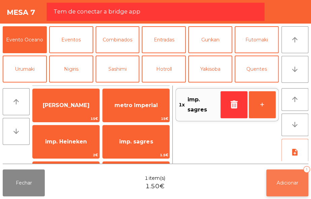
click at [289, 185] on span "Adicionar" at bounding box center [288, 183] width 22 height 6
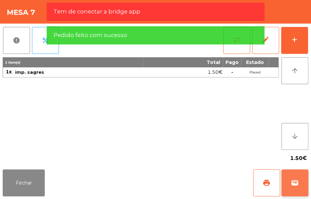
click at [295, 182] on span "wallet" at bounding box center [295, 183] width 8 height 8
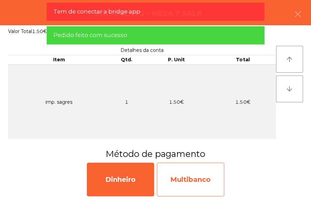
click at [209, 174] on div "Multibanco" at bounding box center [190, 180] width 67 height 34
select select "**"
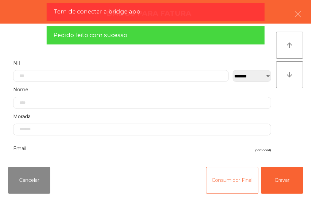
click at [212, 184] on button "Consumidor Final" at bounding box center [232, 180] width 52 height 27
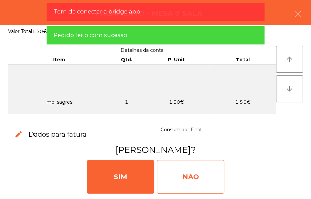
click at [195, 183] on div "NAO" at bounding box center [190, 177] width 67 height 34
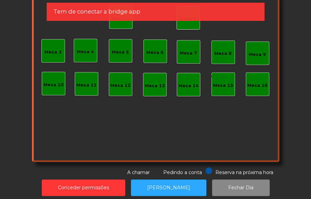
click at [185, 51] on div "Mesa 7" at bounding box center [188, 53] width 17 height 7
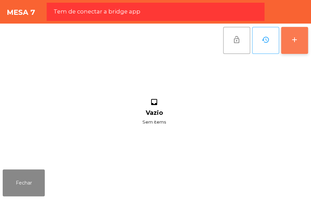
click at [293, 34] on button "add" at bounding box center [294, 40] width 27 height 27
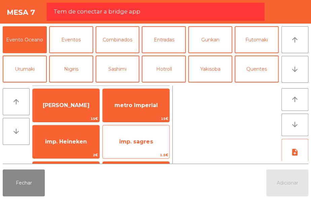
click at [146, 148] on span "imp. sagres" at bounding box center [136, 142] width 67 height 18
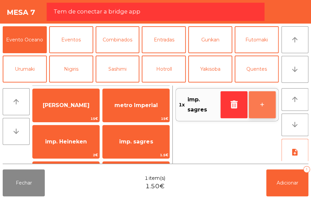
click at [269, 101] on button "+" at bounding box center [262, 104] width 27 height 27
click at [259, 106] on button "+" at bounding box center [262, 104] width 27 height 27
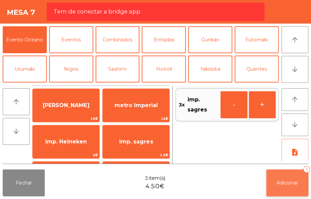
click at [291, 175] on button "Adicionar 3" at bounding box center [287, 182] width 42 height 27
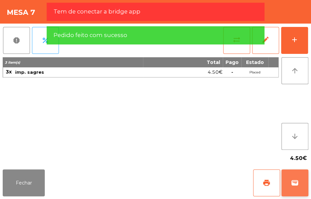
click at [299, 182] on button "wallet" at bounding box center [294, 182] width 27 height 27
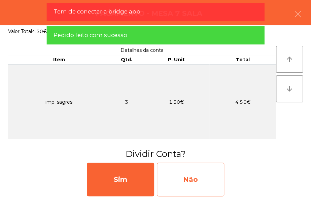
click at [206, 179] on div "Não" at bounding box center [190, 180] width 67 height 34
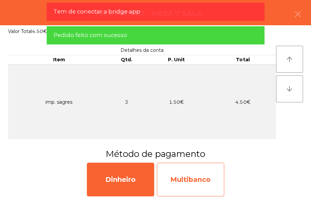
click at [206, 174] on div "Multibanco" at bounding box center [190, 180] width 67 height 34
select select "**"
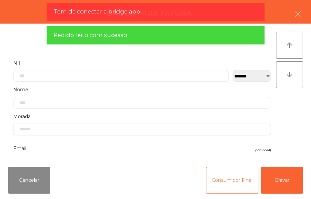
click at [220, 177] on button "Consumidor Final" at bounding box center [232, 180] width 52 height 27
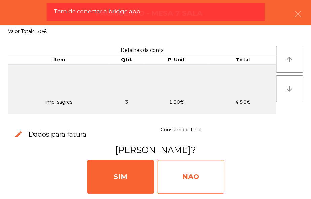
click at [199, 176] on div "NAO" at bounding box center [190, 177] width 67 height 34
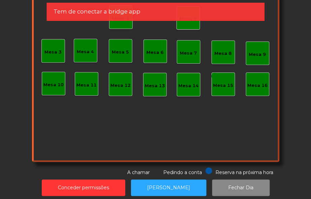
click at [186, 41] on div "Mesa 7" at bounding box center [189, 52] width 24 height 24
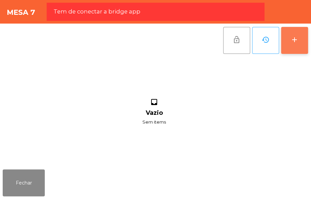
click at [289, 39] on button "add" at bounding box center [294, 40] width 27 height 27
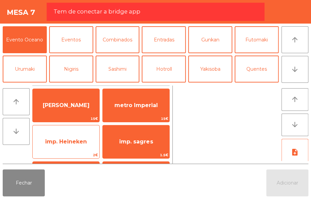
click at [89, 145] on span "imp. Heineken" at bounding box center [66, 142] width 67 height 18
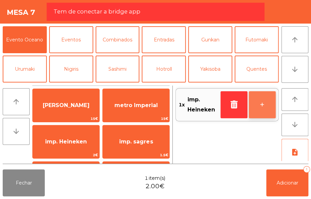
click at [262, 95] on button "+" at bounding box center [262, 104] width 27 height 27
click at [255, 96] on button "+" at bounding box center [262, 104] width 27 height 27
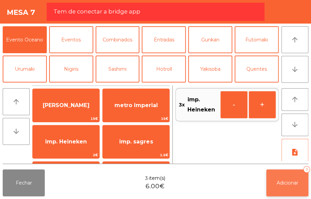
click at [296, 182] on span "Adicionar" at bounding box center [288, 183] width 22 height 6
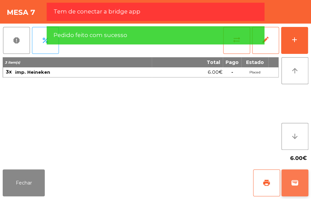
click at [294, 184] on span "wallet" at bounding box center [295, 183] width 8 height 8
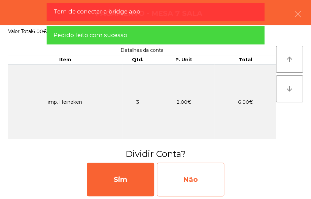
click at [211, 174] on div "Não" at bounding box center [190, 180] width 67 height 34
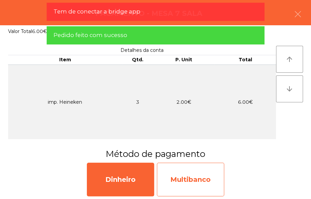
click at [205, 173] on div "Multibanco" at bounding box center [190, 180] width 67 height 34
select select "**"
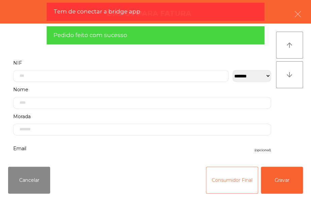
click at [220, 185] on button "Consumidor Final" at bounding box center [232, 180] width 52 height 27
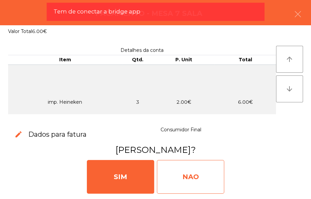
click at [202, 175] on div "NAO" at bounding box center [190, 177] width 67 height 34
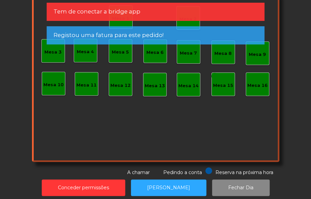
click at [186, 87] on div "Mesa 14" at bounding box center [188, 85] width 20 height 7
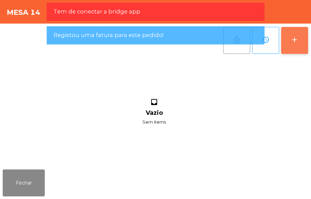
click at [296, 48] on button "add" at bounding box center [294, 40] width 27 height 27
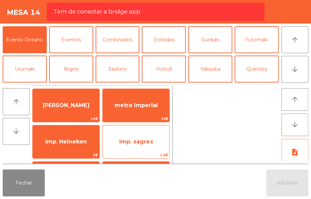
click at [152, 142] on span "imp. sagres" at bounding box center [136, 141] width 34 height 6
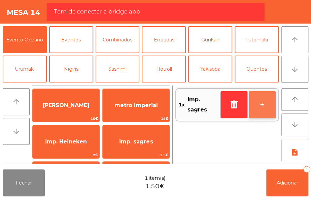
click at [263, 106] on button "+" at bounding box center [262, 104] width 27 height 27
click at [260, 104] on button "+" at bounding box center [262, 104] width 27 height 27
click at [258, 106] on button "+" at bounding box center [262, 104] width 27 height 27
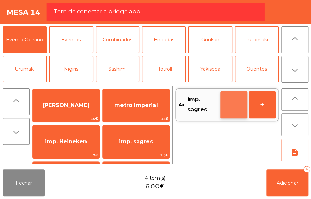
click at [225, 112] on button "-" at bounding box center [234, 104] width 27 height 27
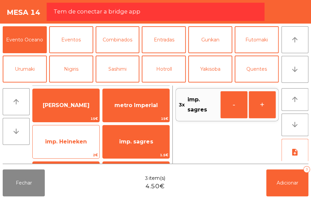
click at [84, 152] on span "2€" at bounding box center [66, 155] width 67 height 6
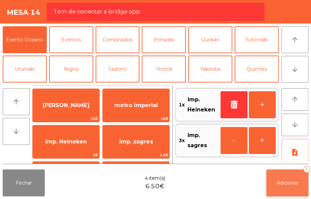
click at [293, 186] on button "Adicionar 4" at bounding box center [287, 182] width 42 height 27
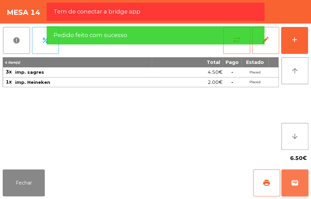
click at [297, 186] on span "wallet" at bounding box center [295, 183] width 8 height 8
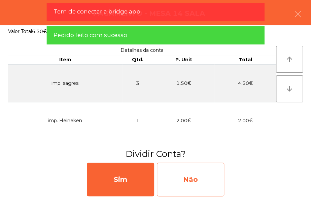
click at [204, 184] on div "Não" at bounding box center [190, 180] width 67 height 34
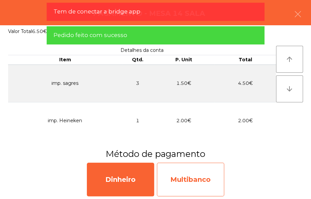
click at [210, 177] on div "Multibanco" at bounding box center [190, 180] width 67 height 34
select select "**"
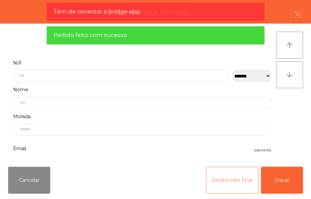
click at [222, 181] on button "Consumidor Final" at bounding box center [232, 180] width 52 height 27
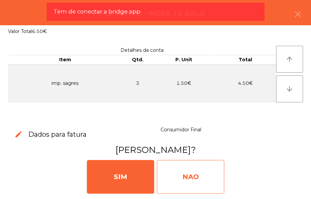
click at [198, 178] on div "NAO" at bounding box center [190, 177] width 67 height 34
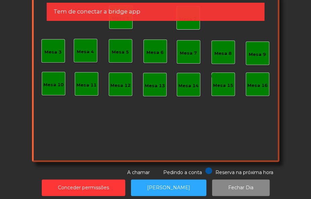
click at [189, 51] on div "Mesa 7" at bounding box center [188, 53] width 17 height 7
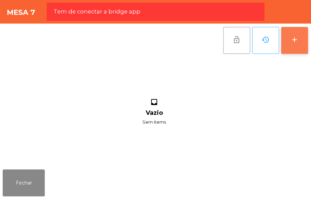
click at [297, 47] on button "add" at bounding box center [294, 40] width 27 height 27
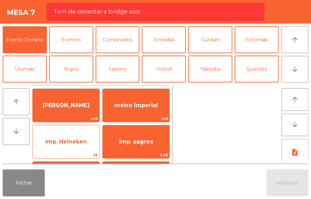
click at [80, 143] on span "imp. Heineken" at bounding box center [66, 141] width 42 height 6
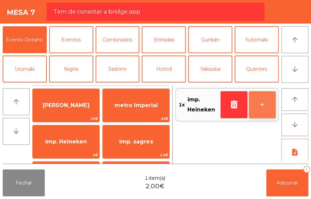
click at [260, 96] on button "+" at bounding box center [262, 104] width 27 height 27
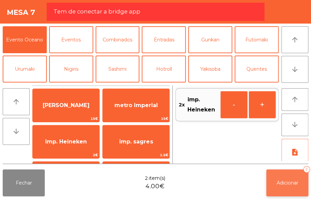
click at [292, 173] on button "Adicionar 2" at bounding box center [287, 182] width 42 height 27
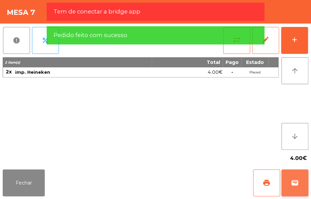
click at [294, 184] on span "wallet" at bounding box center [295, 183] width 8 height 8
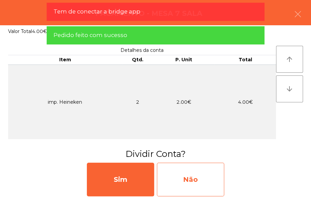
click at [202, 175] on div "Não" at bounding box center [190, 180] width 67 height 34
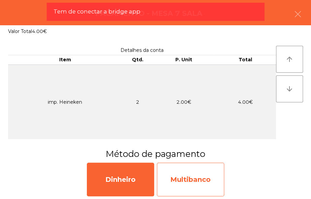
click at [207, 177] on div "Multibanco" at bounding box center [190, 180] width 67 height 34
select select "**"
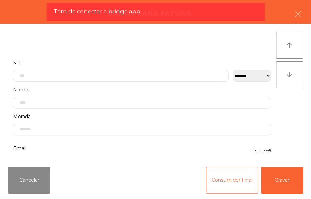
click at [239, 185] on button "Consumidor Final" at bounding box center [232, 180] width 52 height 27
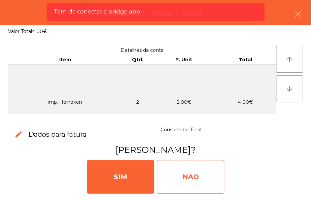
click at [211, 184] on div "NAO" at bounding box center [190, 177] width 67 height 34
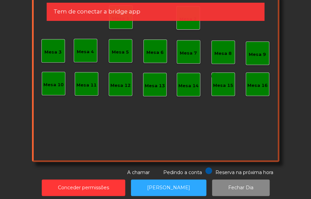
click at [184, 54] on div "Mesa 7" at bounding box center [188, 53] width 17 height 7
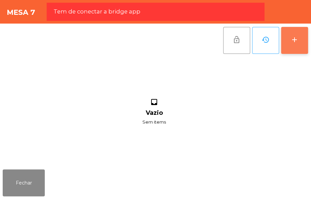
click at [289, 44] on button "add" at bounding box center [294, 40] width 27 height 27
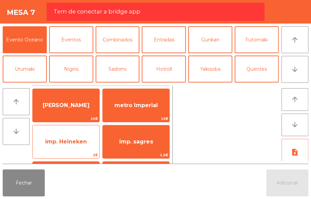
click at [73, 142] on span "imp. Heineken" at bounding box center [66, 141] width 42 height 6
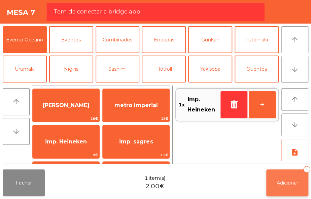
click at [295, 178] on button "Adicionar 1" at bounding box center [287, 182] width 42 height 27
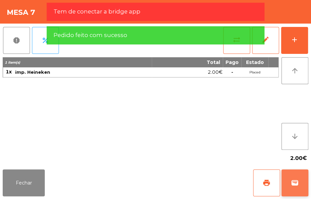
click at [295, 182] on span "wallet" at bounding box center [295, 183] width 8 height 8
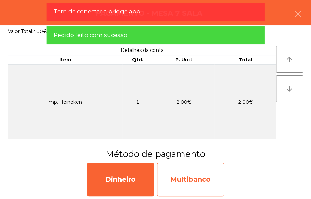
click at [212, 183] on div "Multibanco" at bounding box center [190, 180] width 67 height 34
select select "**"
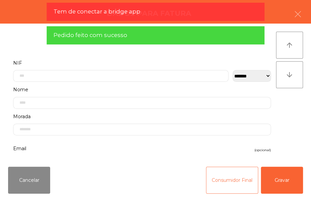
click at [230, 186] on button "Consumidor Final" at bounding box center [232, 180] width 52 height 27
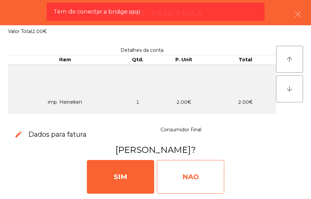
click at [203, 184] on div "NAO" at bounding box center [190, 177] width 67 height 34
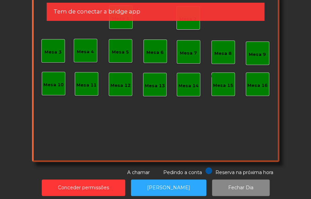
click at [215, 51] on div "Mesa 8" at bounding box center [222, 53] width 17 height 7
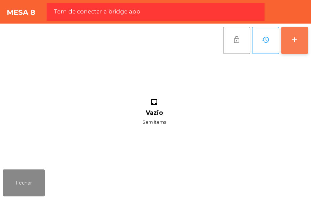
click at [288, 46] on button "add" at bounding box center [294, 40] width 27 height 27
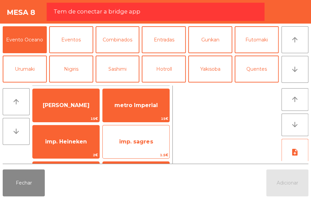
click at [149, 141] on span "imp. sagres" at bounding box center [136, 141] width 34 height 6
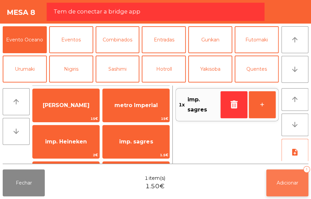
click at [291, 187] on button "Adicionar 1" at bounding box center [287, 182] width 42 height 27
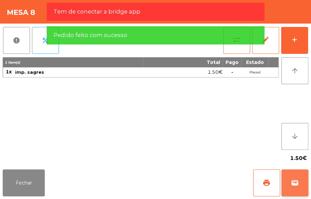
click at [303, 183] on button "wallet" at bounding box center [294, 182] width 27 height 27
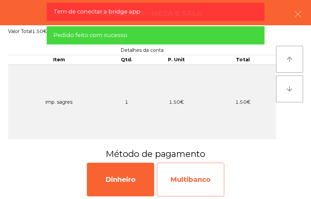
click at [205, 176] on div "Multibanco" at bounding box center [190, 180] width 67 height 34
select select "**"
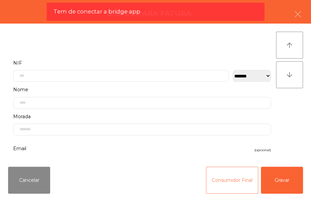
click at [225, 184] on button "Consumidor Final" at bounding box center [232, 180] width 52 height 27
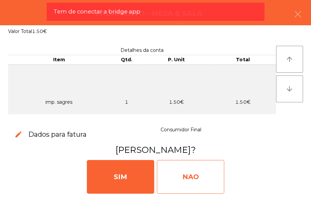
click at [204, 178] on div "NAO" at bounding box center [190, 177] width 67 height 34
